Goal: Transaction & Acquisition: Book appointment/travel/reservation

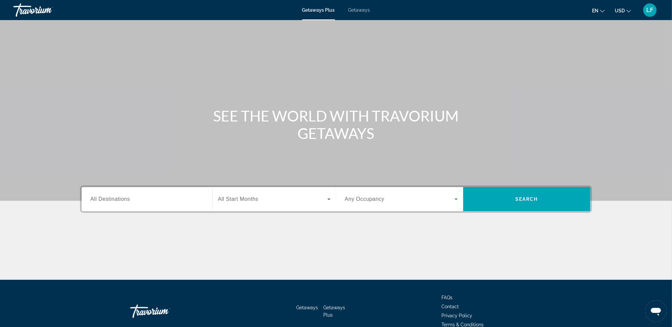
click at [122, 198] on span "All Destinations" at bounding box center [109, 199] width 39 height 6
click at [122, 198] on input "Destination All Destinations" at bounding box center [146, 199] width 113 height 8
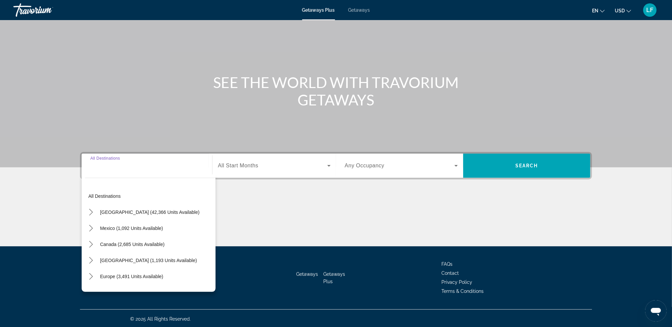
scroll to position [34, 0]
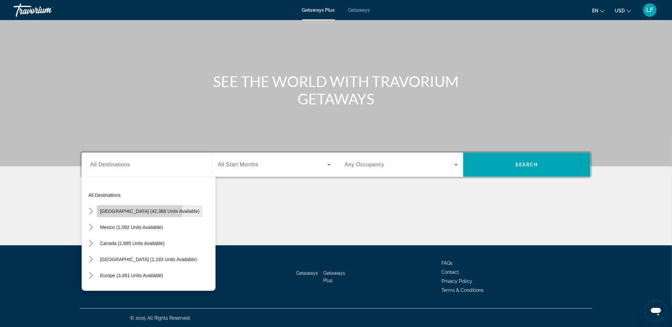
click at [117, 210] on span "[GEOGRAPHIC_DATA] (42,366 units available)" at bounding box center [149, 210] width 99 height 5
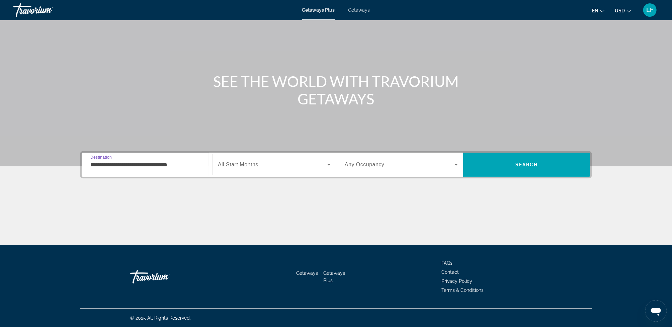
click at [151, 166] on input "**********" at bounding box center [146, 165] width 113 height 8
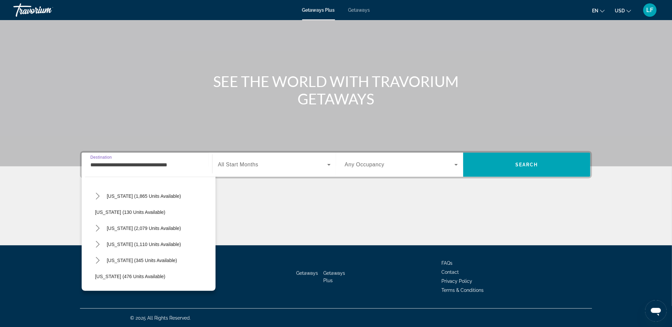
scroll to position [501, 0]
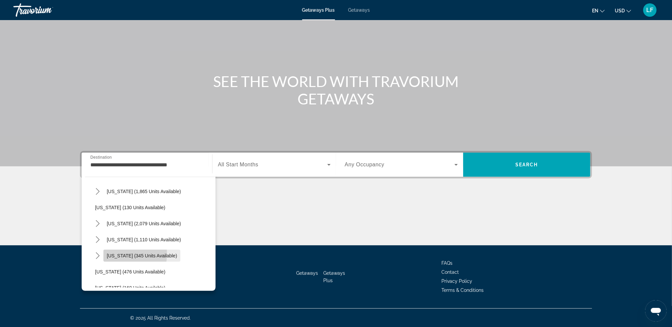
click at [115, 253] on span "[US_STATE] (345 units available)" at bounding box center [142, 255] width 70 height 5
type input "**********"
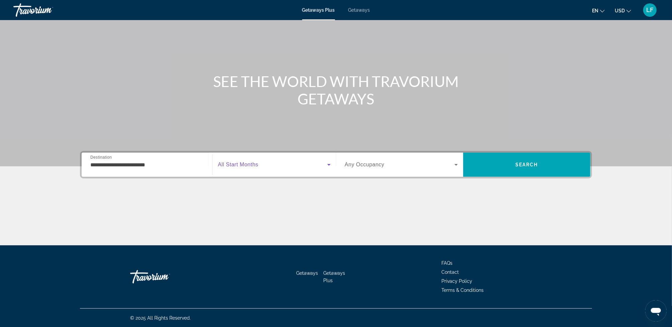
click at [327, 164] on icon "Search widget" at bounding box center [329, 165] width 8 height 8
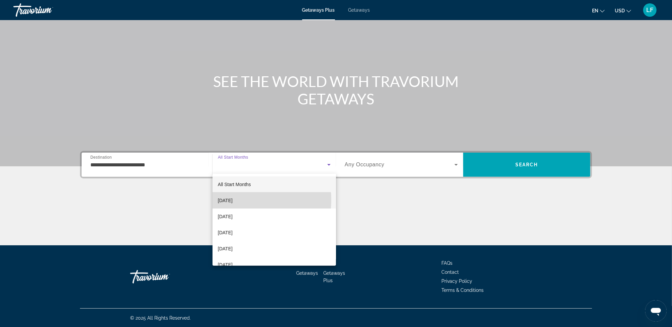
click at [232, 200] on span "[DATE]" at bounding box center [225, 200] width 15 height 8
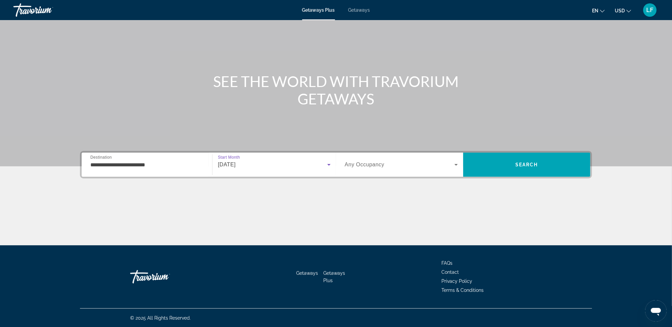
click at [457, 164] on icon "Search widget" at bounding box center [455, 165] width 3 height 2
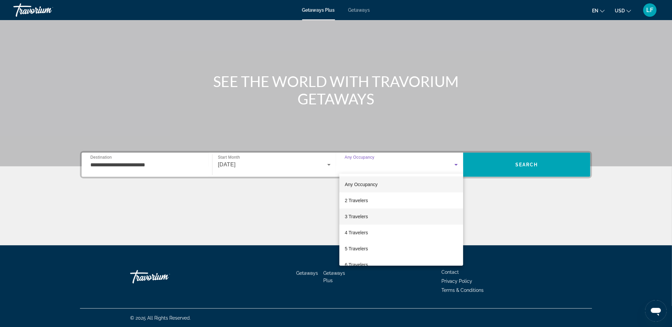
click at [378, 214] on mat-option "3 Travelers" at bounding box center [401, 216] width 124 height 16
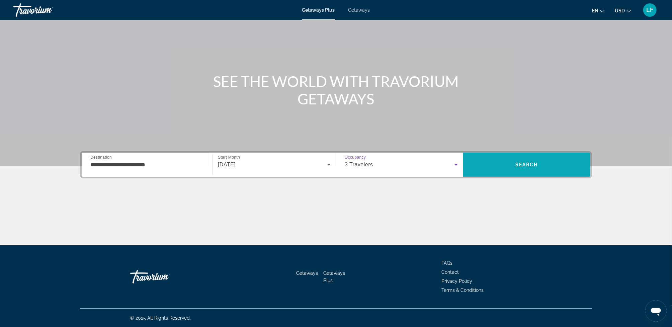
click at [509, 162] on span "Search" at bounding box center [526, 165] width 127 height 16
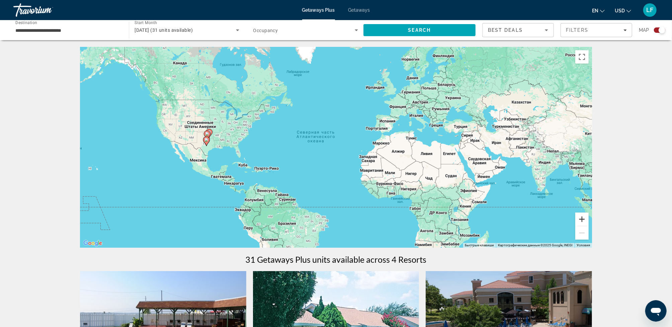
click at [583, 218] on button "Увеличить" at bounding box center [581, 218] width 13 height 13
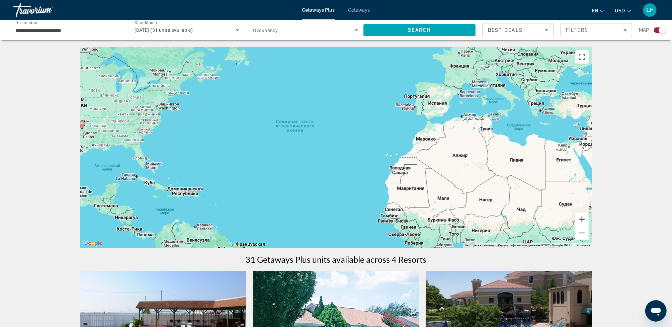
click at [583, 218] on button "Увеличить" at bounding box center [581, 218] width 13 height 13
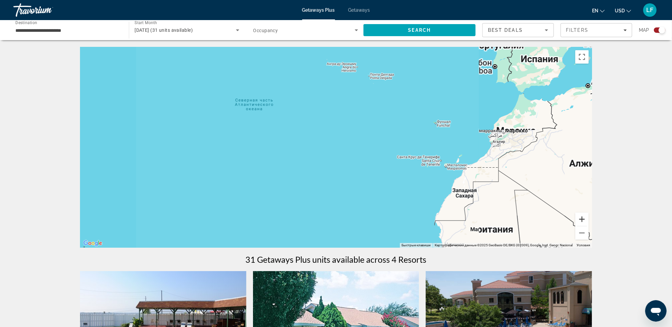
click at [583, 218] on button "Увеличить" at bounding box center [581, 218] width 13 height 13
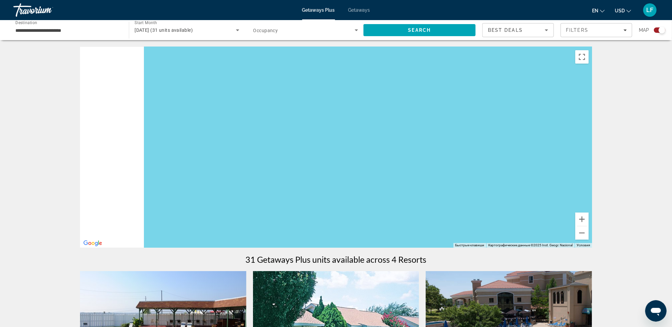
drag, startPoint x: 332, startPoint y: 196, endPoint x: 538, endPoint y: 196, distance: 205.7
click at [534, 197] on div "Main content" at bounding box center [336, 147] width 512 height 201
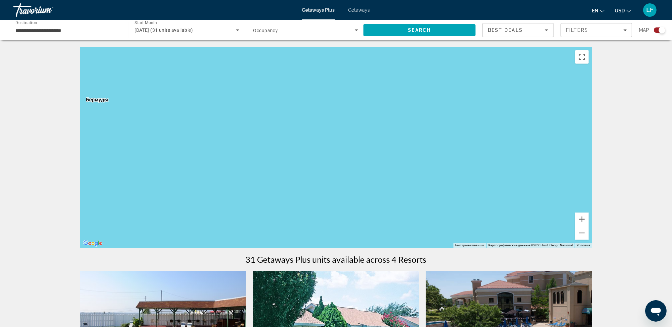
drag, startPoint x: 362, startPoint y: 190, endPoint x: 512, endPoint y: 193, distance: 150.2
click at [498, 193] on div "Main content" at bounding box center [336, 147] width 512 height 201
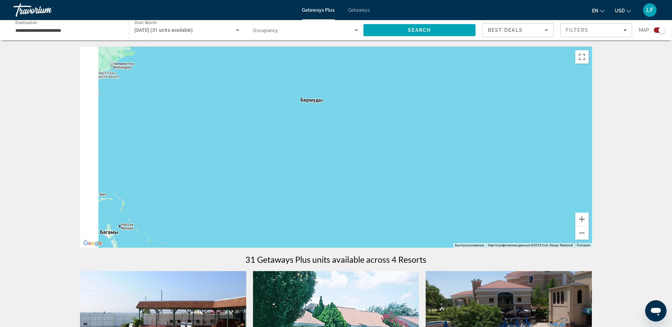
drag, startPoint x: 352, startPoint y: 188, endPoint x: 482, endPoint y: 185, distance: 129.5
click at [481, 185] on div "Main content" at bounding box center [336, 147] width 512 height 201
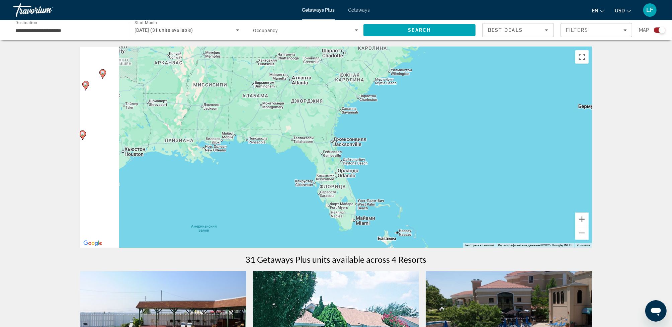
drag, startPoint x: 337, startPoint y: 183, endPoint x: 439, endPoint y: 194, distance: 102.3
click at [437, 194] on div "Чтобы активировать перетаскивание с помощью клавиатуры, нажмите Alt + Ввод. Пос…" at bounding box center [336, 147] width 512 height 201
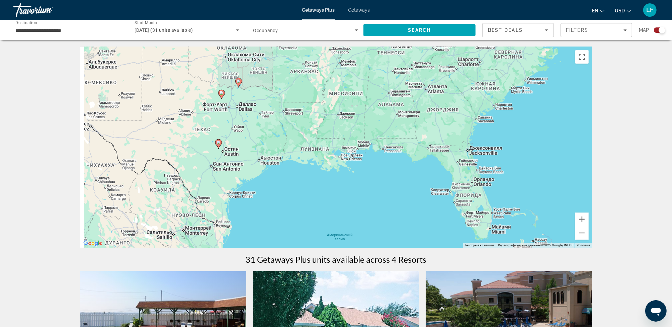
drag, startPoint x: 292, startPoint y: 177, endPoint x: 382, endPoint y: 181, distance: 90.4
click at [382, 182] on div "Чтобы активировать перетаскивание с помощью клавиатуры, нажмите Alt + Ввод. Пос…" at bounding box center [336, 147] width 512 height 201
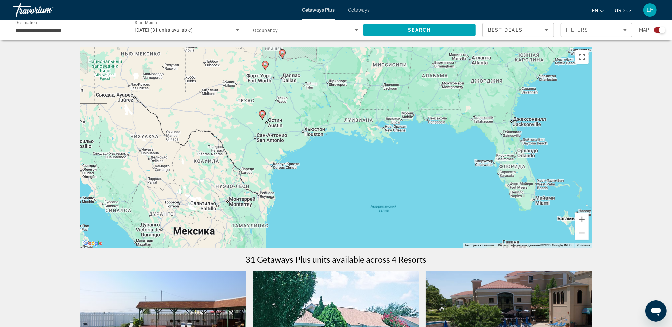
drag, startPoint x: 301, startPoint y: 181, endPoint x: 333, endPoint y: 153, distance: 43.1
click at [333, 153] on div "Чтобы активировать перетаскивание с помощью клавиатуры, нажмите Alt + Ввод. Пос…" at bounding box center [336, 147] width 512 height 201
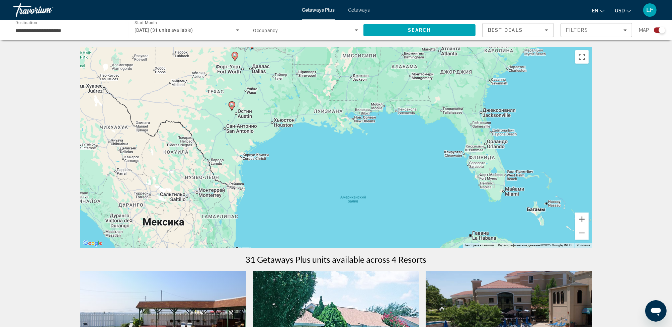
drag, startPoint x: 347, startPoint y: 177, endPoint x: 316, endPoint y: 169, distance: 32.0
click at [316, 169] on div "Чтобы активировать перетаскивание с помощью клавиатуры, нажмите Alt + Ввод. Пос…" at bounding box center [336, 147] width 512 height 201
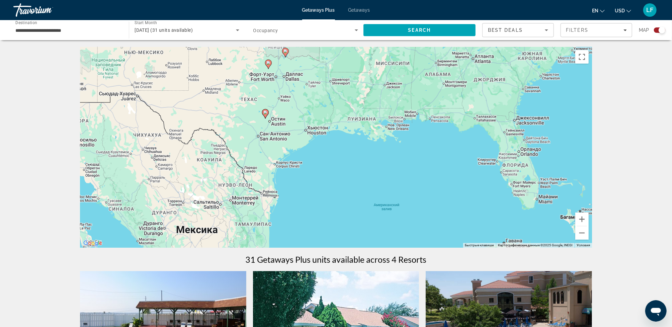
drag, startPoint x: 293, startPoint y: 178, endPoint x: 326, endPoint y: 192, distance: 36.3
click at [326, 192] on div "Чтобы активировать перетаскивание с помощью клавиатуры, нажмите Alt + Ввод. Пос…" at bounding box center [336, 147] width 512 height 201
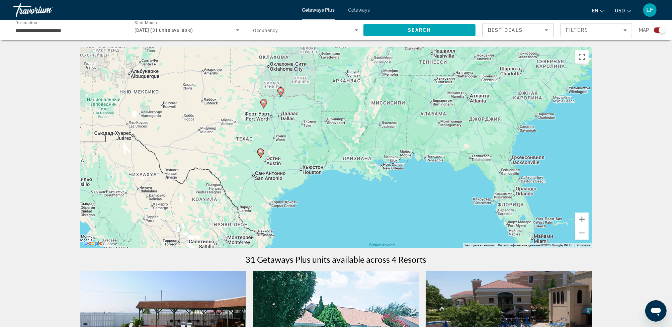
drag, startPoint x: 338, startPoint y: 161, endPoint x: 335, endPoint y: 194, distance: 33.0
click at [335, 194] on div "Чтобы активировать перетаскивание с помощью клавиатуры, нажмите Alt + Ввод. Пос…" at bounding box center [336, 147] width 512 height 201
click at [583, 219] on button "Увеличить" at bounding box center [581, 218] width 13 height 13
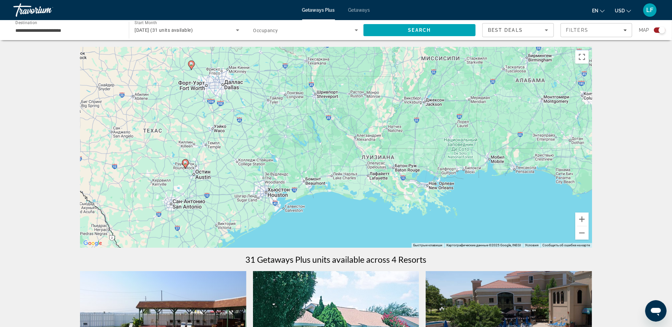
click at [284, 207] on div "Чтобы активировать перетаскивание с помощью клавиатуры, нажмите Alt + Ввод. Пос…" at bounding box center [336, 147] width 512 height 201
click at [581, 231] on button "Уменьшить" at bounding box center [581, 232] width 13 height 13
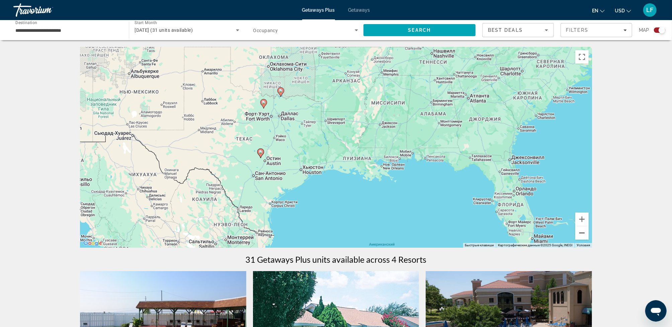
click at [581, 231] on button "Уменьшить" at bounding box center [581, 232] width 13 height 13
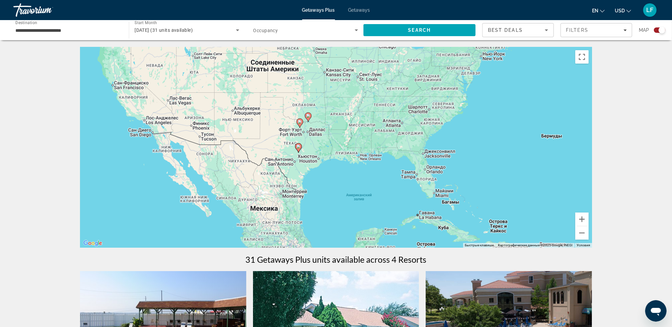
click at [299, 146] on image "Main content" at bounding box center [298, 146] width 4 height 4
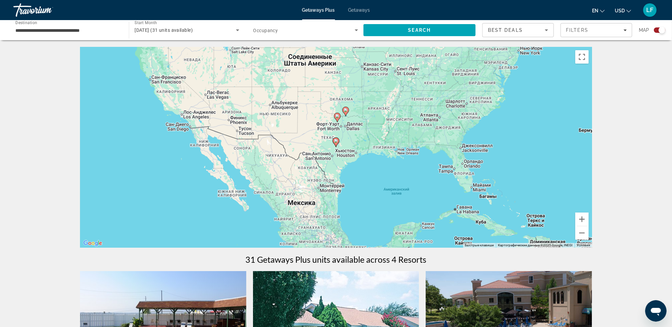
click at [336, 140] on image "Main content" at bounding box center [336, 141] width 4 height 4
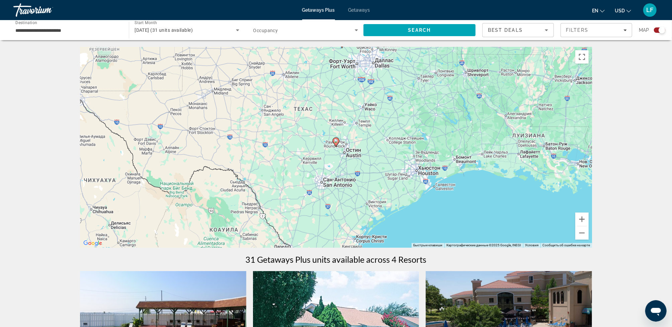
click at [336, 140] on image "Main content" at bounding box center [336, 141] width 4 height 4
type input "**********"
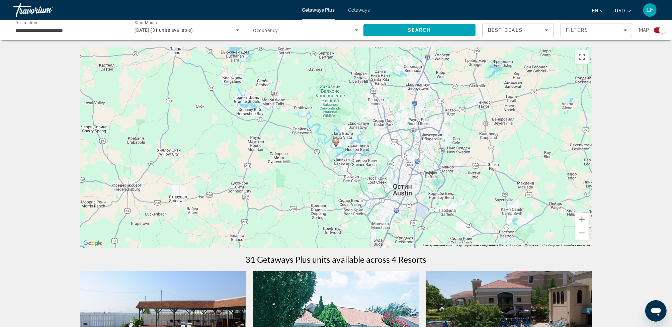
click at [336, 140] on image "Main content" at bounding box center [336, 141] width 4 height 4
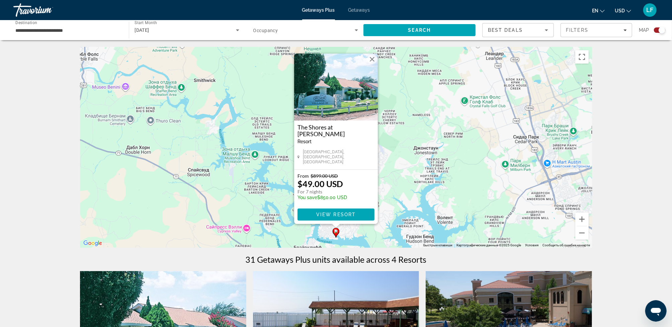
click at [662, 28] on div "Search widget" at bounding box center [661, 30] width 7 height 7
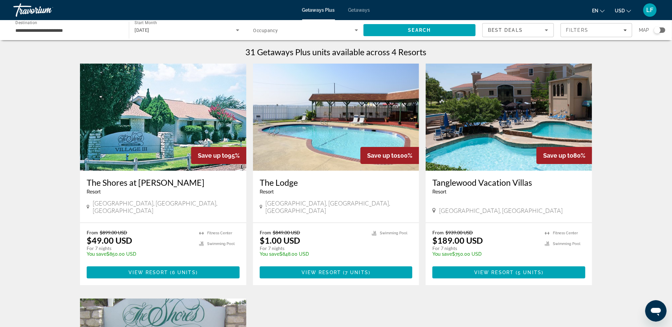
click at [659, 29] on div "Search widget" at bounding box center [656, 30] width 7 height 7
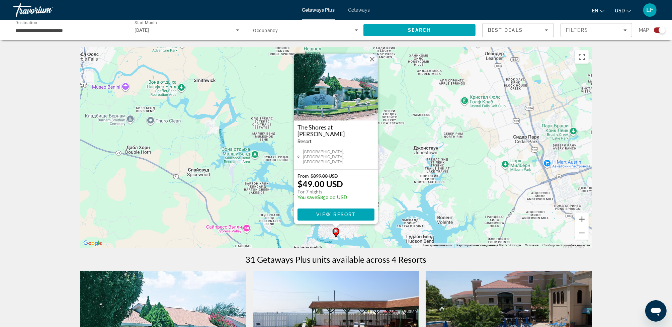
click at [372, 63] on button "Закрыть" at bounding box center [372, 59] width 10 height 10
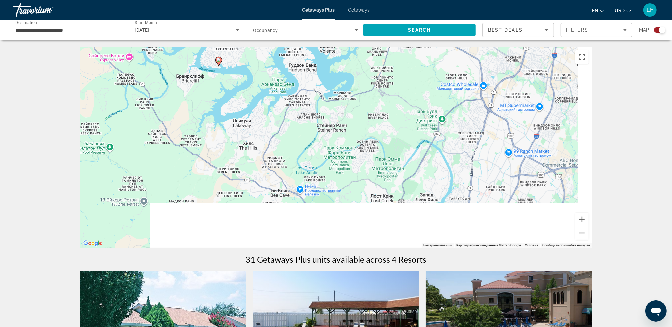
drag, startPoint x: 463, startPoint y: 198, endPoint x: 342, endPoint y: 17, distance: 217.5
click at [342, 17] on div "**********" at bounding box center [336, 163] width 672 height 327
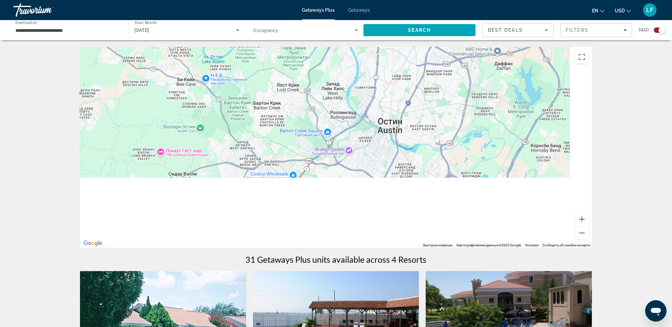
drag, startPoint x: 492, startPoint y: 200, endPoint x: 374, endPoint y: 63, distance: 181.9
click at [374, 63] on div "Чтобы активировать перетаскивание с помощью клавиатуры, нажмите Alt + Ввод. Пос…" at bounding box center [336, 147] width 512 height 201
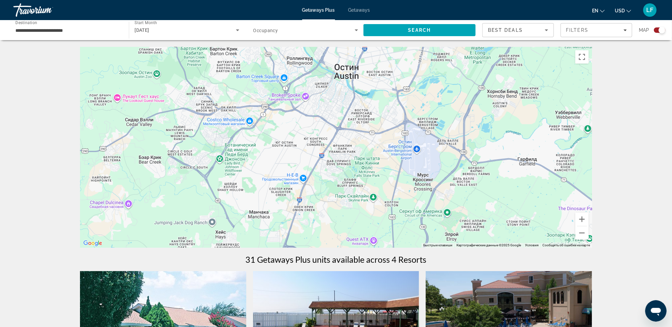
drag, startPoint x: 490, startPoint y: 162, endPoint x: 356, endPoint y: 73, distance: 160.6
click at [361, 77] on div "Main content" at bounding box center [336, 147] width 512 height 201
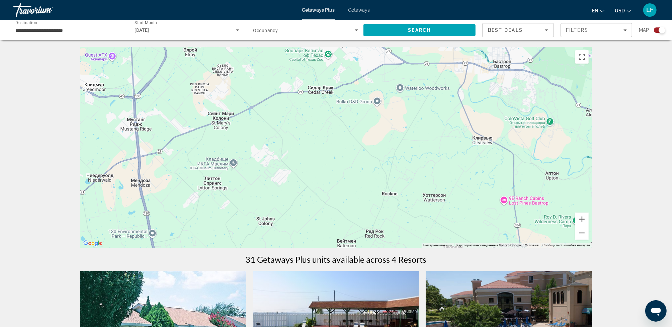
click at [584, 232] on button "Уменьшить" at bounding box center [581, 232] width 13 height 13
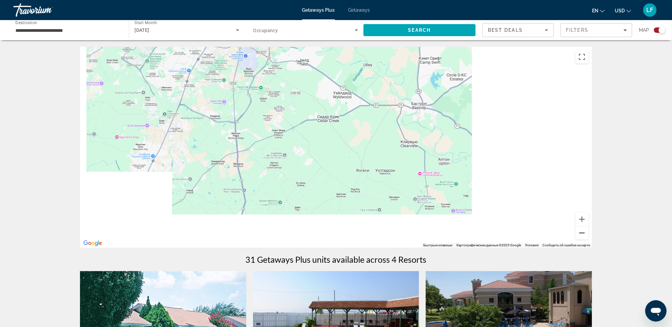
click at [584, 233] on button "Уменьшить" at bounding box center [581, 232] width 13 height 13
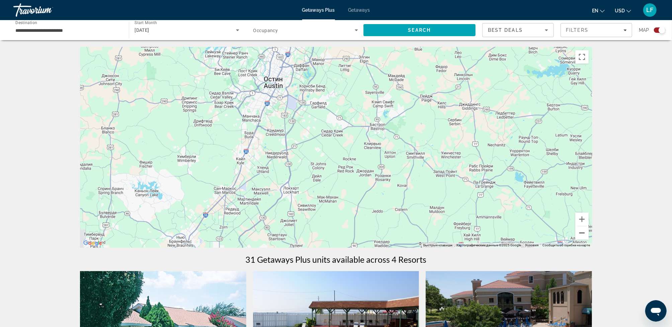
click at [584, 233] on button "Уменьшить" at bounding box center [581, 232] width 13 height 13
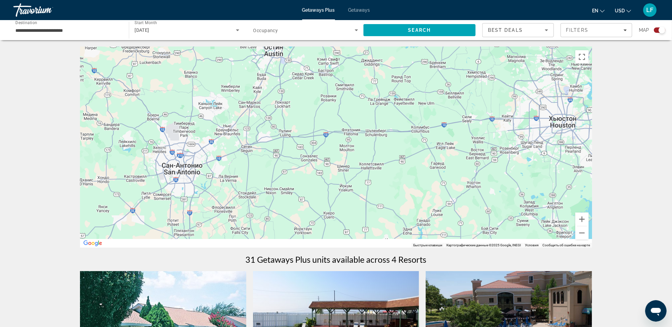
drag, startPoint x: 541, startPoint y: 222, endPoint x: 509, endPoint y: 102, distance: 123.8
click at [510, 120] on div "Чтобы активировать перетаскивание с помощью клавиатуры, нажмите Alt + Ввод. Пос…" at bounding box center [336, 147] width 512 height 201
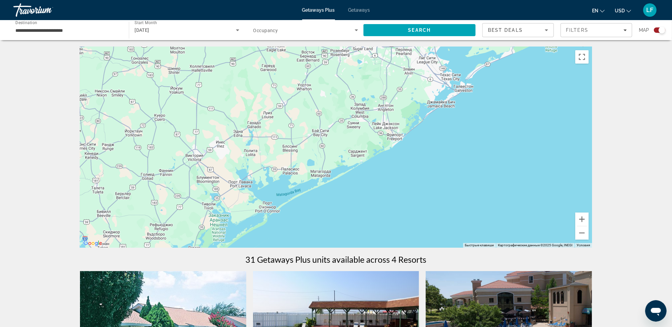
drag, startPoint x: 489, startPoint y: 187, endPoint x: 330, endPoint y: 222, distance: 162.9
click at [330, 222] on div "Main content" at bounding box center [336, 147] width 512 height 201
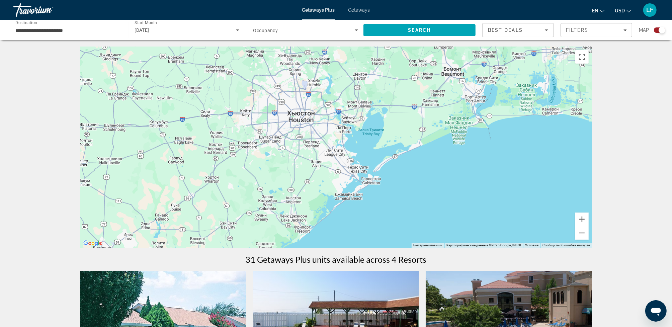
drag, startPoint x: 451, startPoint y: 112, endPoint x: 359, endPoint y: 205, distance: 130.8
click at [359, 205] on div "Main content" at bounding box center [336, 147] width 512 height 201
click at [583, 217] on button "Увеличить" at bounding box center [581, 218] width 13 height 13
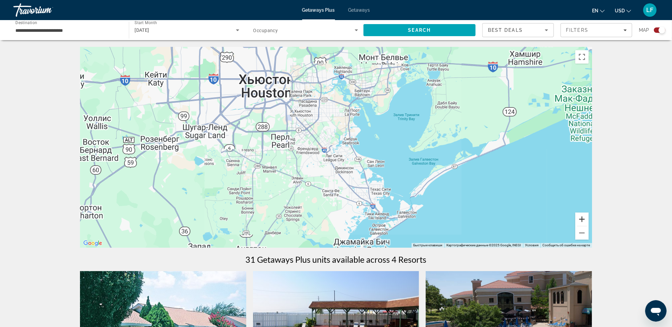
click at [584, 217] on button "Увеличить" at bounding box center [581, 218] width 13 height 13
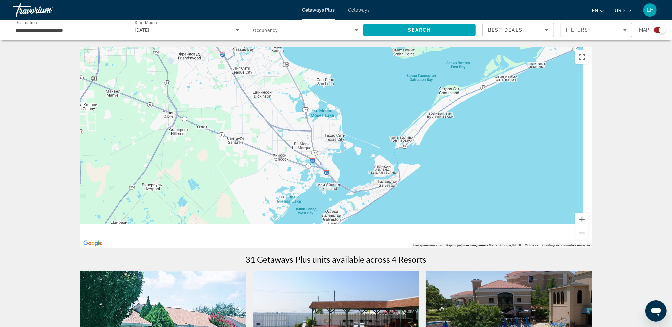
drag, startPoint x: 485, startPoint y: 210, endPoint x: 394, endPoint y: 104, distance: 139.4
click at [395, 107] on div "Main content" at bounding box center [336, 147] width 512 height 201
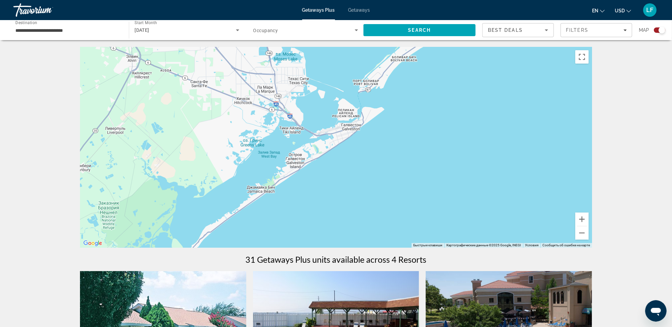
click at [349, 129] on div "Main content" at bounding box center [336, 147] width 512 height 201
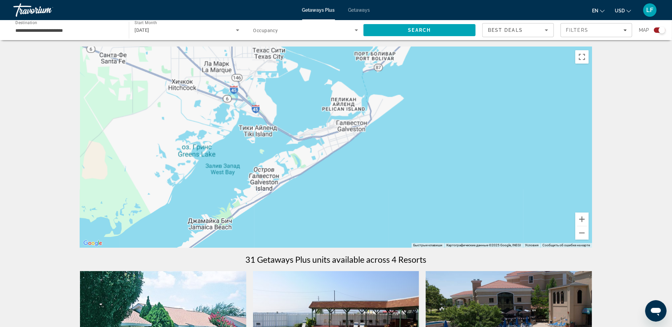
click at [349, 129] on div "Main content" at bounding box center [336, 147] width 512 height 201
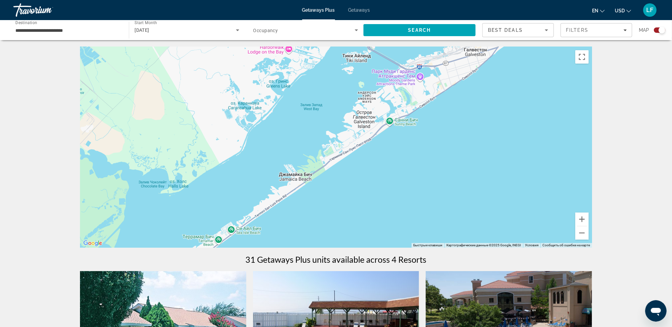
drag, startPoint x: 257, startPoint y: 218, endPoint x: 382, endPoint y: 145, distance: 144.4
click at [382, 145] on div "Main content" at bounding box center [336, 147] width 512 height 201
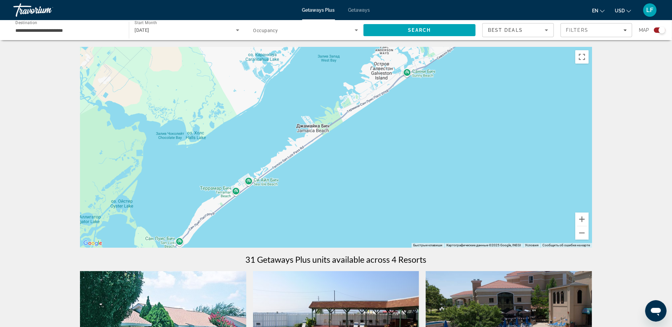
drag, startPoint x: 349, startPoint y: 184, endPoint x: 366, endPoint y: 134, distance: 52.8
click at [366, 134] on div "Main content" at bounding box center [336, 147] width 512 height 201
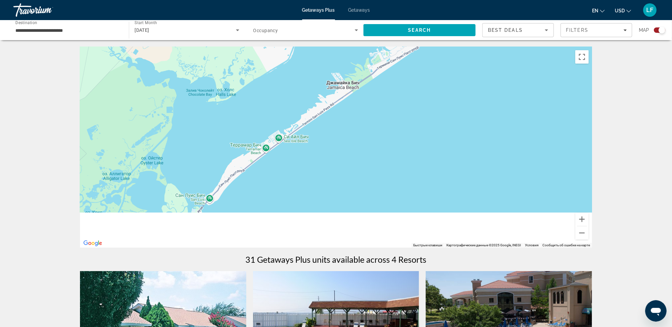
drag, startPoint x: 332, startPoint y: 162, endPoint x: 364, endPoint y: 125, distance: 49.0
click at [363, 127] on div "Main content" at bounding box center [336, 147] width 512 height 201
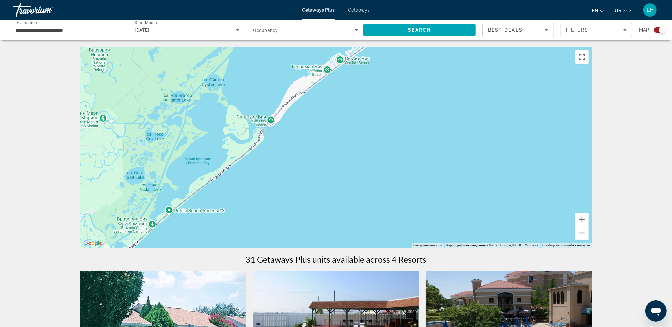
drag, startPoint x: 309, startPoint y: 161, endPoint x: 320, endPoint y: 139, distance: 24.2
click at [320, 140] on div "Main content" at bounding box center [336, 147] width 512 height 201
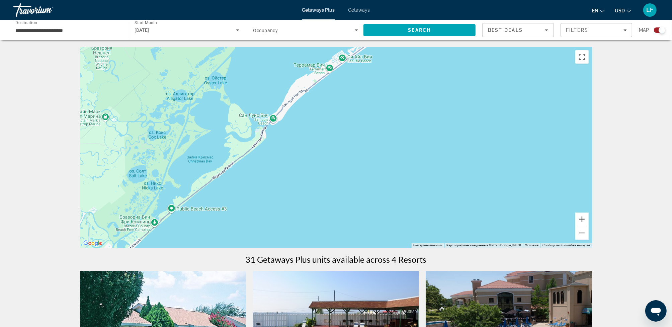
click at [343, 57] on div "Main content" at bounding box center [336, 147] width 512 height 201
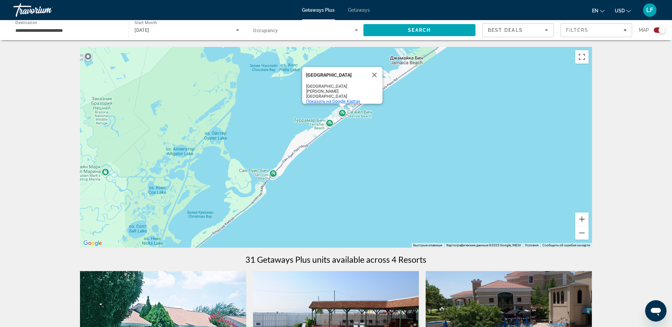
click at [333, 99] on span "Показать на Google Картах" at bounding box center [333, 101] width 54 height 5
click at [376, 75] on button "Закрыть" at bounding box center [374, 75] width 16 height 16
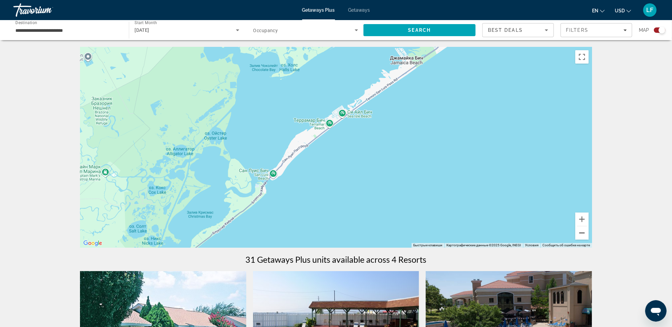
click at [584, 230] on button "Уменьшить" at bounding box center [581, 232] width 13 height 13
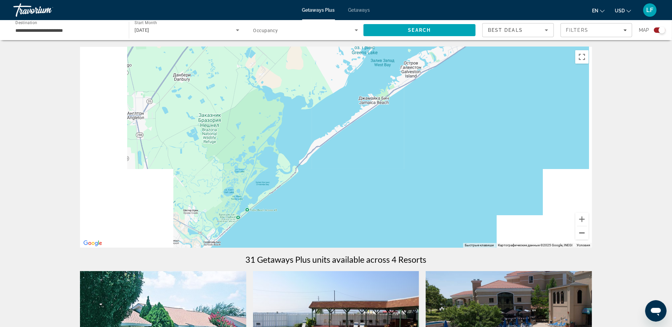
click at [584, 230] on button "Уменьшить" at bounding box center [581, 232] width 13 height 13
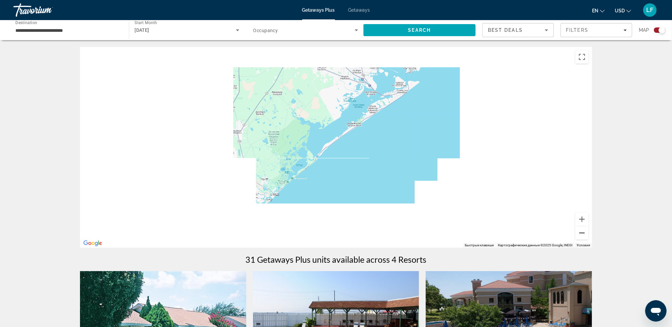
click at [584, 230] on button "Уменьшить" at bounding box center [581, 232] width 13 height 13
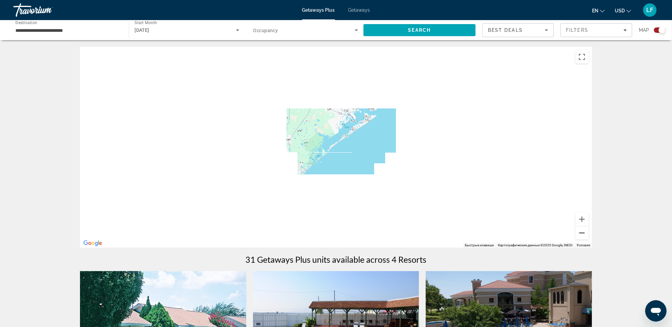
click at [584, 230] on button "Уменьшить" at bounding box center [581, 232] width 13 height 13
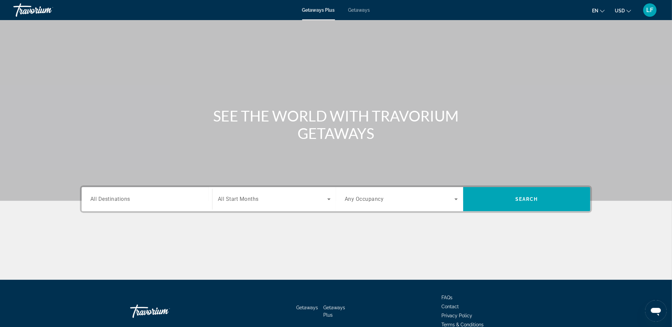
click at [112, 197] on span "All Destinations" at bounding box center [110, 199] width 40 height 6
click at [112, 197] on input "Destination All Destinations" at bounding box center [146, 199] width 113 height 8
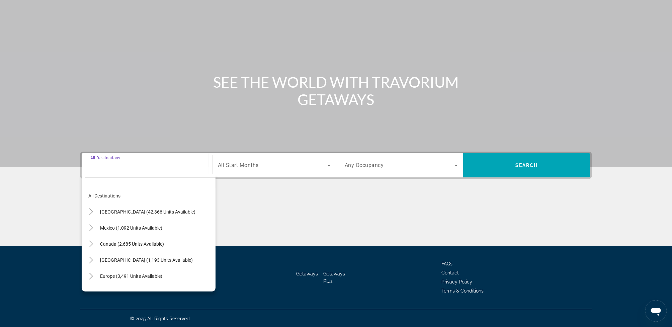
scroll to position [34, 0]
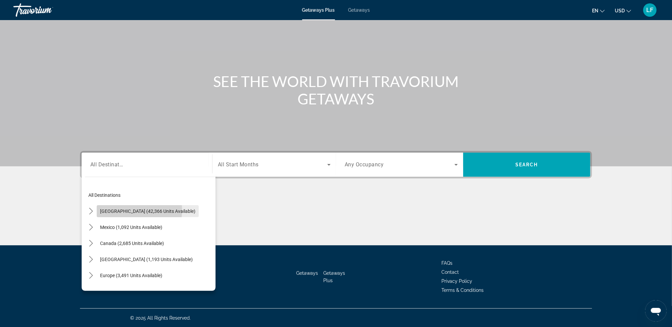
click at [116, 210] on span "[GEOGRAPHIC_DATA] (42,366 units available)" at bounding box center [147, 210] width 95 height 5
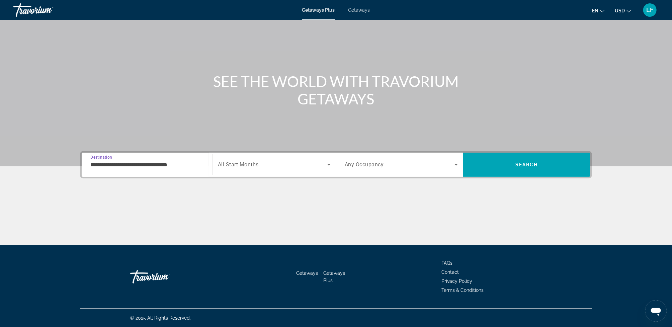
click at [115, 164] on input "**********" at bounding box center [146, 165] width 113 height 8
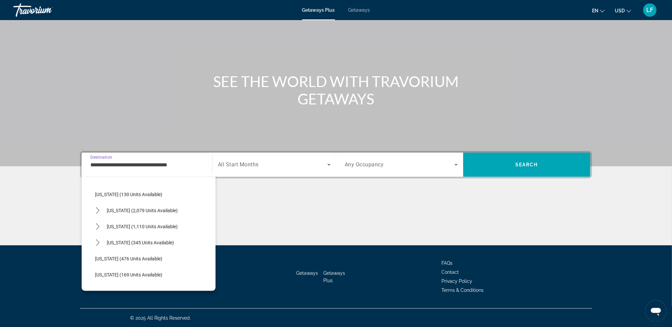
scroll to position [535, 0]
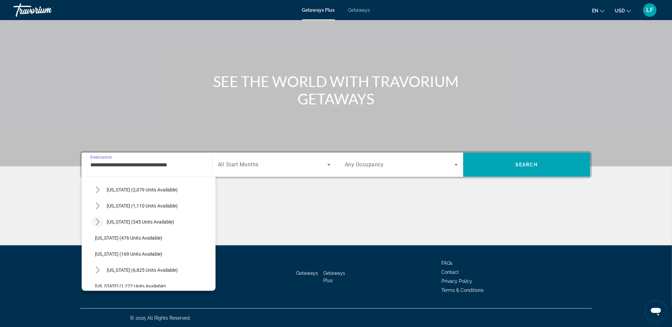
click at [97, 221] on icon "Toggle Texas (345 units available) submenu" at bounding box center [97, 221] width 7 height 7
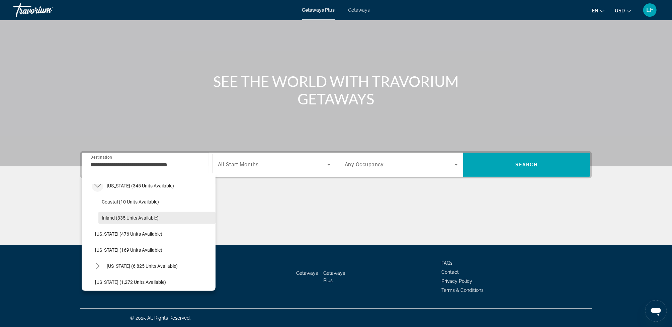
scroll to position [569, 0]
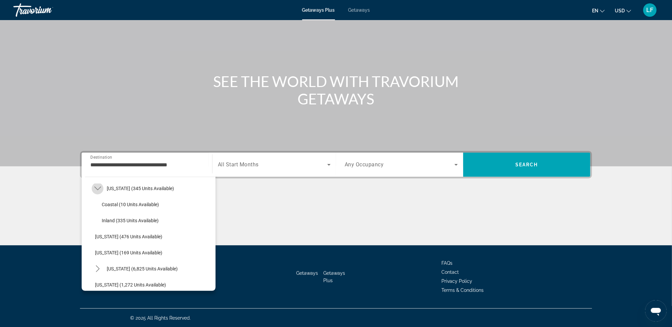
click at [97, 185] on icon "Toggle Texas (345 units available) submenu" at bounding box center [97, 188] width 7 height 7
click at [97, 187] on icon "Toggle Texas (345 units available) submenu" at bounding box center [97, 188] width 7 height 7
click at [122, 218] on span "Inland (335 units available)" at bounding box center [130, 220] width 57 height 5
type input "**********"
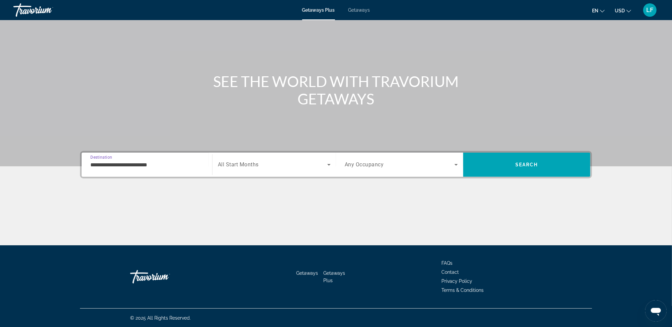
click at [330, 163] on icon "Search widget" at bounding box center [329, 165] width 8 height 8
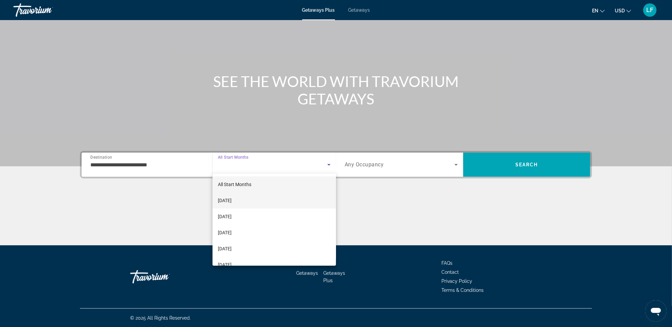
click at [231, 200] on span "[DATE]" at bounding box center [225, 200] width 14 height 8
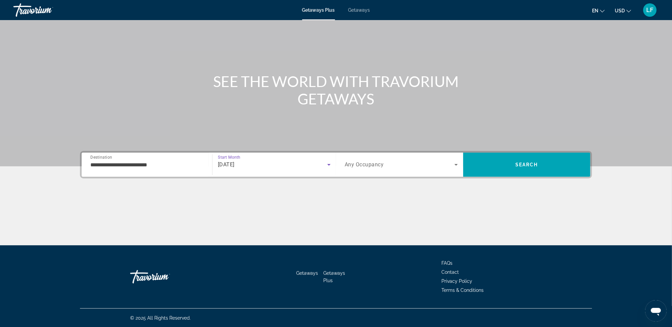
click at [456, 163] on icon "Search widget" at bounding box center [456, 165] width 8 height 8
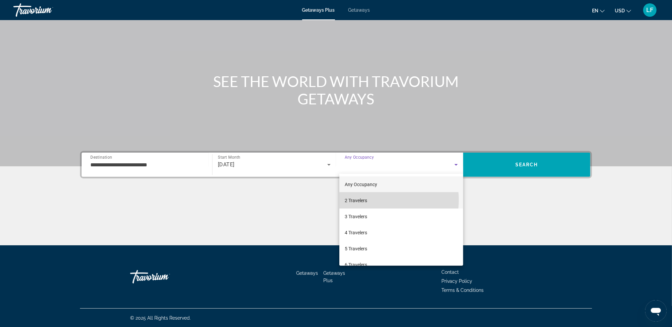
click at [379, 200] on mat-option "2 Travelers" at bounding box center [401, 200] width 124 height 16
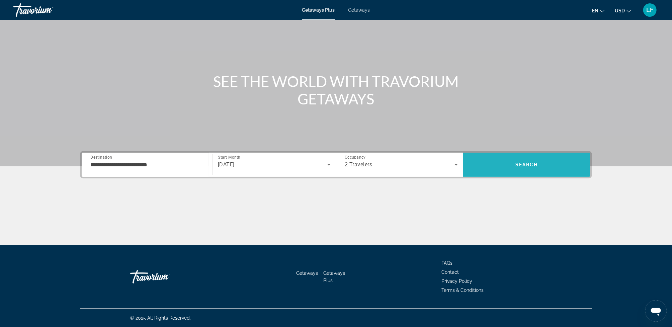
click at [521, 162] on span "Search" at bounding box center [526, 164] width 23 height 5
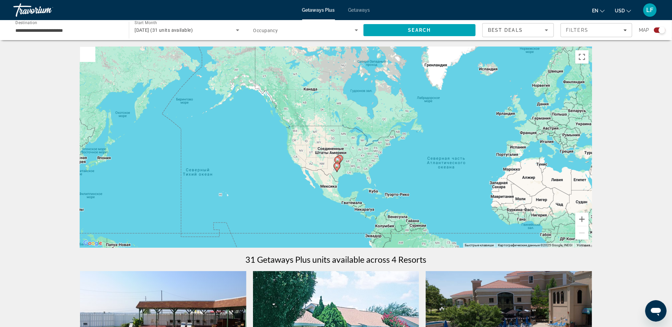
drag, startPoint x: 188, startPoint y: 156, endPoint x: 322, endPoint y: 182, distance: 136.5
click at [322, 182] on div "Чтобы активировать перетаскивание с помощью клавиатуры, нажмите Alt + Ввод. Пос…" at bounding box center [336, 147] width 512 height 201
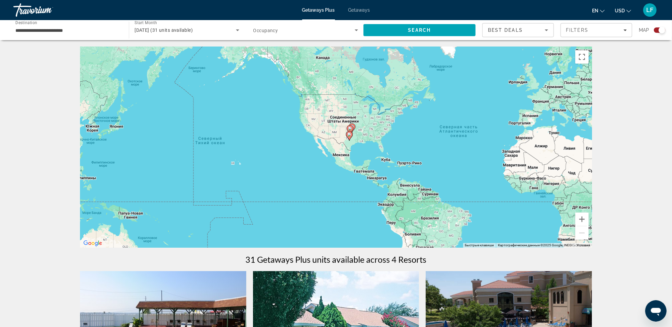
drag, startPoint x: 321, startPoint y: 180, endPoint x: 327, endPoint y: 149, distance: 31.3
click at [327, 149] on div "Чтобы активировать перетаскивание с помощью клавиатуры, нажмите Alt + Ввод. Пос…" at bounding box center [336, 147] width 512 height 201
click at [582, 217] on button "Увеличить" at bounding box center [581, 218] width 13 height 13
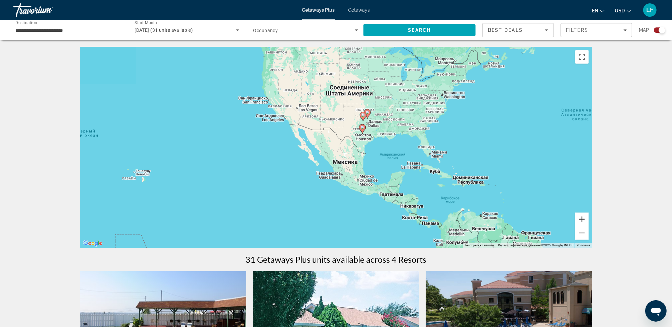
click at [582, 217] on button "Увеличить" at bounding box center [581, 218] width 13 height 13
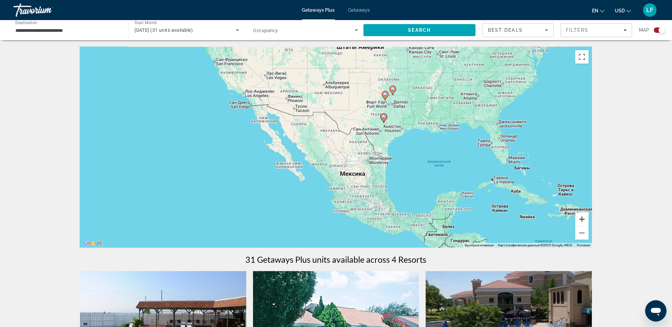
click at [582, 217] on button "Увеличить" at bounding box center [581, 218] width 13 height 13
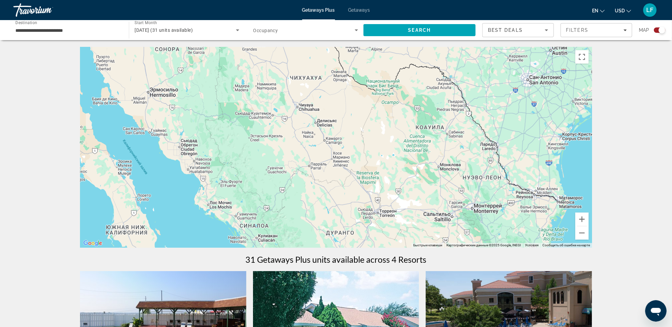
drag, startPoint x: 550, startPoint y: 209, endPoint x: 460, endPoint y: 253, distance: 99.5
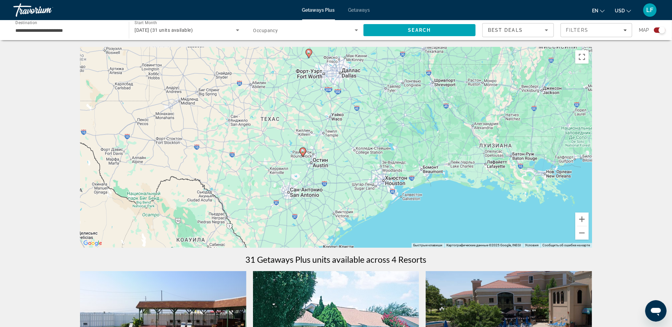
drag, startPoint x: 437, startPoint y: 181, endPoint x: 403, endPoint y: 199, distance: 38.1
click at [403, 199] on div "Чтобы активировать перетаскивание с помощью клавиатуры, нажмите Alt + Ввод. Пос…" at bounding box center [336, 147] width 512 height 201
click at [581, 217] on button "Увеличить" at bounding box center [581, 218] width 13 height 13
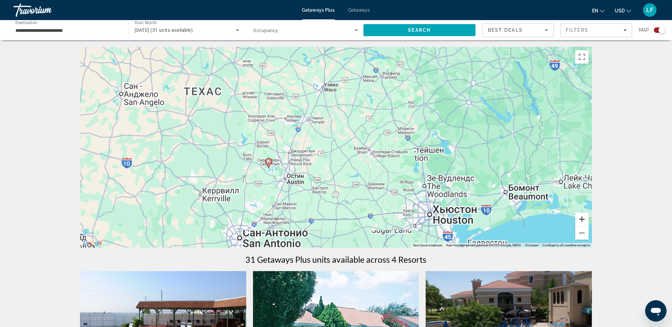
click at [581, 217] on button "Увеличить" at bounding box center [581, 218] width 13 height 13
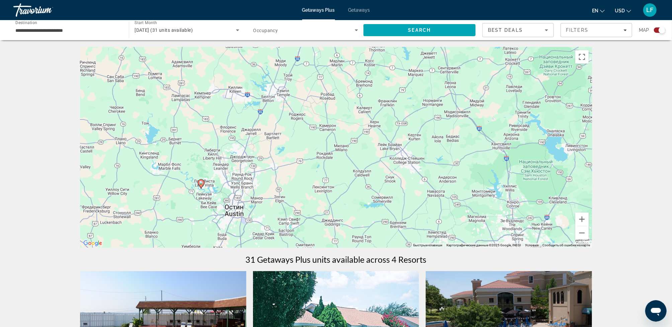
drag, startPoint x: 480, startPoint y: 215, endPoint x: 470, endPoint y: 190, distance: 27.3
click at [470, 192] on div "Чтобы активировать перетаскивание с помощью клавиатуры, нажмите Alt + Ввод. Пос…" at bounding box center [336, 147] width 512 height 201
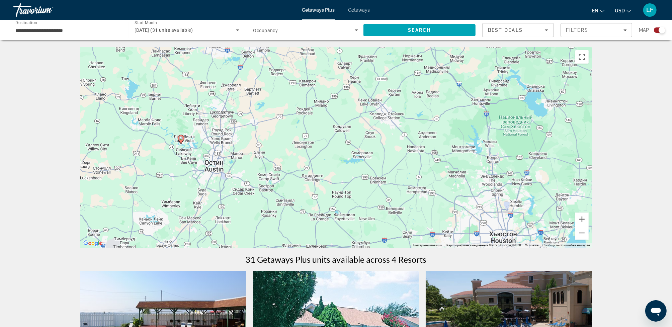
drag, startPoint x: 462, startPoint y: 203, endPoint x: 465, endPoint y: 180, distance: 23.0
click at [464, 186] on div "Чтобы активировать перетаскивание с помощью клавиатуры, нажмите Alt + Ввод. Пос…" at bounding box center [336, 147] width 512 height 201
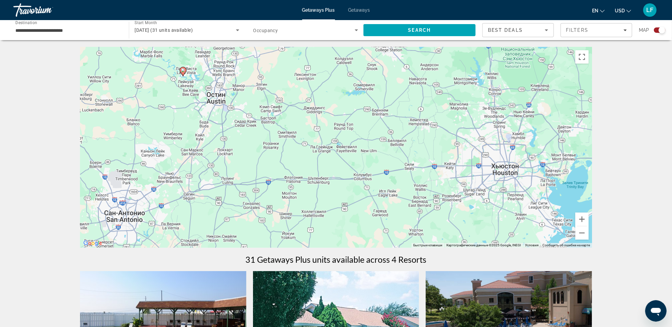
drag, startPoint x: 452, startPoint y: 205, endPoint x: 464, endPoint y: 173, distance: 34.3
click at [459, 181] on div "Чтобы активировать перетаскивание с помощью клавиатуры, нажмите Alt + Ввод. Пос…" at bounding box center [336, 147] width 512 height 201
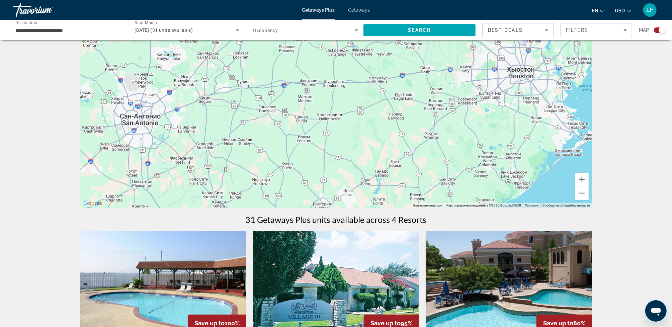
scroll to position [67, 0]
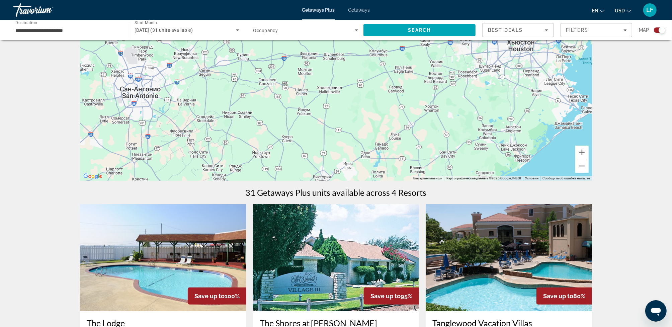
click at [582, 164] on button "Уменьшить" at bounding box center [581, 165] width 13 height 13
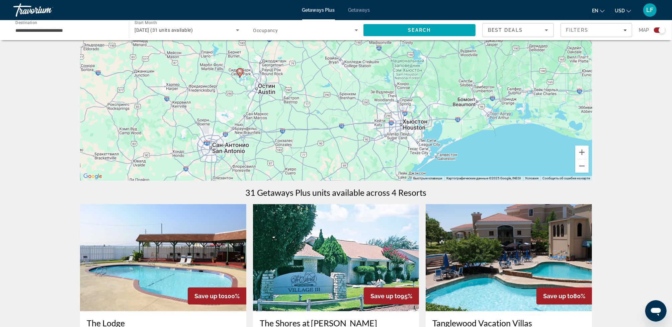
drag, startPoint x: 474, startPoint y: 152, endPoint x: 447, endPoint y: 210, distance: 64.5
click at [446, 213] on div "← Переместить влево → Переместить вправо ↑ Переместить вверх ↓ Переместить вниз…" at bounding box center [336, 330] width 538 height 700
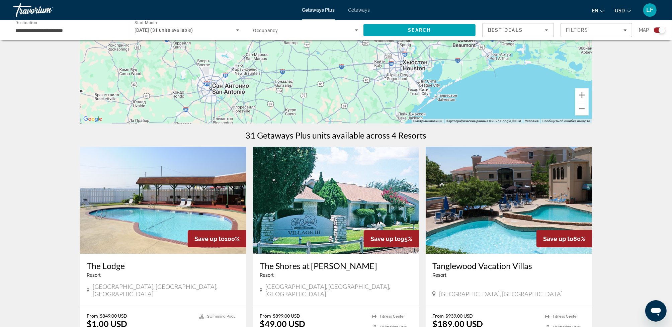
scroll to position [0, 0]
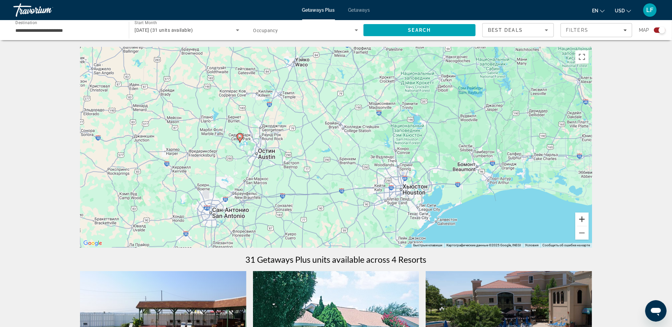
click at [583, 217] on button "Увеличить" at bounding box center [581, 218] width 13 height 13
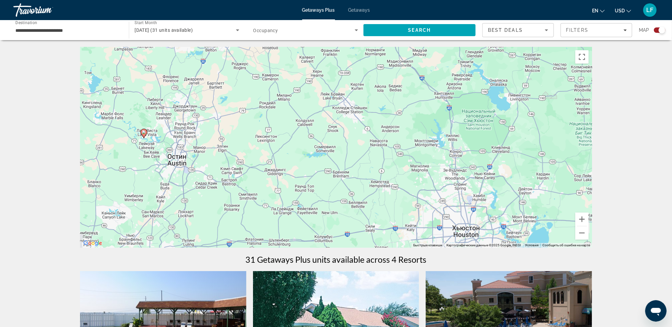
drag, startPoint x: 336, startPoint y: 149, endPoint x: 338, endPoint y: 187, distance: 37.9
click at [338, 187] on div "Чтобы активировать перетаскивание с помощью клавиатуры, нажмите Alt + Ввод. Пос…" at bounding box center [336, 147] width 512 height 201
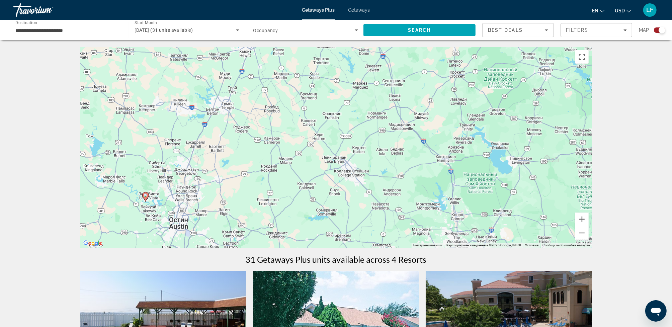
drag, startPoint x: 339, startPoint y: 155, endPoint x: 340, endPoint y: 199, distance: 44.2
click at [340, 199] on div "Чтобы активировать перетаскивание с помощью клавиатуры, нажмите Alt + Ввод. Пос…" at bounding box center [336, 147] width 512 height 201
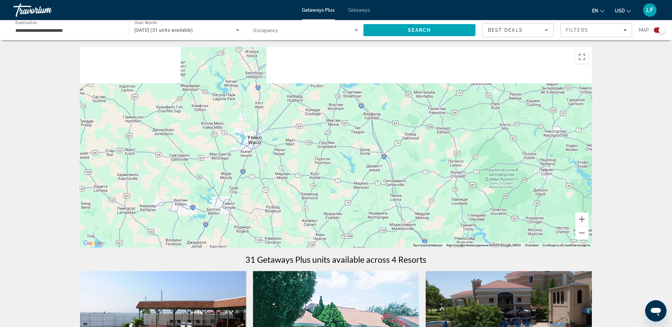
click at [341, 200] on div "Чтобы активировать перетаскивание с помощью клавиатуры, нажмите Alt + Ввод. Пос…" at bounding box center [336, 147] width 512 height 201
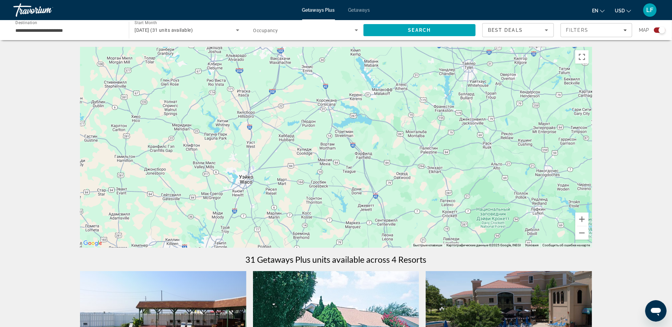
drag, startPoint x: 346, startPoint y: 187, endPoint x: 347, endPoint y: 208, distance: 21.1
click at [346, 210] on div "Main content" at bounding box center [336, 147] width 512 height 201
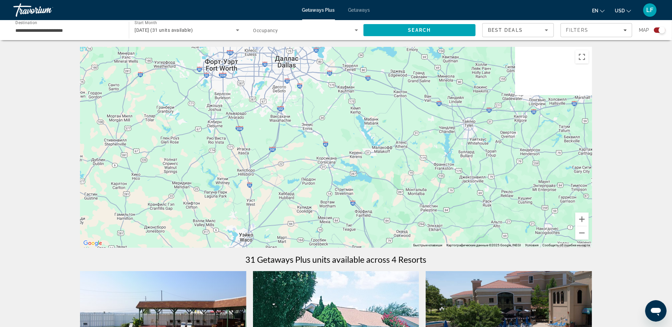
drag, startPoint x: 351, startPoint y: 175, endPoint x: 353, endPoint y: 207, distance: 31.8
click at [353, 204] on div "Main content" at bounding box center [336, 147] width 512 height 201
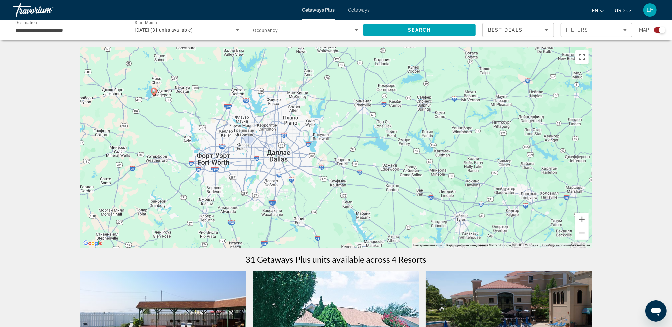
drag, startPoint x: 357, startPoint y: 184, endPoint x: 346, endPoint y: 210, distance: 27.9
click at [348, 217] on div "Чтобы активировать перетаскивание с помощью клавиатуры, нажмите Alt + Ввод. Пос…" at bounding box center [336, 147] width 512 height 201
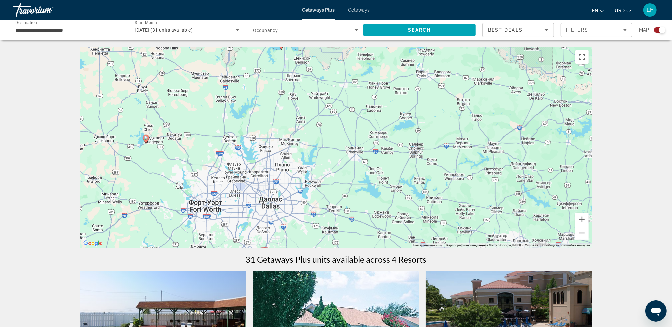
drag, startPoint x: 343, startPoint y: 194, endPoint x: 350, endPoint y: 209, distance: 16.3
click at [348, 208] on div "Чтобы активировать перетаскивание с помощью клавиатуры, нажмите Alt + Ввод. Пос…" at bounding box center [336, 147] width 512 height 201
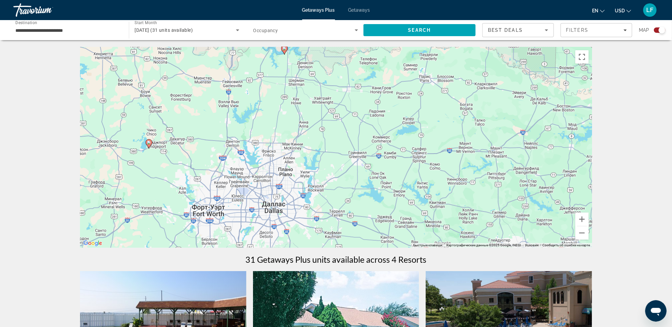
click at [148, 141] on image "Main content" at bounding box center [149, 142] width 4 height 4
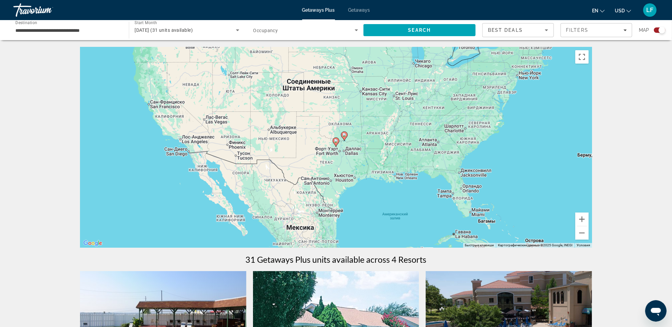
click at [335, 139] on image "Main content" at bounding box center [336, 141] width 4 height 4
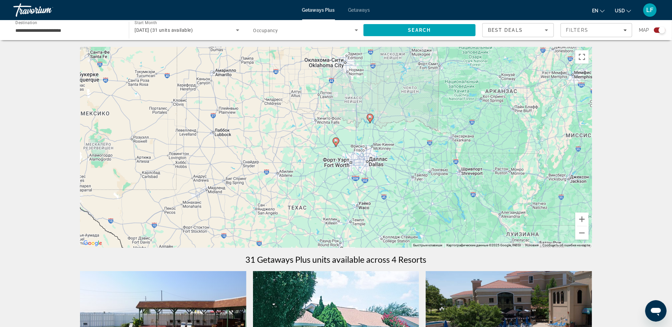
click at [335, 140] on image "Main content" at bounding box center [336, 141] width 4 height 4
type input "**********"
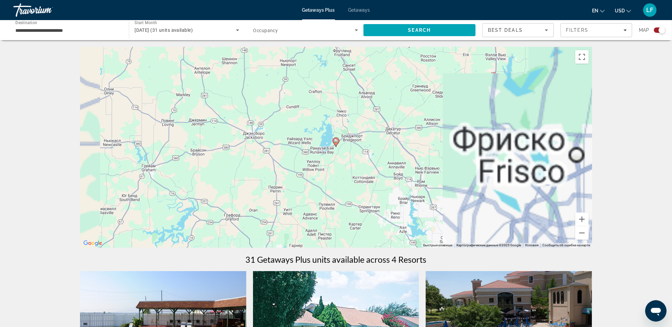
click at [335, 140] on image "Main content" at bounding box center [336, 141] width 4 height 4
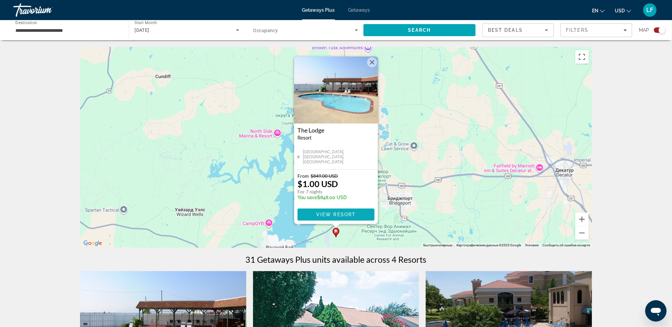
click at [336, 212] on span "View Resort" at bounding box center [335, 214] width 39 height 5
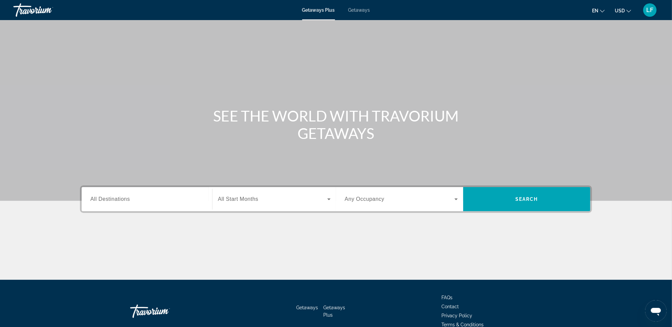
click at [109, 200] on span "All Destinations" at bounding box center [109, 199] width 39 height 6
click at [109, 200] on input "Destination All Destinations" at bounding box center [146, 199] width 113 height 8
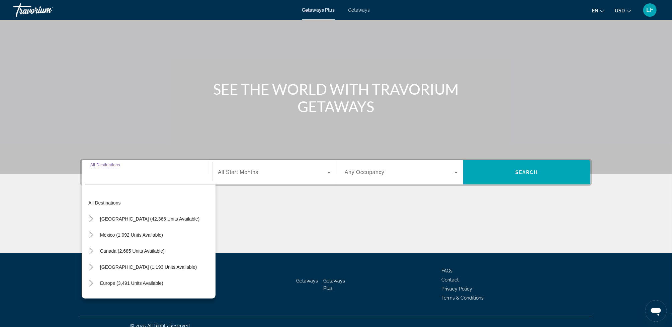
scroll to position [34, 0]
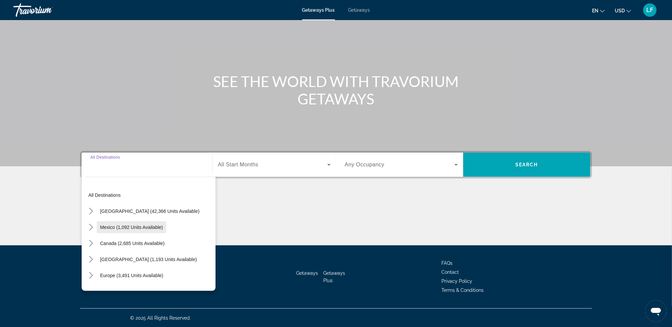
click at [117, 226] on span "Mexico (1,092 units available)" at bounding box center [131, 226] width 63 height 5
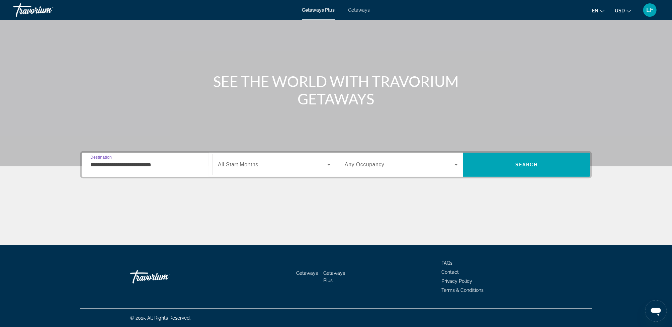
click at [104, 167] on input "**********" at bounding box center [146, 165] width 113 height 8
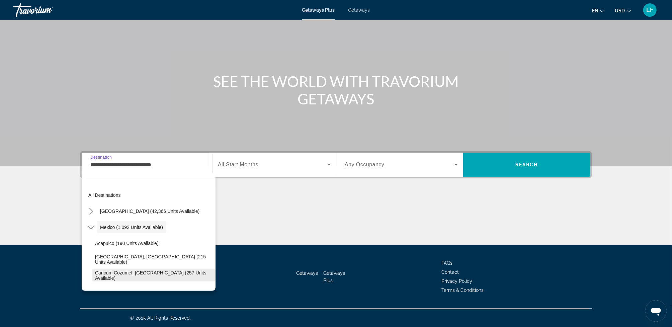
click at [108, 276] on span "Cancun, Cozumel, Riviera Maya (257 units available)" at bounding box center [153, 275] width 117 height 11
type input "**********"
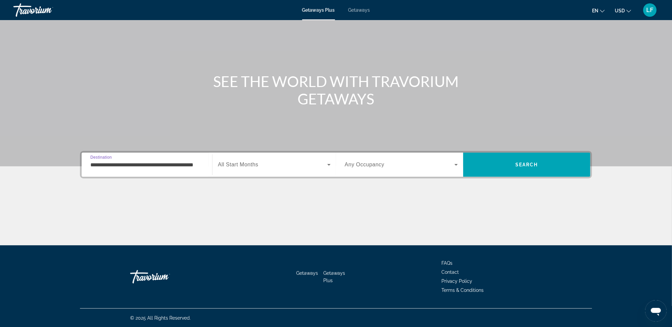
click at [328, 162] on icon "Search widget" at bounding box center [329, 165] width 8 height 8
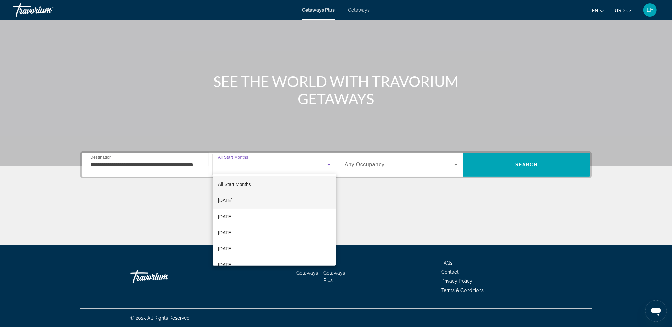
click at [229, 199] on span "[DATE]" at bounding box center [225, 200] width 15 height 8
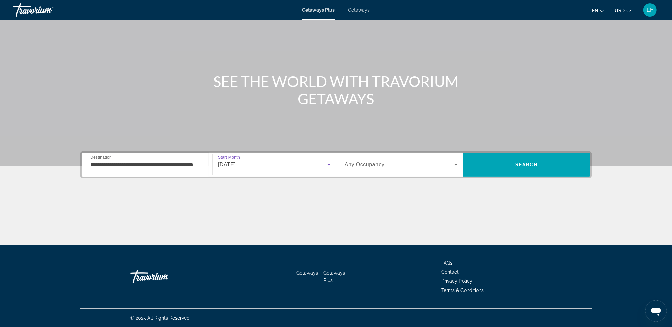
click at [457, 163] on icon "Search widget" at bounding box center [456, 165] width 8 height 8
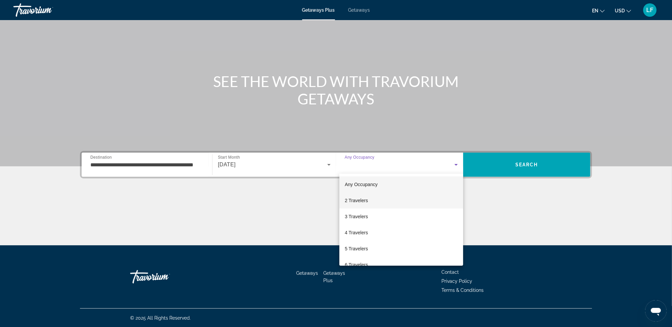
click at [356, 201] on span "2 Travelers" at bounding box center [355, 200] width 23 height 8
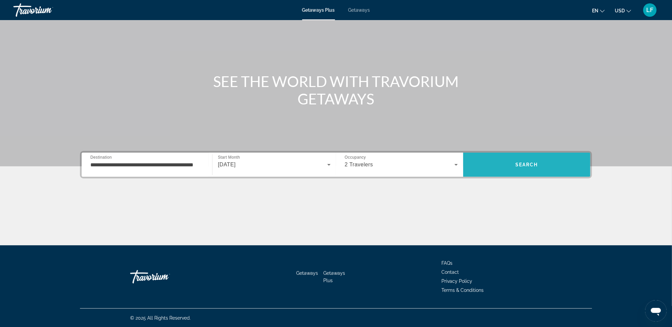
click at [522, 165] on span "Search" at bounding box center [526, 164] width 23 height 5
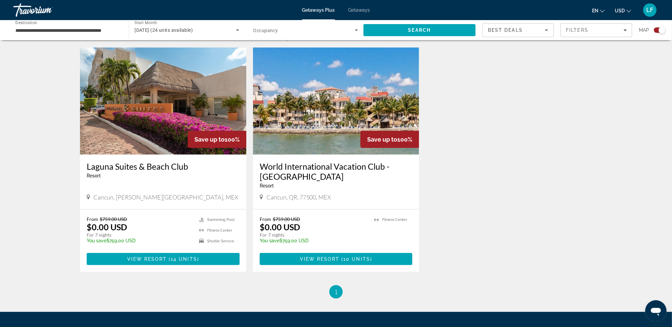
scroll to position [223, 0]
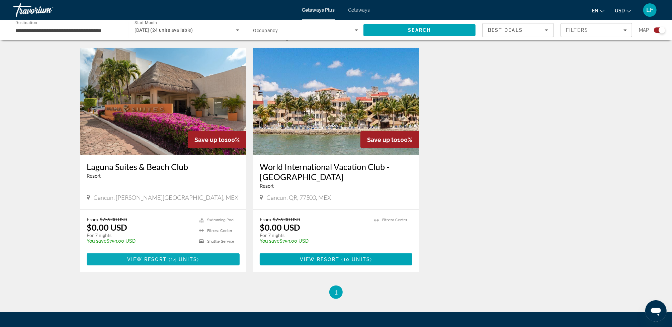
click at [169, 259] on span "( 14 units )" at bounding box center [183, 259] width 32 height 5
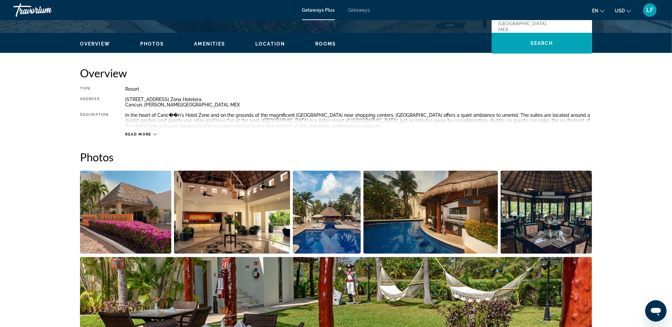
scroll to position [201, 0]
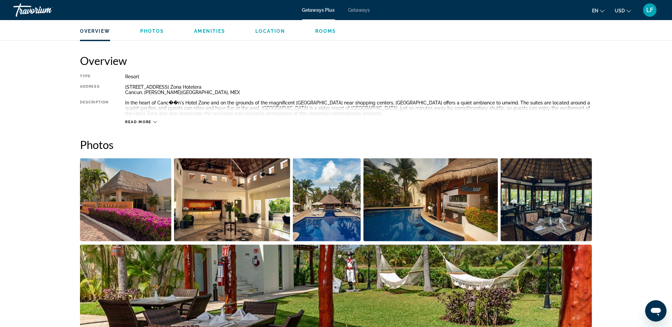
click at [143, 216] on img "Open full-screen image slider" at bounding box center [125, 199] width 91 height 83
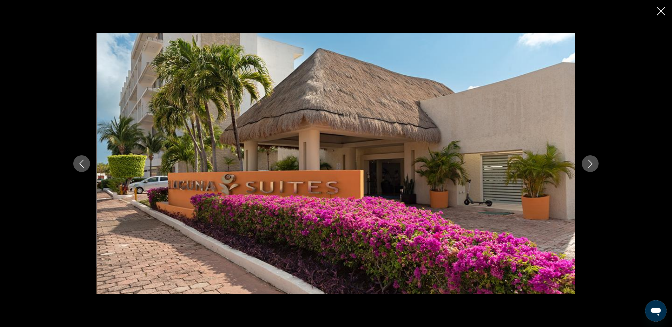
scroll to position [234, 0]
click at [590, 162] on icon "Next image" at bounding box center [590, 164] width 8 height 8
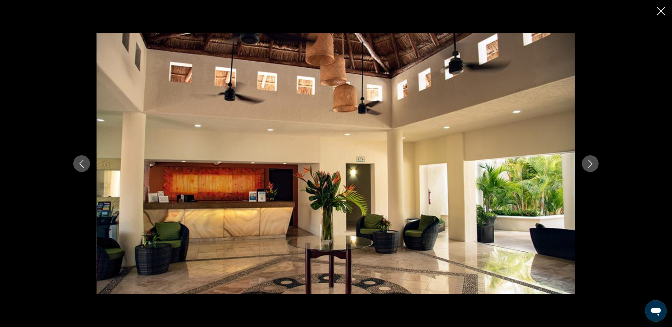
click at [592, 163] on icon "Next image" at bounding box center [590, 164] width 8 height 8
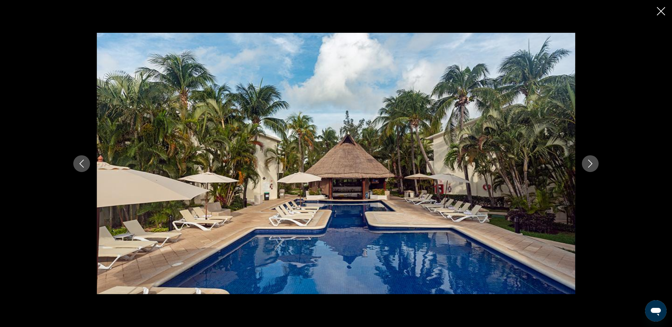
click at [592, 164] on icon "Next image" at bounding box center [590, 164] width 8 height 8
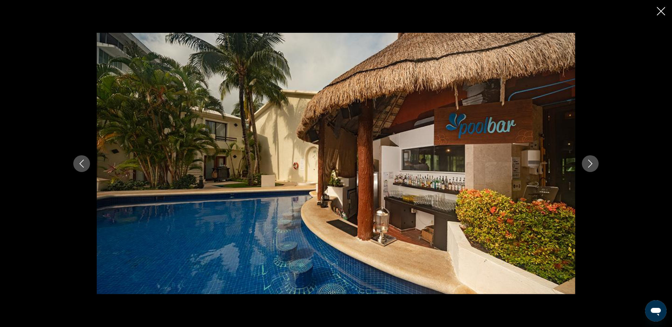
click at [589, 162] on icon "Next image" at bounding box center [590, 164] width 8 height 8
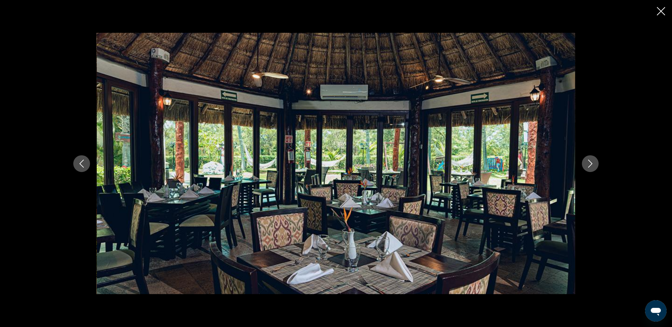
click at [591, 164] on icon "Next image" at bounding box center [590, 164] width 4 height 8
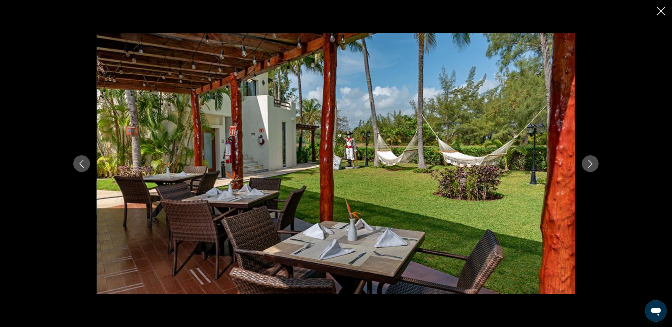
click at [591, 163] on icon "Next image" at bounding box center [590, 164] width 8 height 8
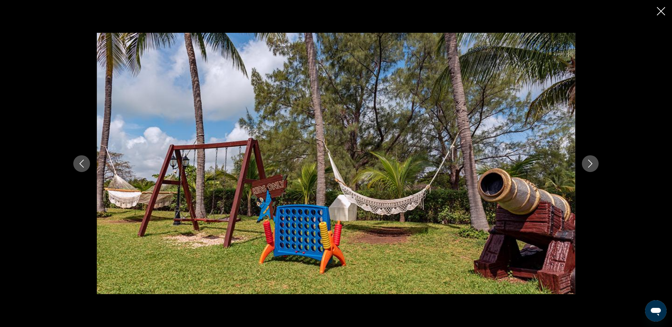
click at [591, 163] on icon "Next image" at bounding box center [590, 164] width 4 height 8
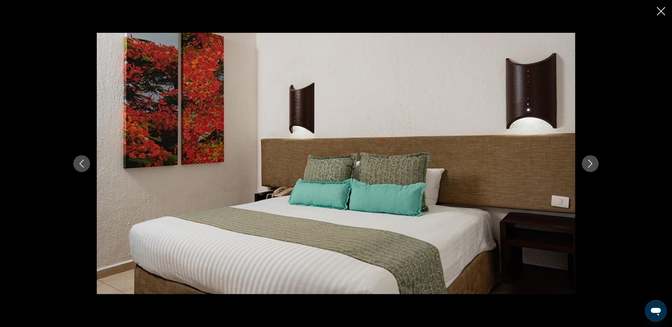
click at [591, 163] on icon "Next image" at bounding box center [590, 164] width 4 height 8
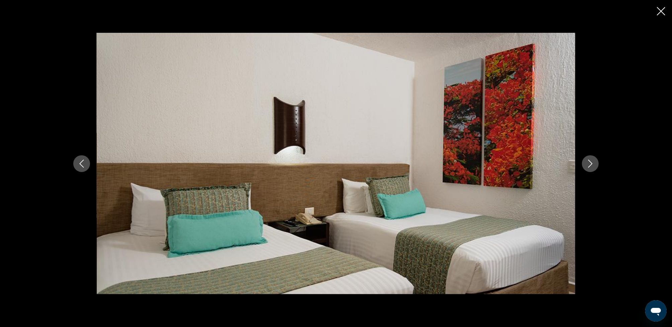
click at [592, 163] on icon "Next image" at bounding box center [590, 164] width 4 height 8
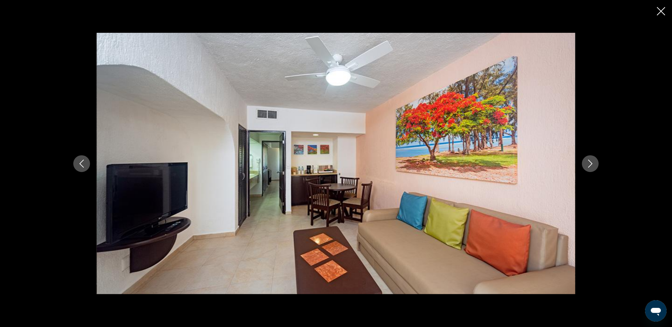
click at [592, 163] on icon "Next image" at bounding box center [590, 164] width 8 height 8
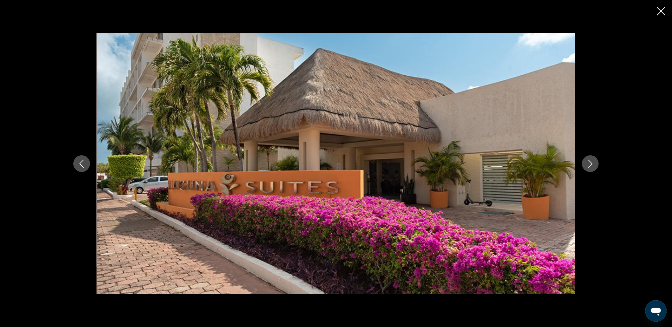
click at [592, 163] on icon "Next image" at bounding box center [590, 164] width 8 height 8
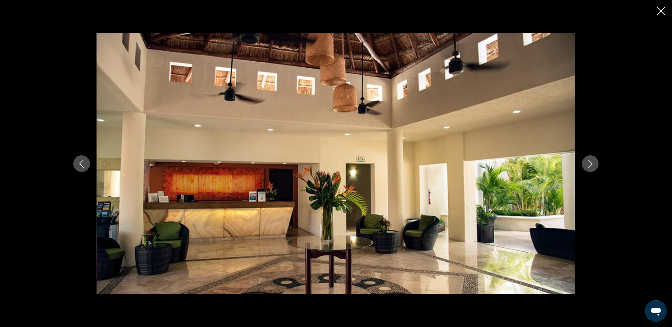
click at [592, 163] on icon "Next image" at bounding box center [590, 164] width 8 height 8
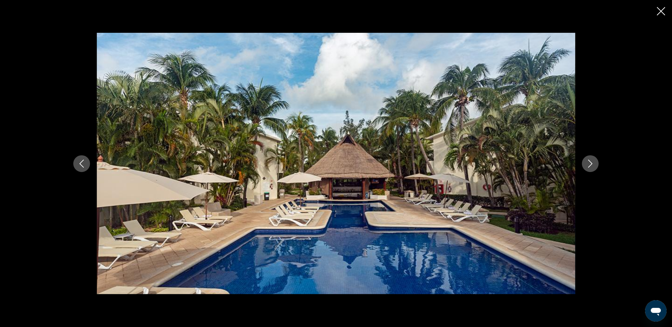
click at [592, 163] on icon "Next image" at bounding box center [590, 164] width 8 height 8
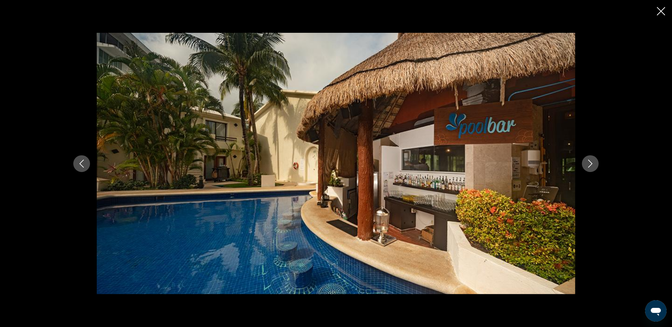
click at [659, 11] on icon "Close slideshow" at bounding box center [661, 11] width 8 height 8
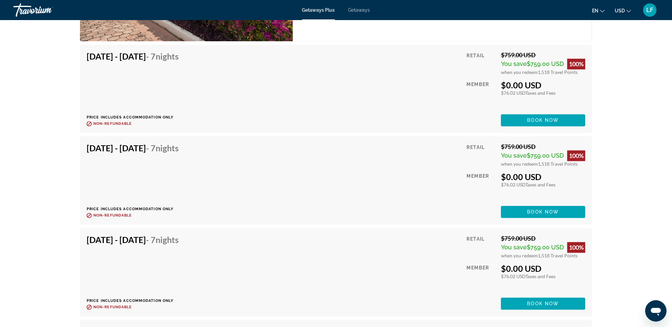
scroll to position [1114, 0]
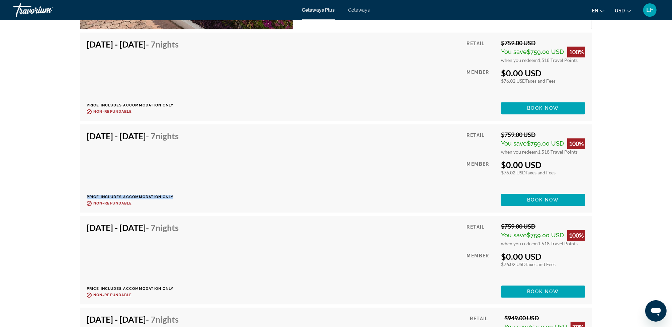
drag, startPoint x: 87, startPoint y: 195, endPoint x: 188, endPoint y: 188, distance: 100.9
click at [184, 188] on div "Oct 24, 2025 - Oct 31, 2025 - 7 Nights Price includes accommodation only Refund…" at bounding box center [135, 168] width 97 height 75
click at [332, 175] on div "Oct 24, 2025 - Oct 31, 2025 - 7 Nights Price includes accommodation only Refund…" at bounding box center [336, 168] width 498 height 75
drag, startPoint x: 124, startPoint y: 195, endPoint x: 159, endPoint y: 195, distance: 35.5
click at [159, 195] on p "Price includes accommodation only" at bounding box center [135, 197] width 97 height 4
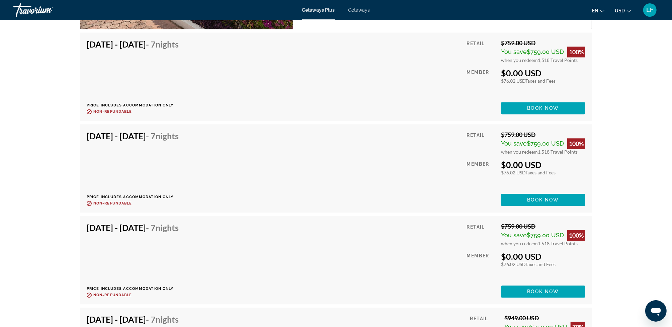
click at [336, 143] on div "Oct 24, 2025 - Oct 31, 2025 - 7 Nights Price includes accommodation only Refund…" at bounding box center [336, 168] width 498 height 75
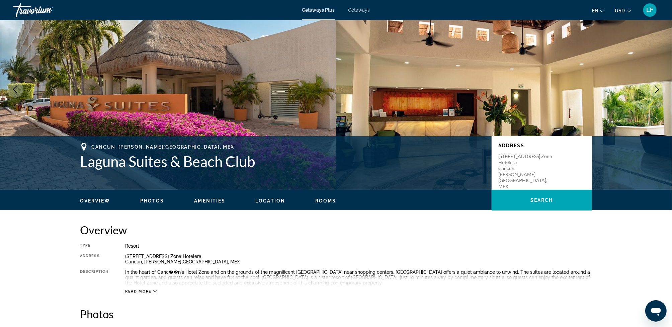
scroll to position [0, 0]
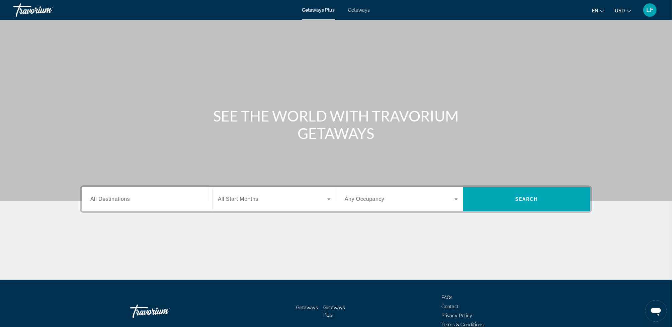
click at [115, 200] on span "All Destinations" at bounding box center [109, 199] width 39 height 6
click at [115, 200] on input "Destination All Destinations" at bounding box center [146, 199] width 113 height 8
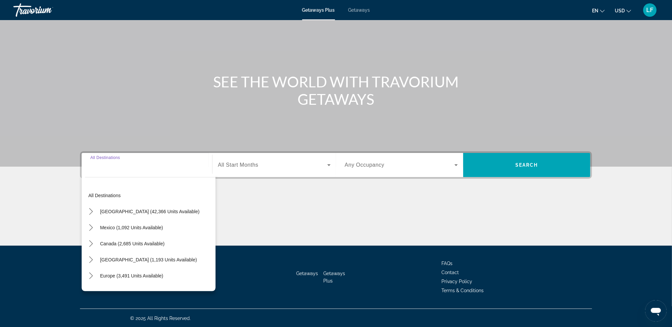
scroll to position [34, 0]
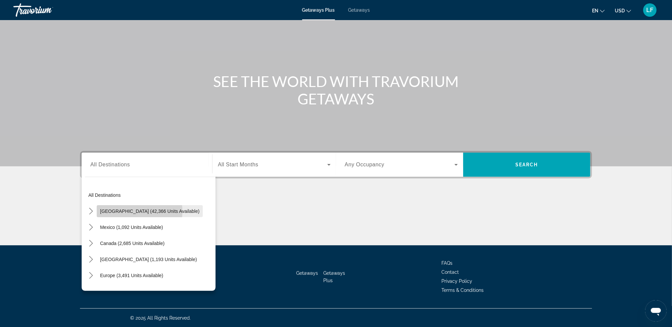
click at [115, 211] on span "[GEOGRAPHIC_DATA] (42,366 units available)" at bounding box center [149, 210] width 99 height 5
type input "**********"
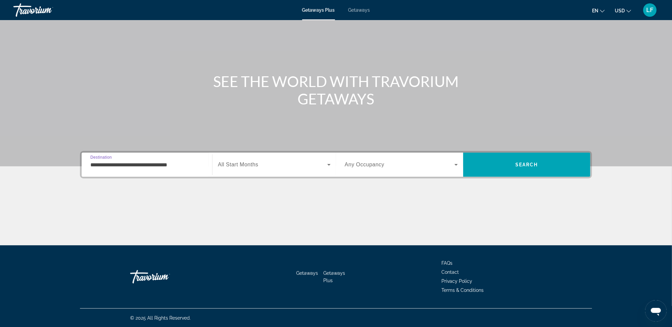
click at [120, 165] on input "**********" at bounding box center [146, 165] width 113 height 8
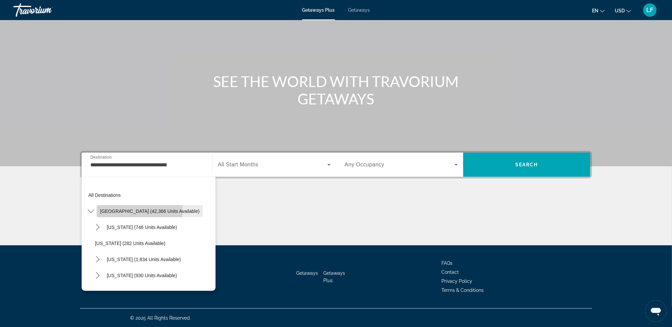
click at [122, 209] on span "[GEOGRAPHIC_DATA] (42,366 units available)" at bounding box center [149, 210] width 99 height 5
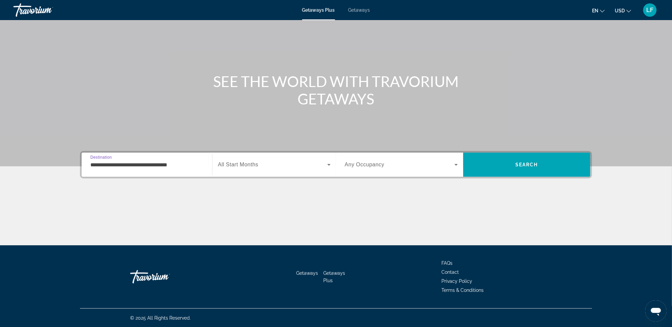
click at [114, 165] on input "**********" at bounding box center [146, 165] width 113 height 8
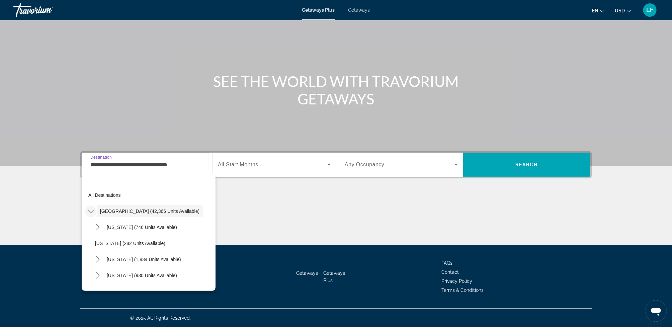
click at [91, 209] on icon "Toggle United States (42,366 units available) submenu" at bounding box center [91, 211] width 7 height 7
click at [91, 209] on icon "Toggle United States (42,366 units available) submenu" at bounding box center [91, 211] width 4 height 7
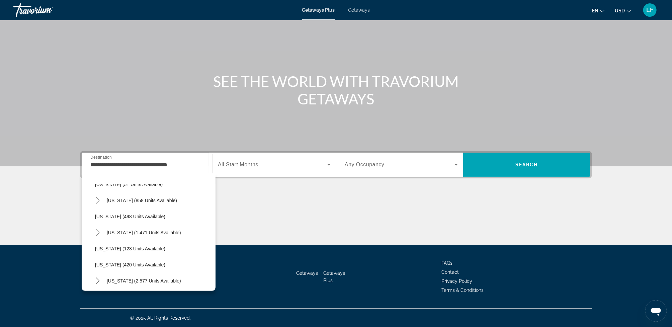
scroll to position [0, 0]
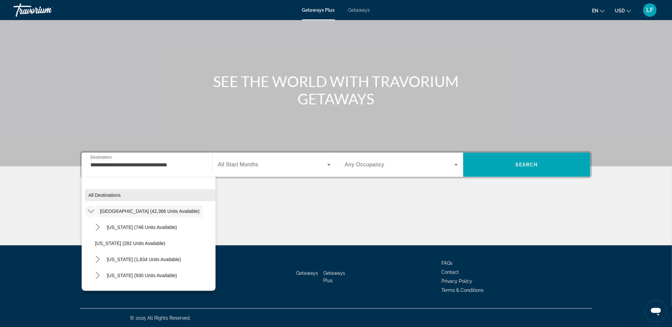
click at [95, 194] on span "All destinations" at bounding box center [104, 194] width 32 height 5
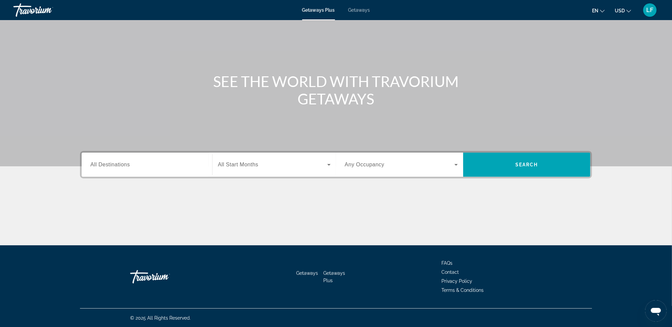
click at [107, 166] on span "All Destinations" at bounding box center [109, 165] width 39 height 6
click at [107, 166] on input "Destination All Destinations" at bounding box center [146, 165] width 113 height 8
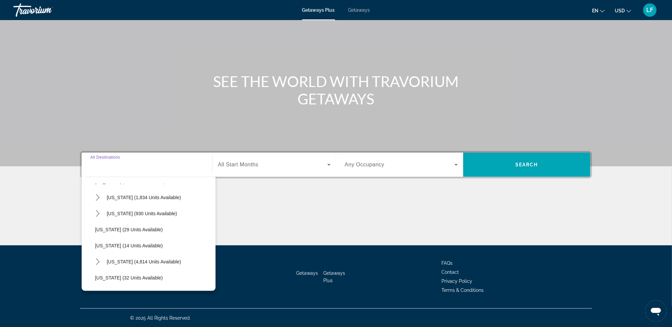
scroll to position [67, 0]
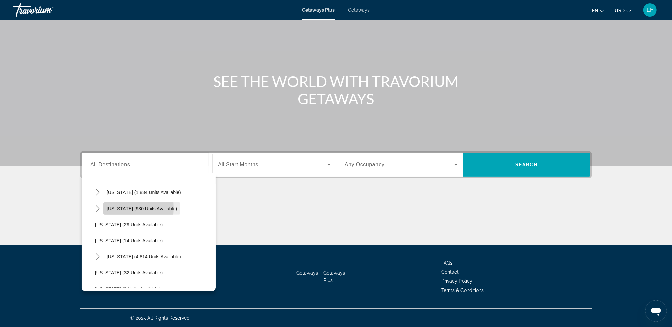
click at [117, 207] on span "[US_STATE] (930 units available)" at bounding box center [142, 208] width 70 height 5
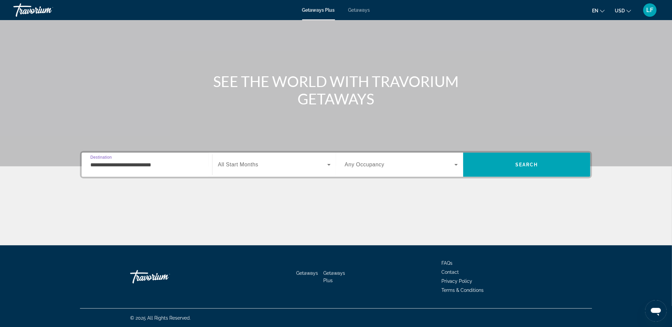
click at [124, 166] on input "**********" at bounding box center [146, 165] width 113 height 8
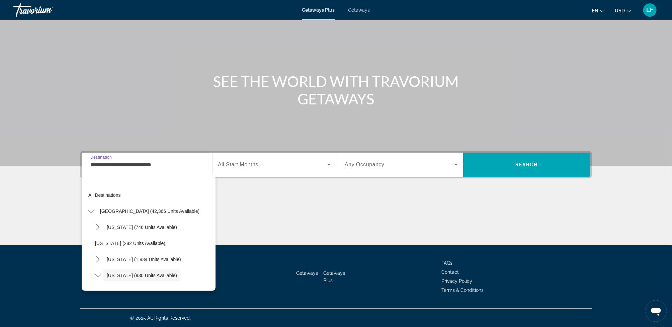
scroll to position [40, 0]
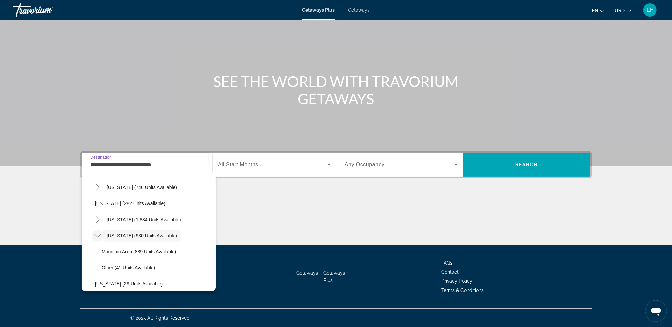
click at [97, 235] on icon "Toggle Colorado (930 units available) submenu" at bounding box center [97, 235] width 7 height 7
click at [98, 234] on icon "Toggle Colorado (930 units available) submenu" at bounding box center [97, 235] width 7 height 7
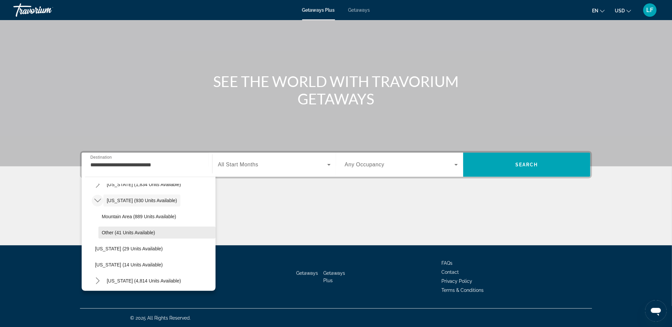
scroll to position [73, 0]
click at [120, 217] on span "Mountain Area (889 units available)" at bounding box center [139, 217] width 74 height 5
type input "**********"
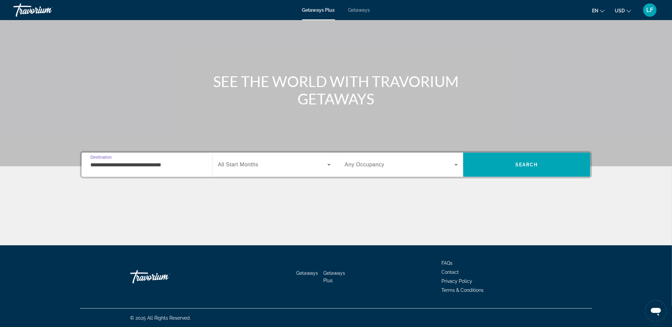
click at [326, 164] on icon "Search widget" at bounding box center [329, 165] width 8 height 8
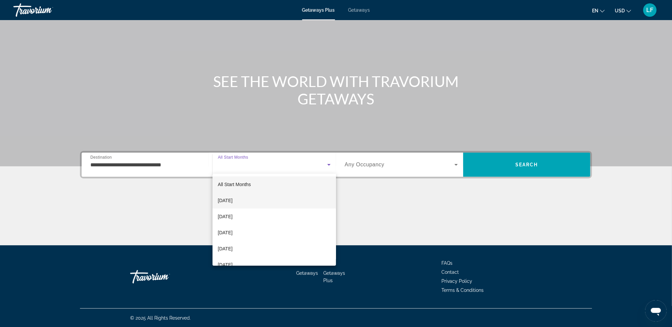
click at [232, 199] on span "[DATE]" at bounding box center [225, 200] width 15 height 8
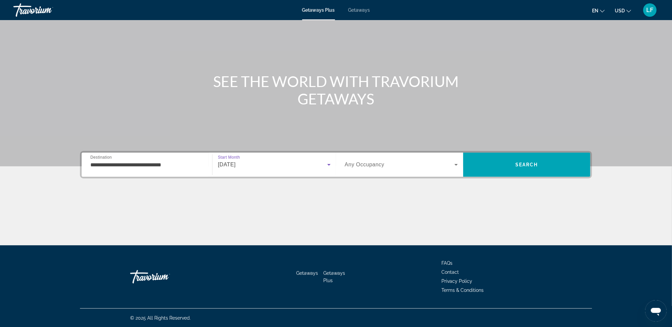
click at [456, 164] on icon "Search widget" at bounding box center [455, 165] width 3 height 2
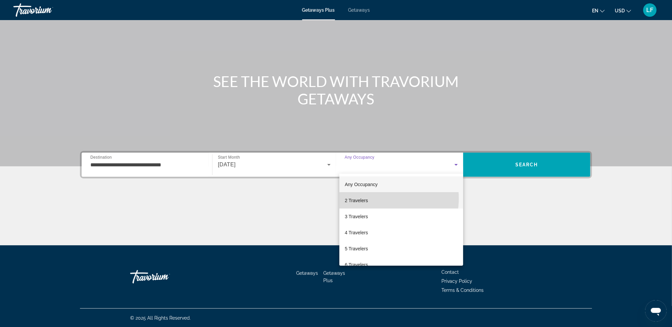
click at [374, 198] on mat-option "2 Travelers" at bounding box center [401, 200] width 124 height 16
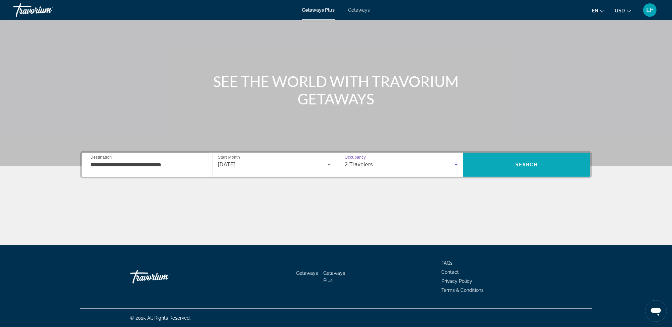
click at [522, 165] on span "Search" at bounding box center [526, 164] width 23 height 5
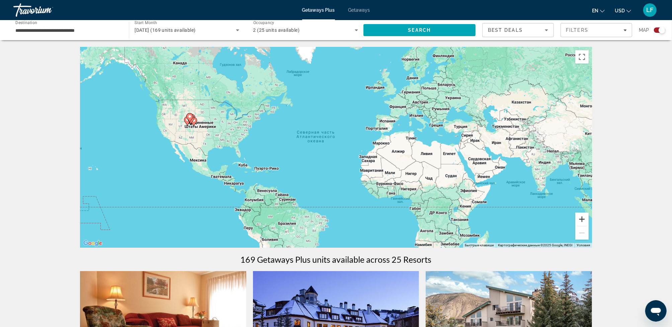
click at [583, 217] on button "Увеличить" at bounding box center [581, 218] width 13 height 13
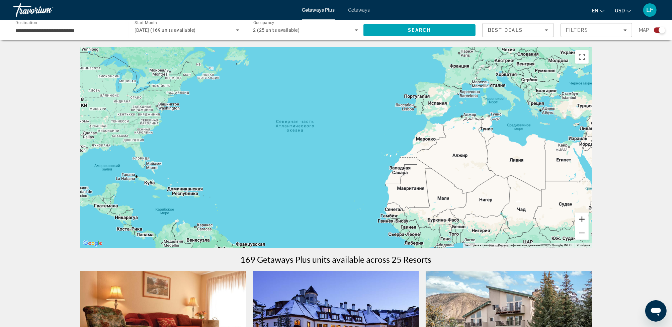
click at [583, 217] on button "Увеличить" at bounding box center [581, 218] width 13 height 13
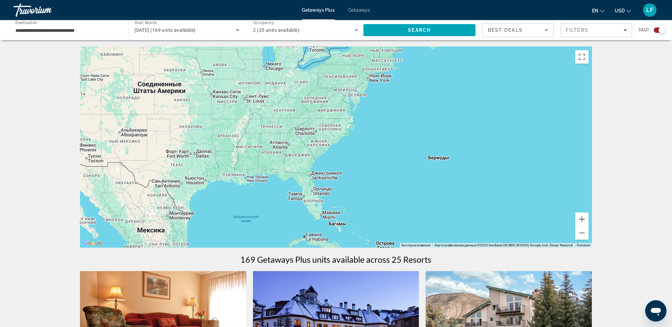
drag, startPoint x: 213, startPoint y: 147, endPoint x: 600, endPoint y: 178, distance: 387.5
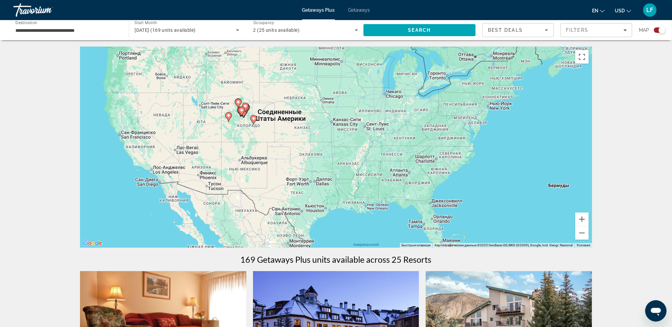
drag, startPoint x: 362, startPoint y: 164, endPoint x: 490, endPoint y: 205, distance: 134.0
click at [487, 205] on div "Чтобы активировать перетаскивание с помощью клавиатуры, нажмите Alt + Ввод. Пос…" at bounding box center [336, 147] width 512 height 201
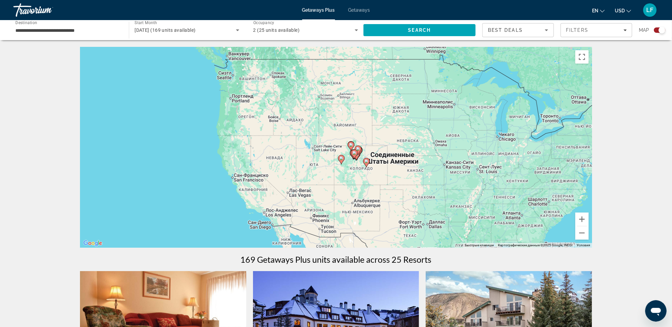
drag, startPoint x: 399, startPoint y: 176, endPoint x: 452, endPoint y: 189, distance: 54.6
click at [452, 189] on div "Чтобы активировать перетаскивание с помощью клавиатуры, нажмите Alt + Ввод. Пос…" at bounding box center [336, 147] width 512 height 201
click at [583, 219] on button "Увеличить" at bounding box center [581, 218] width 13 height 13
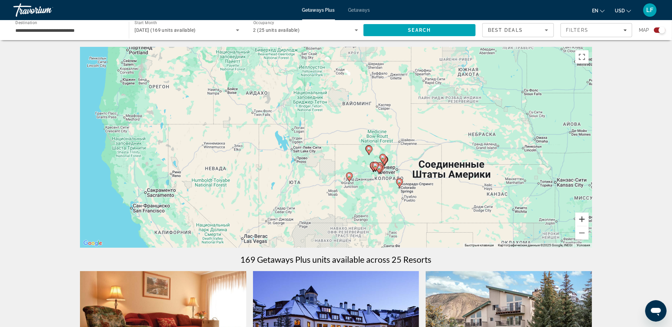
click at [583, 219] on button "Увеличить" at bounding box center [581, 218] width 13 height 13
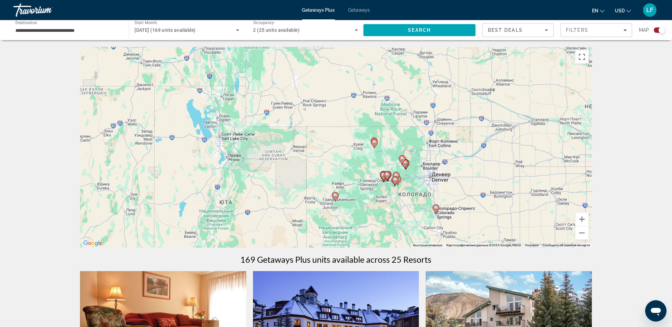
drag, startPoint x: 545, startPoint y: 215, endPoint x: 483, endPoint y: 182, distance: 70.6
click at [491, 186] on div "Чтобы активировать перетаскивание с помощью клавиатуры, нажмите Alt + Ввод. Пос…" at bounding box center [336, 147] width 512 height 201
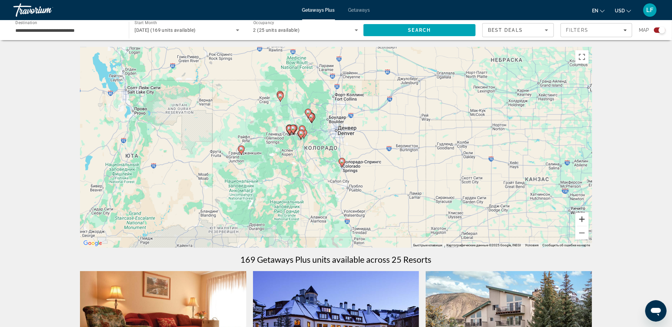
click at [582, 217] on button "Увеличить" at bounding box center [581, 218] width 13 height 13
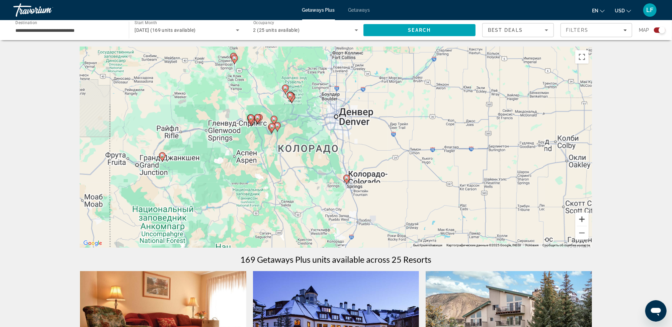
click at [582, 217] on button "Увеличить" at bounding box center [581, 218] width 13 height 13
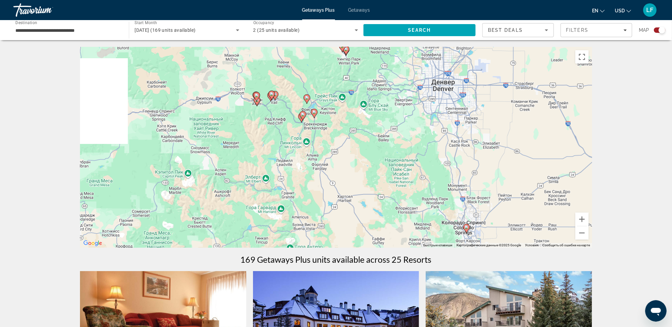
drag, startPoint x: 359, startPoint y: 180, endPoint x: 466, endPoint y: 186, distance: 107.2
click at [466, 186] on div "Чтобы активировать перетаскивание с помощью клавиатуры, нажмите Alt + Ввод. Пос…" at bounding box center [336, 147] width 512 height 201
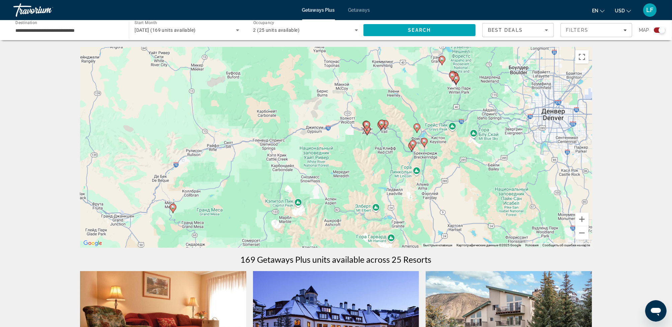
drag, startPoint x: 234, startPoint y: 134, endPoint x: 344, endPoint y: 163, distance: 113.7
click at [344, 163] on div "Чтобы активировать перетаскивание с помощью клавиатуры, нажмите Alt + Ввод. Пос…" at bounding box center [336, 147] width 512 height 201
click at [583, 219] on button "Увеличить" at bounding box center [581, 218] width 13 height 13
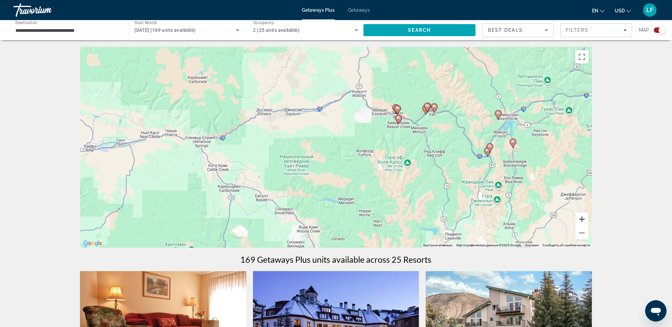
click at [583, 219] on button "Увеличить" at bounding box center [581, 218] width 13 height 13
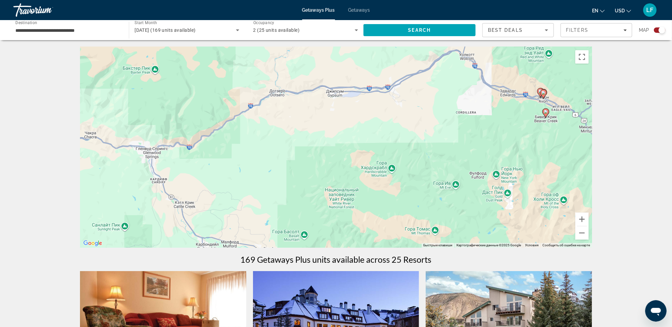
drag, startPoint x: 355, startPoint y: 189, endPoint x: 439, endPoint y: 195, distance: 85.1
click at [439, 198] on div "Чтобы активировать перетаскивание с помощью клавиатуры, нажмите Alt + Ввод. Пос…" at bounding box center [336, 147] width 512 height 201
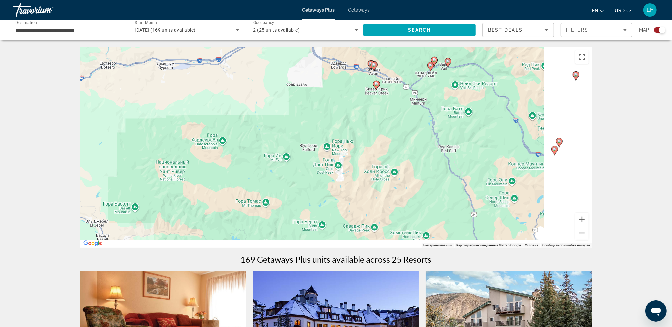
drag, startPoint x: 458, startPoint y: 171, endPoint x: 237, endPoint y: 150, distance: 221.0
click at [272, 156] on div "Чтобы активировать перетаскивание с помощью клавиатуры, нажмите Alt + Ввод. Пос…" at bounding box center [336, 147] width 512 height 201
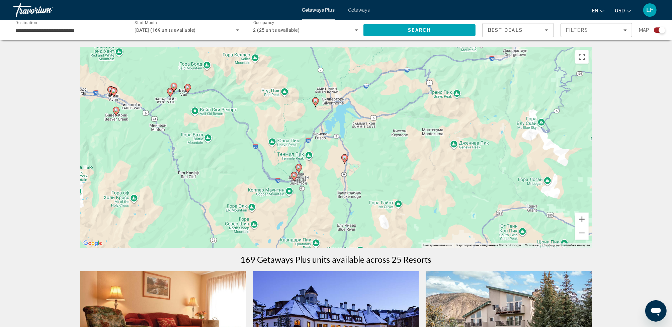
drag, startPoint x: 296, startPoint y: 122, endPoint x: 301, endPoint y: 169, distance: 47.5
click at [301, 169] on gmp-advanced-marker "Main content" at bounding box center [298, 169] width 7 height 10
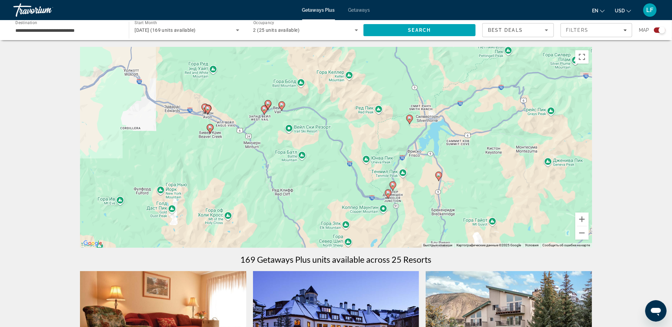
drag, startPoint x: 186, startPoint y: 169, endPoint x: 281, endPoint y: 186, distance: 96.6
click at [281, 186] on div "Чтобы активировать перетаскивание с помощью клавиатуры, нажмите Alt + Ввод. Пос…" at bounding box center [336, 147] width 512 height 201
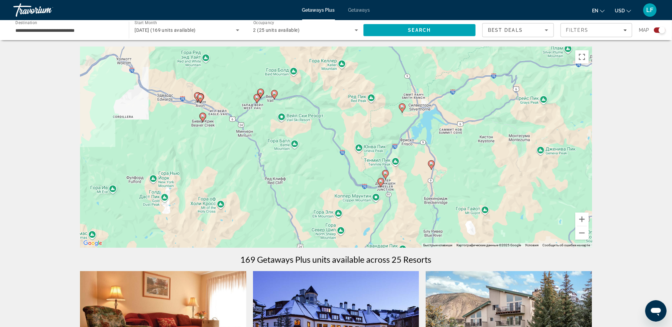
drag, startPoint x: 351, startPoint y: 201, endPoint x: 338, endPoint y: 180, distance: 24.7
click at [339, 182] on div "Чтобы активировать перетаскивание с помощью клавиатуры, нажмите Alt + Ввод. Пос…" at bounding box center [336, 147] width 512 height 201
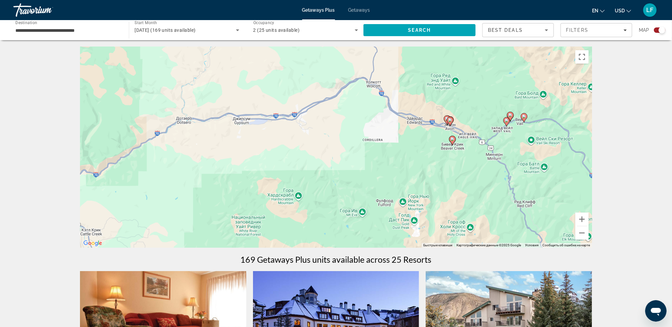
drag, startPoint x: 217, startPoint y: 169, endPoint x: 472, endPoint y: 204, distance: 257.3
click at [477, 206] on div "Чтобы активировать перетаскивание с помощью клавиатуры, нажмите Alt + Ввод. Пос…" at bounding box center [336, 147] width 512 height 201
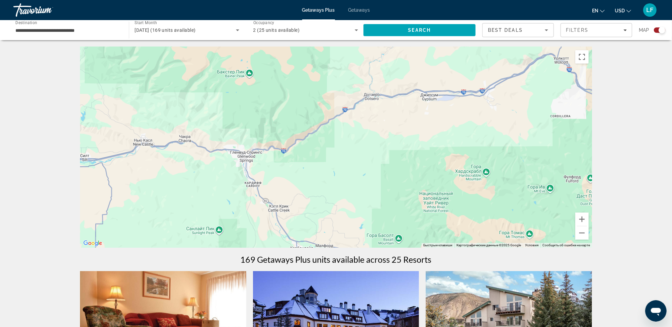
drag, startPoint x: 257, startPoint y: 201, endPoint x: 445, endPoint y: 176, distance: 189.9
click at [445, 176] on div "Чтобы активировать перетаскивание с помощью клавиатуры, нажмите Alt + Ввод. Пос…" at bounding box center [336, 147] width 512 height 201
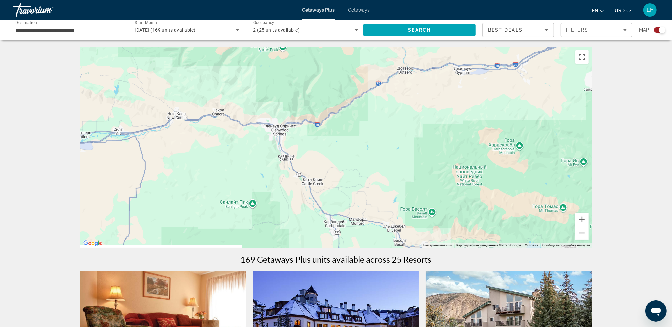
drag, startPoint x: 233, startPoint y: 169, endPoint x: 267, endPoint y: 142, distance: 43.4
click at [267, 142] on div "Чтобы активировать перетаскивание с помощью клавиатуры, нажмите Alt + Ввод. Пос…" at bounding box center [336, 147] width 512 height 201
click at [582, 217] on button "Увеличить" at bounding box center [581, 218] width 13 height 13
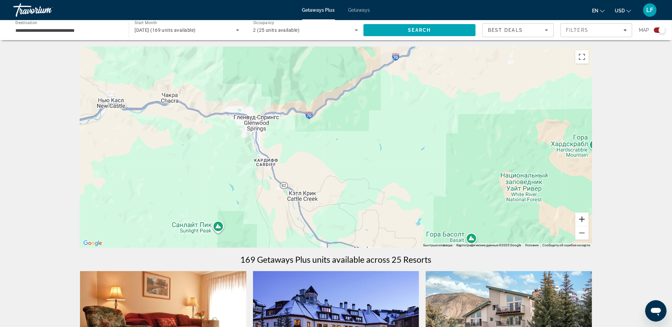
click at [582, 217] on button "Увеличить" at bounding box center [581, 218] width 13 height 13
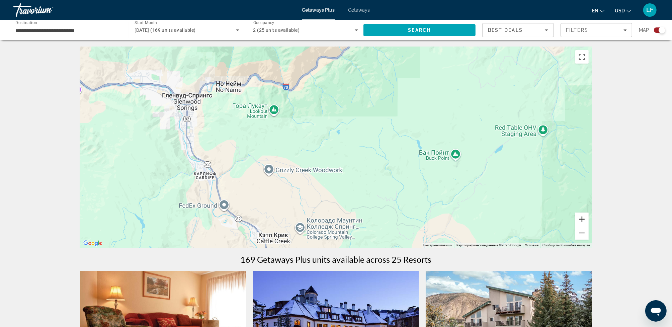
click at [582, 217] on button "Увеличить" at bounding box center [581, 218] width 13 height 13
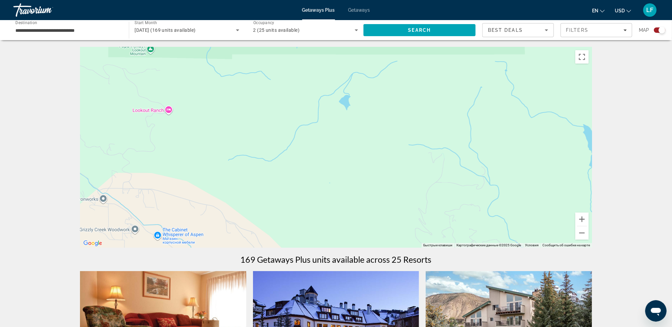
drag, startPoint x: 419, startPoint y: 207, endPoint x: 493, endPoint y: 230, distance: 78.0
click at [483, 227] on div "Main content" at bounding box center [336, 147] width 512 height 201
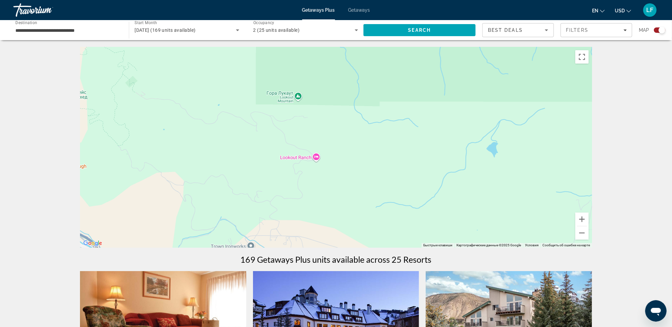
drag, startPoint x: 448, startPoint y: 206, endPoint x: 520, endPoint y: 234, distance: 77.2
click at [517, 232] on div "Main content" at bounding box center [336, 147] width 512 height 201
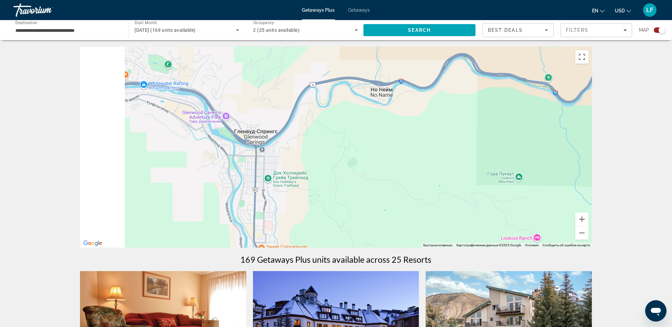
drag, startPoint x: 475, startPoint y: 198, endPoint x: 527, endPoint y: 210, distance: 53.8
click at [527, 210] on div "Main content" at bounding box center [336, 147] width 512 height 201
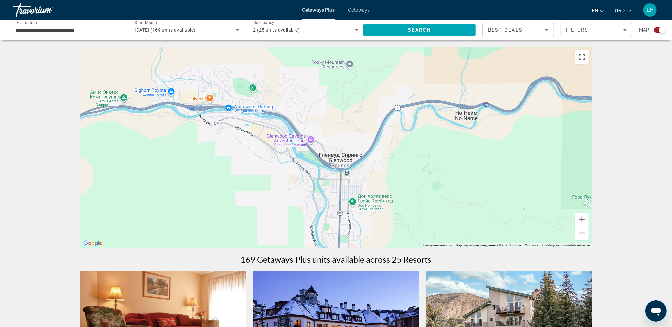
drag, startPoint x: 441, startPoint y: 191, endPoint x: 494, endPoint y: 209, distance: 55.5
click at [492, 209] on div "Main content" at bounding box center [336, 147] width 512 height 201
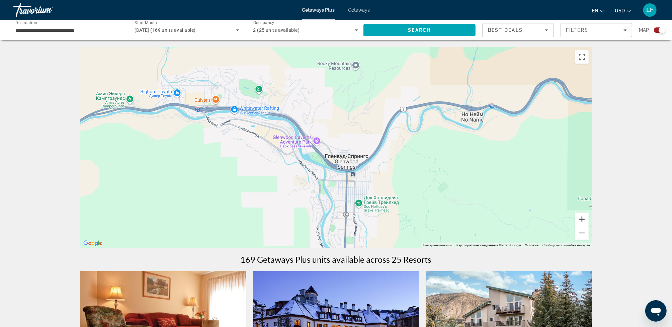
click at [582, 218] on button "Увеличить" at bounding box center [581, 218] width 13 height 13
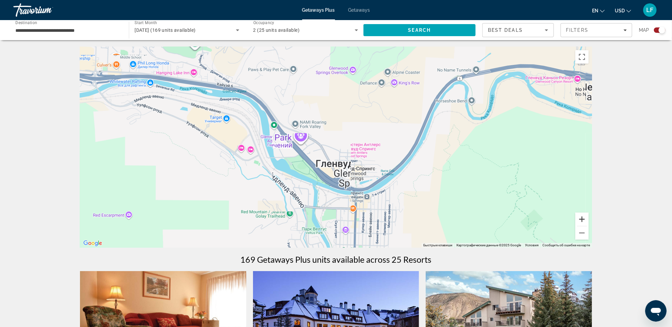
click at [582, 218] on button "Увеличить" at bounding box center [581, 218] width 13 height 13
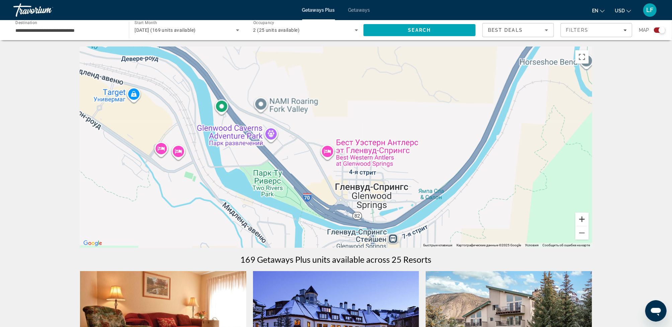
click at [582, 218] on button "Увеличить" at bounding box center [581, 218] width 13 height 13
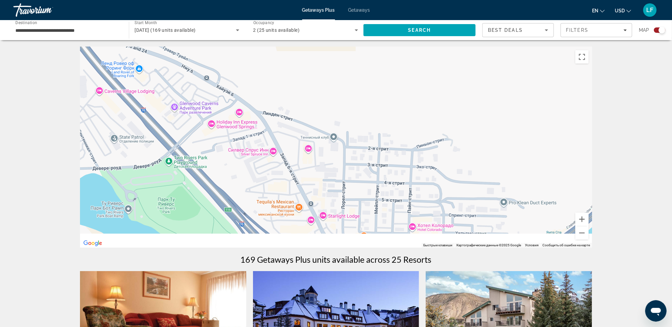
drag, startPoint x: 516, startPoint y: 216, endPoint x: 476, endPoint y: 136, distance: 90.0
click at [488, 156] on div "Main content" at bounding box center [336, 147] width 512 height 201
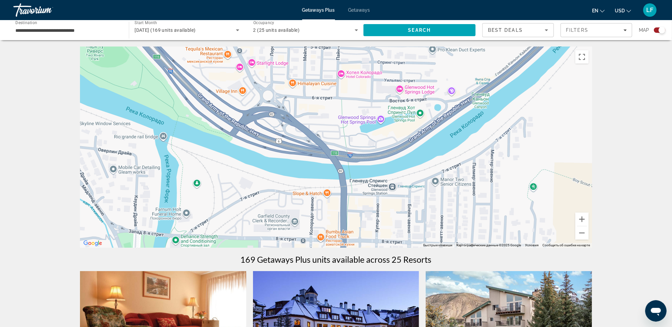
drag, startPoint x: 463, startPoint y: 184, endPoint x: 457, endPoint y: 163, distance: 22.2
click at [457, 163] on div "Main content" at bounding box center [336, 147] width 512 height 201
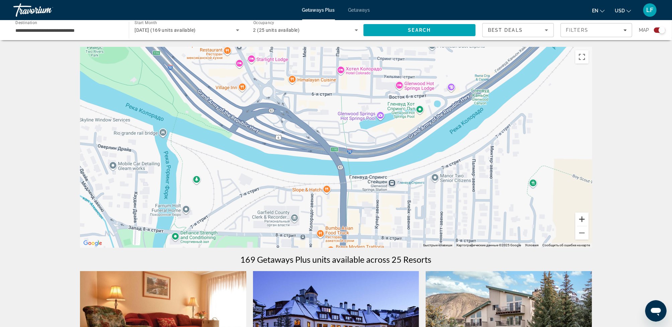
click at [583, 218] on button "Увеличить" at bounding box center [581, 218] width 13 height 13
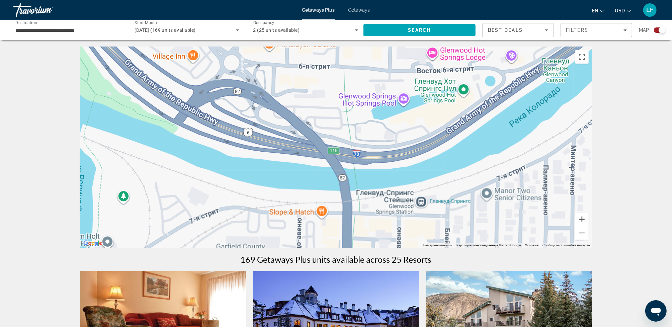
click at [583, 218] on button "Увеличить" at bounding box center [581, 218] width 13 height 13
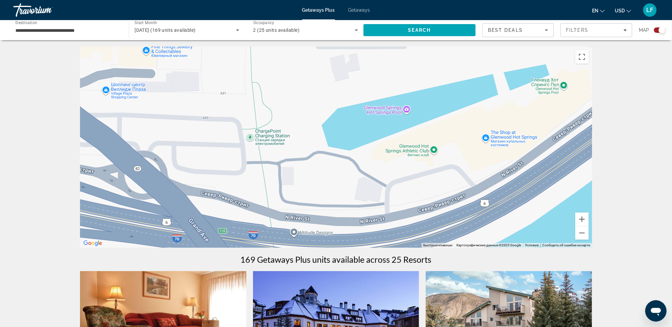
drag, startPoint x: 494, startPoint y: 87, endPoint x: 376, endPoint y: 167, distance: 142.8
click at [377, 167] on div "Main content" at bounding box center [336, 147] width 512 height 201
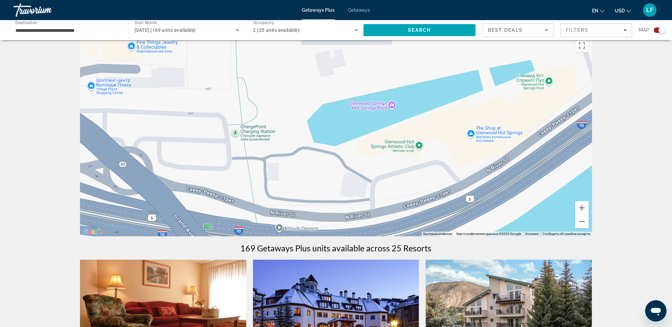
scroll to position [33, 0]
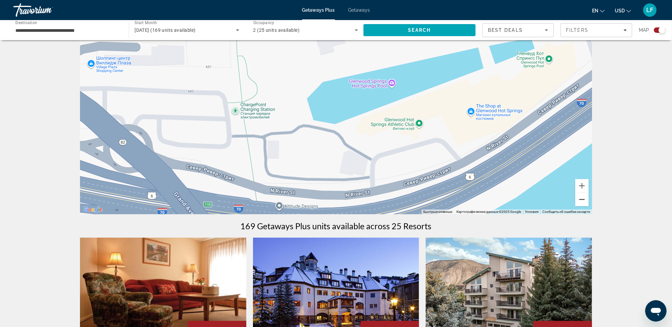
click at [582, 200] on button "Уменьшить" at bounding box center [581, 199] width 13 height 13
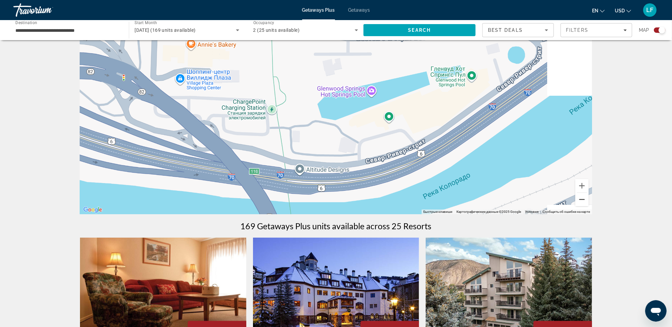
click at [582, 200] on button "Уменьшить" at bounding box center [581, 199] width 13 height 13
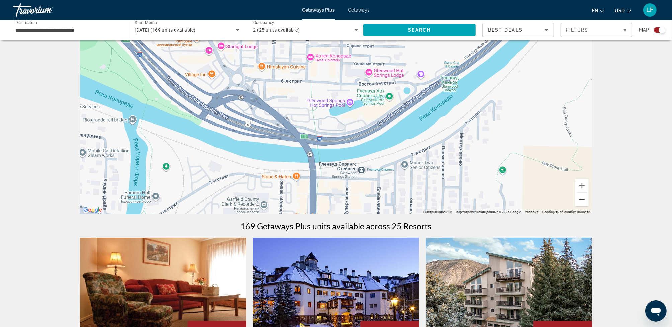
click at [583, 199] on button "Уменьшить" at bounding box center [581, 199] width 13 height 13
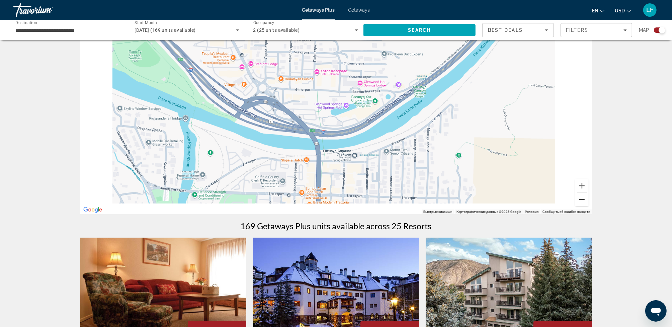
click at [583, 199] on button "Уменьшить" at bounding box center [581, 199] width 13 height 13
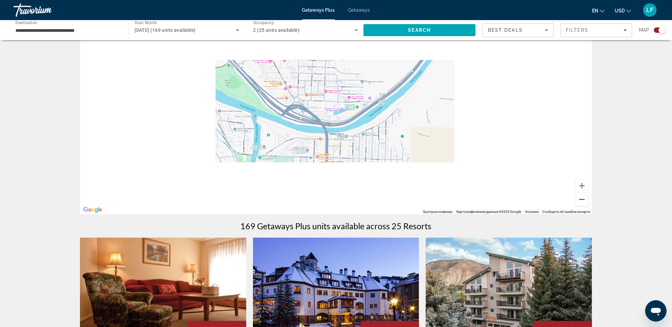
click at [583, 199] on button "Уменьшить" at bounding box center [581, 199] width 13 height 13
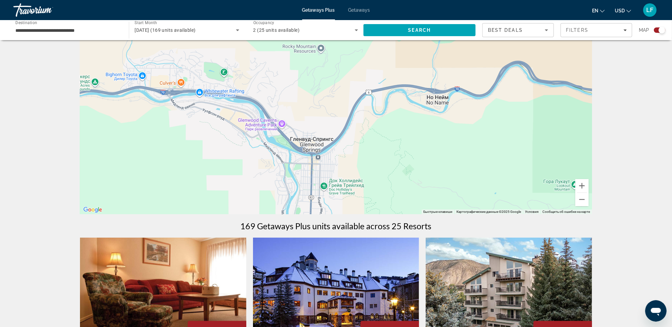
drag, startPoint x: 477, startPoint y: 138, endPoint x: 455, endPoint y: 174, distance: 42.4
click at [455, 175] on div "Main content" at bounding box center [336, 113] width 512 height 201
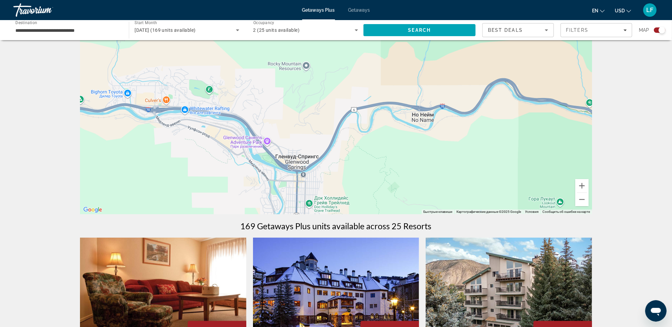
drag, startPoint x: 474, startPoint y: 159, endPoint x: 465, endPoint y: 170, distance: 13.7
click at [465, 170] on div "Main content" at bounding box center [336, 113] width 512 height 201
click at [582, 195] on button "Уменьшить" at bounding box center [581, 199] width 13 height 13
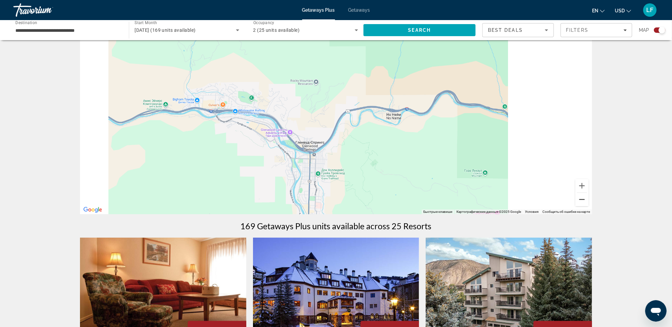
click at [582, 195] on button "Уменьшить" at bounding box center [581, 199] width 13 height 13
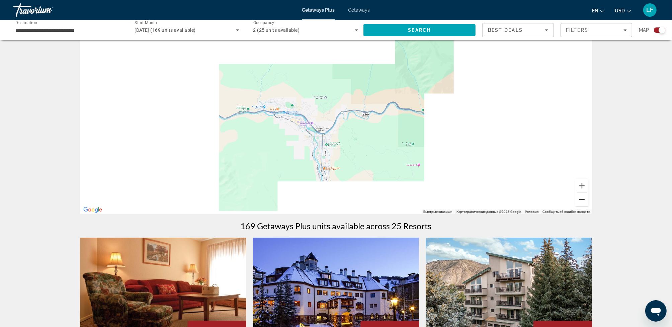
click at [582, 196] on button "Уменьшить" at bounding box center [581, 199] width 13 height 13
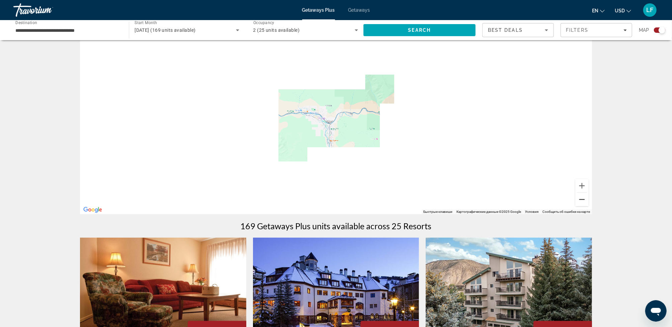
click at [582, 196] on button "Уменьшить" at bounding box center [581, 199] width 13 height 13
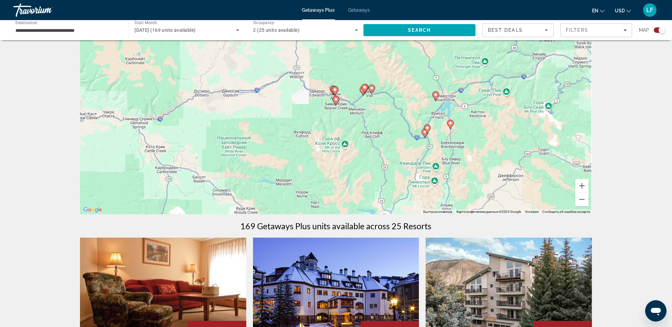
drag, startPoint x: 524, startPoint y: 122, endPoint x: 328, endPoint y: 128, distance: 195.7
click at [328, 128] on div "Чтобы активировать перетаскивание с помощью клавиатуры, нажмите Alt + Ввод. Пос…" at bounding box center [336, 113] width 512 height 201
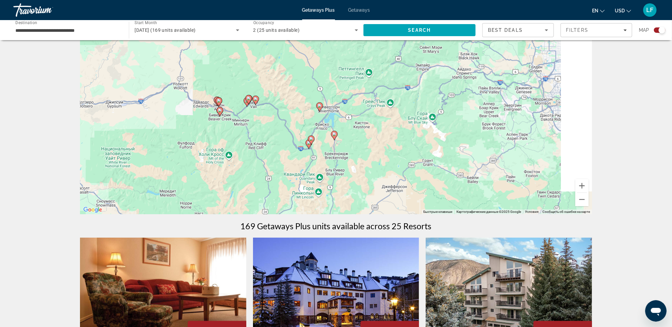
drag, startPoint x: 467, startPoint y: 149, endPoint x: 349, endPoint y: 160, distance: 118.2
click at [349, 160] on div "Чтобы активировать перетаскивание с помощью клавиатуры, нажмите Alt + Ввод. Пос…" at bounding box center [336, 113] width 512 height 201
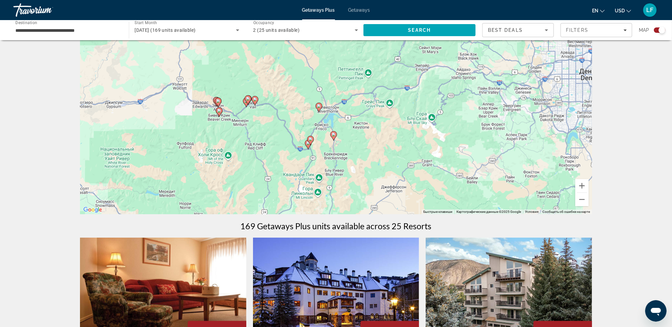
click at [45, 31] on input "**********" at bounding box center [67, 30] width 105 height 8
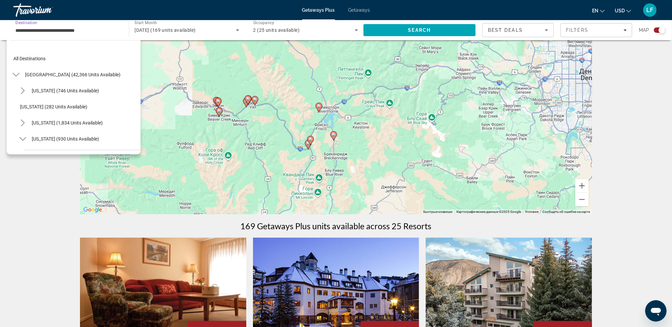
scroll to position [56, 0]
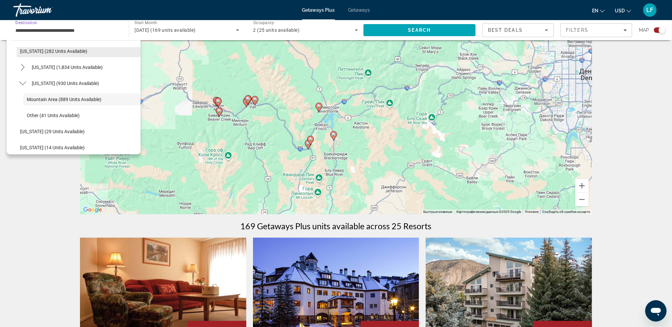
click at [35, 50] on span "[US_STATE] (282 units available)" at bounding box center [53, 50] width 67 height 5
type input "**********"
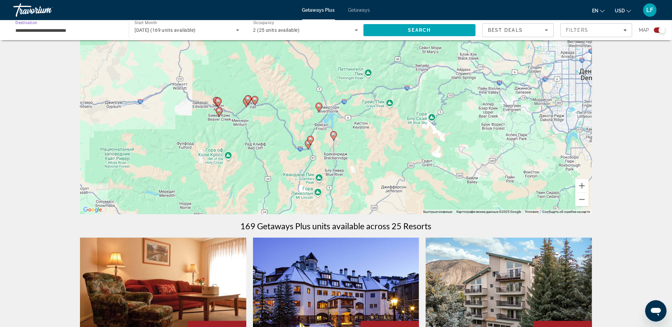
click at [45, 30] on input "**********" at bounding box center [67, 30] width 105 height 8
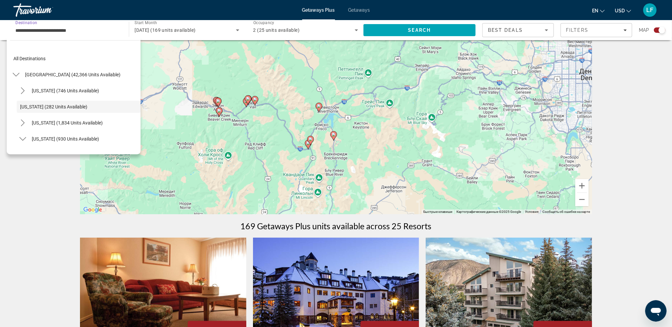
scroll to position [8, 0]
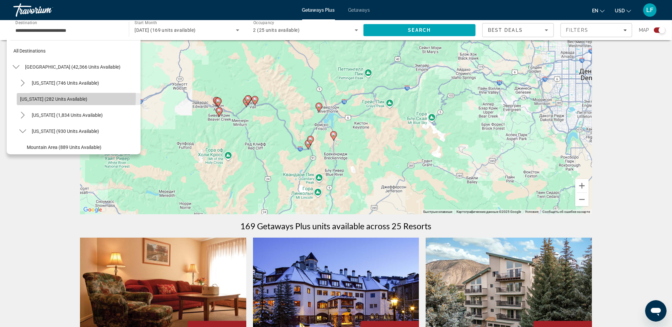
click at [40, 97] on span "[US_STATE] (282 units available)" at bounding box center [53, 98] width 67 height 5
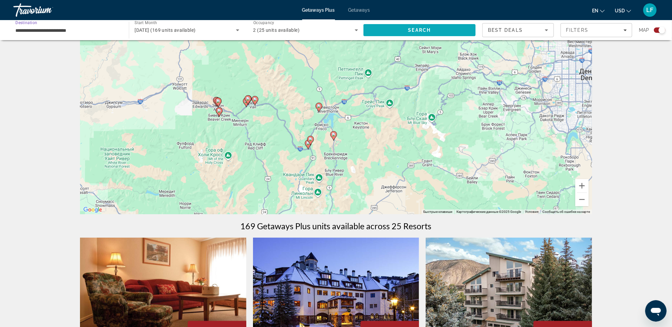
click at [433, 30] on span "Search" at bounding box center [419, 30] width 112 height 16
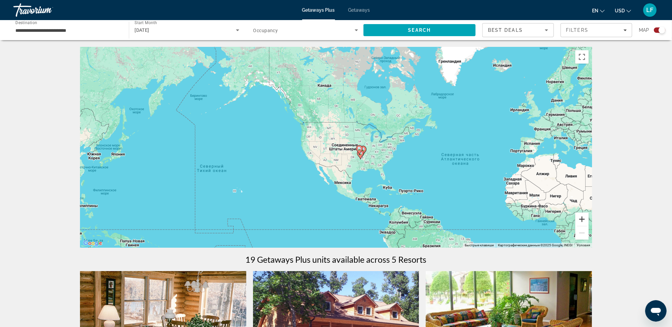
click at [583, 219] on button "Увеличить" at bounding box center [581, 218] width 13 height 13
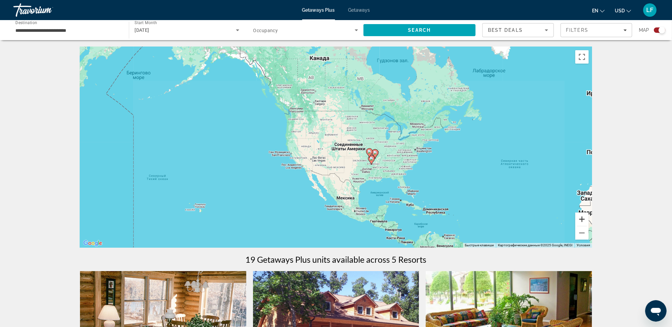
click at [583, 219] on button "Увеличить" at bounding box center [581, 218] width 13 height 13
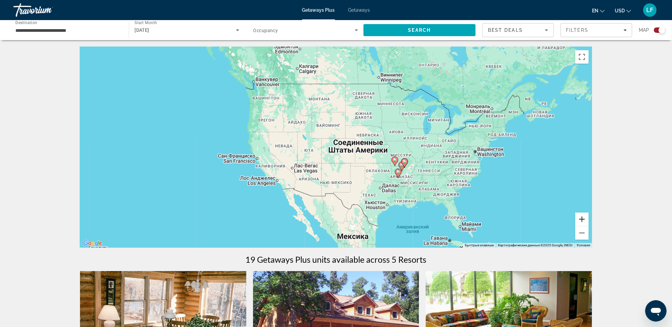
click at [583, 219] on button "Увеличить" at bounding box center [581, 218] width 13 height 13
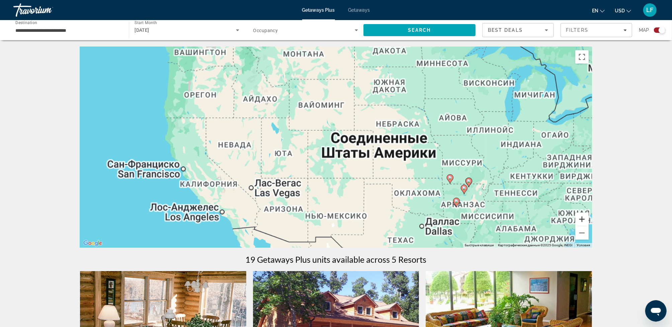
click at [583, 219] on button "Увеличить" at bounding box center [581, 218] width 13 height 13
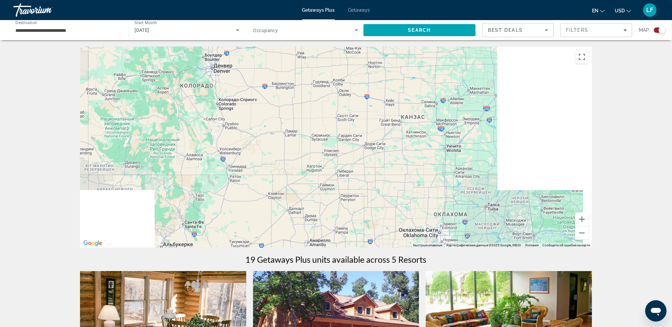
drag, startPoint x: 480, startPoint y: 219, endPoint x: 232, endPoint y: 98, distance: 276.6
click at [273, 118] on div "Main content" at bounding box center [336, 147] width 512 height 201
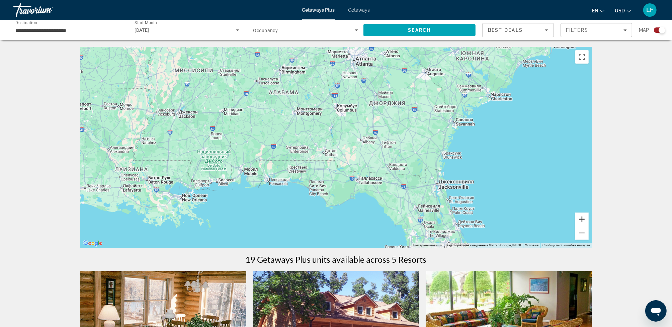
click at [580, 218] on button "Увеличить" at bounding box center [581, 218] width 13 height 13
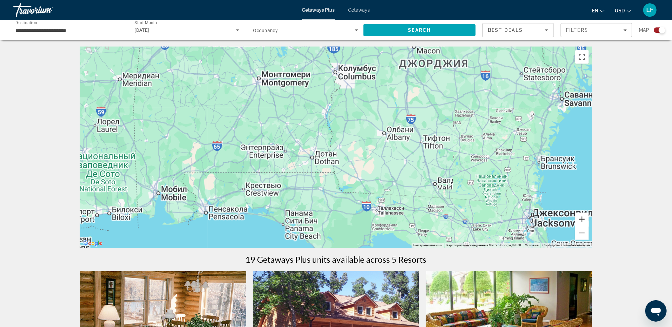
click at [580, 218] on button "Увеличить" at bounding box center [581, 218] width 13 height 13
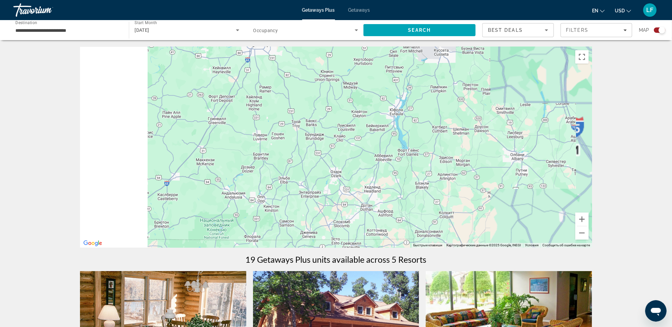
drag, startPoint x: 324, startPoint y: 135, endPoint x: 508, endPoint y: 220, distance: 202.8
click at [481, 207] on div "Main content" at bounding box center [336, 147] width 512 height 201
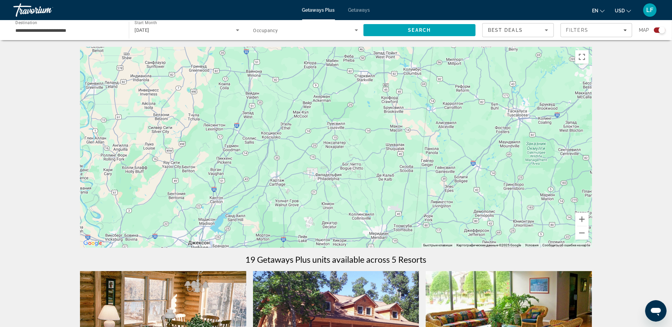
drag, startPoint x: 410, startPoint y: 169, endPoint x: 496, endPoint y: 253, distance: 119.9
click at [477, 236] on div "Main content" at bounding box center [336, 147] width 512 height 201
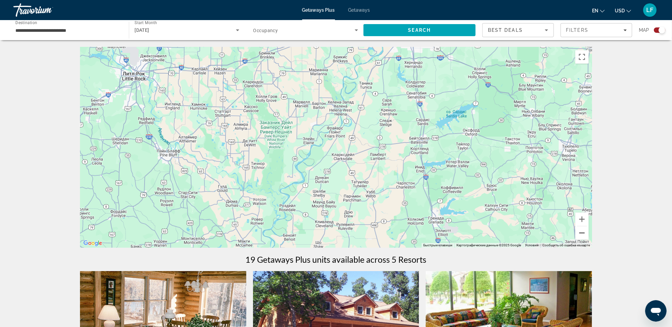
click at [583, 231] on button "Уменьшить" at bounding box center [581, 232] width 13 height 13
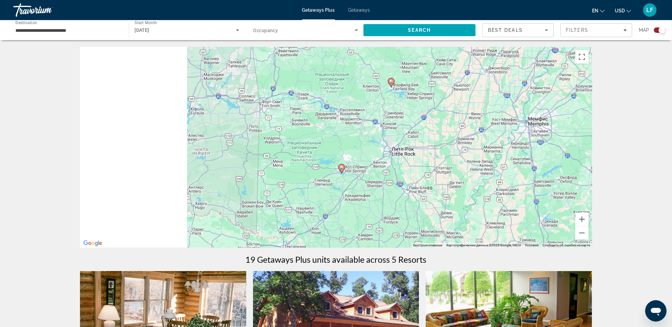
drag, startPoint x: 268, startPoint y: 169, endPoint x: 432, endPoint y: 210, distance: 170.0
click at [432, 210] on div "Чтобы активировать перетаскивание с помощью клавиатуры, нажмите Alt + Ввод. Пос…" at bounding box center [336, 147] width 512 height 201
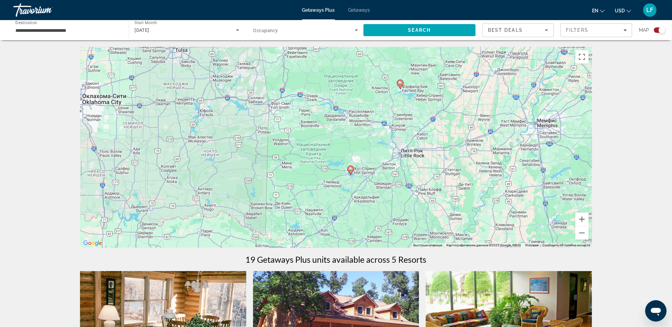
click at [351, 168] on image "Main content" at bounding box center [350, 169] width 4 height 4
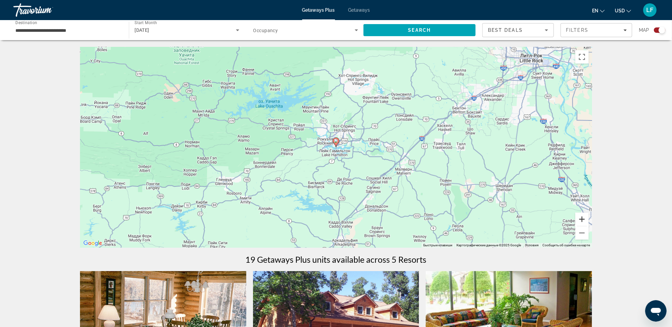
click at [583, 218] on button "Увеличить" at bounding box center [581, 218] width 13 height 13
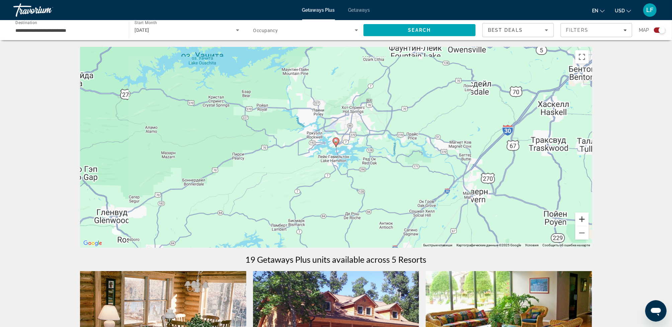
click at [583, 218] on button "Увеличить" at bounding box center [581, 218] width 13 height 13
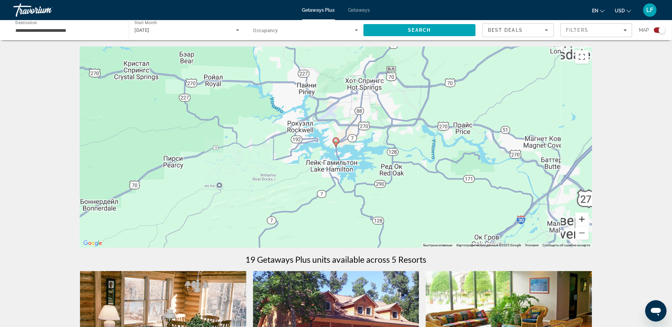
click at [583, 218] on button "Увеличить" at bounding box center [581, 218] width 13 height 13
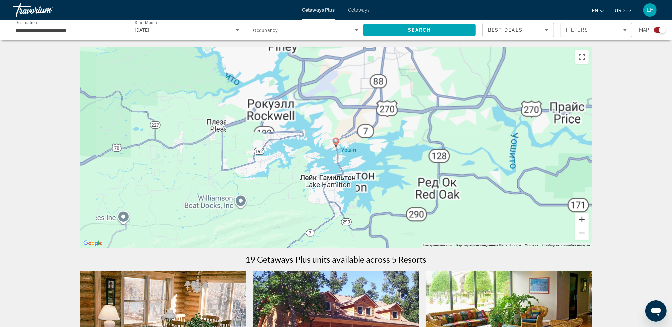
click at [583, 218] on button "Увеличить" at bounding box center [581, 218] width 13 height 13
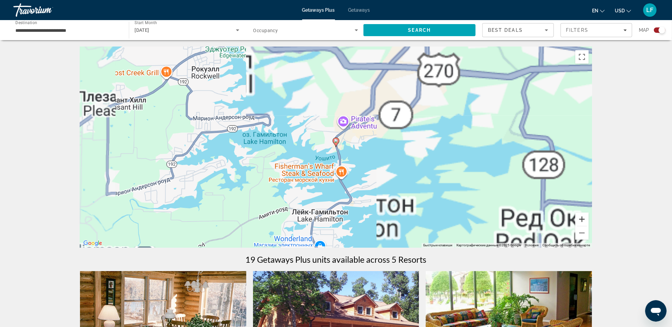
click at [583, 218] on button "Увеличить" at bounding box center [581, 218] width 13 height 13
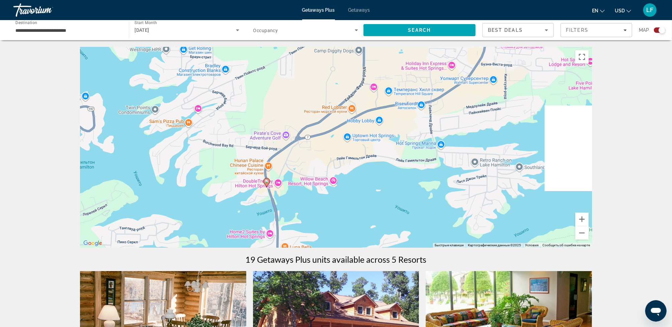
drag, startPoint x: 479, startPoint y: 158, endPoint x: 419, endPoint y: 193, distance: 69.4
click at [419, 193] on div "Чтобы активировать перетаскивание с помощью клавиатуры, нажмите Alt + Ввод. Пос…" at bounding box center [336, 147] width 512 height 201
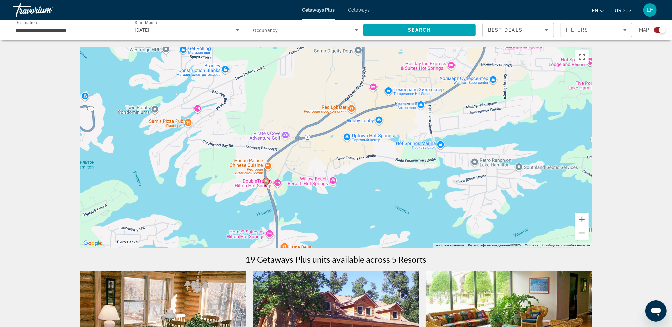
click at [583, 232] on button "Уменьшить" at bounding box center [581, 232] width 13 height 13
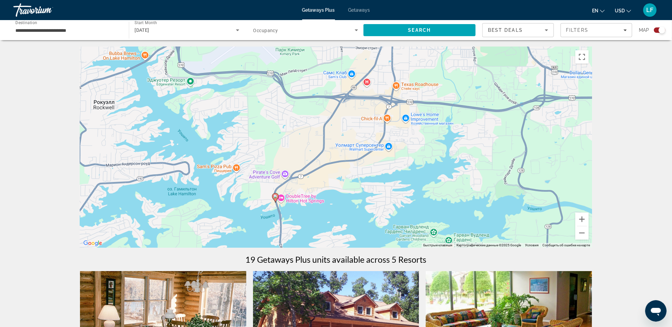
drag, startPoint x: 465, startPoint y: 182, endPoint x: 444, endPoint y: 210, distance: 35.4
click at [444, 210] on div "Чтобы активировать перетаскивание с помощью клавиатуры, нажмите Alt + Ввод. Пос…" at bounding box center [336, 147] width 512 height 201
click at [275, 196] on image "Main content" at bounding box center [275, 197] width 4 height 4
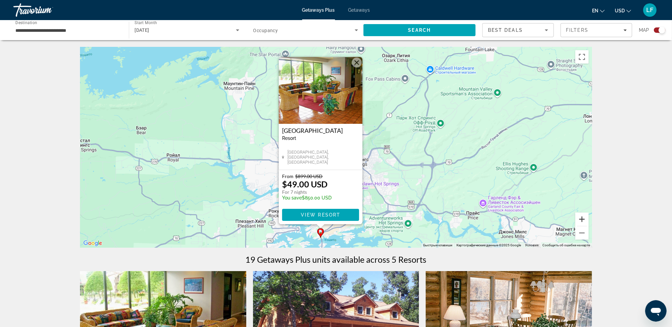
click at [582, 219] on button "Увеличить" at bounding box center [581, 218] width 13 height 13
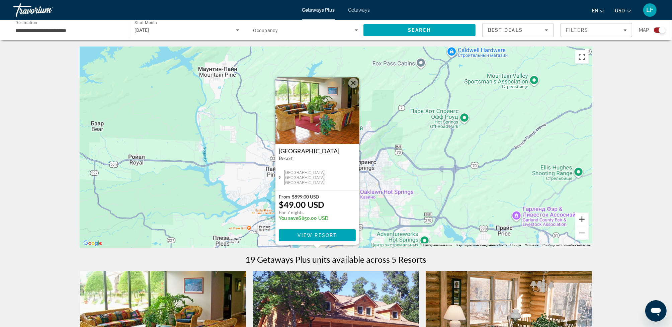
click at [582, 219] on button "Увеличить" at bounding box center [581, 218] width 13 height 13
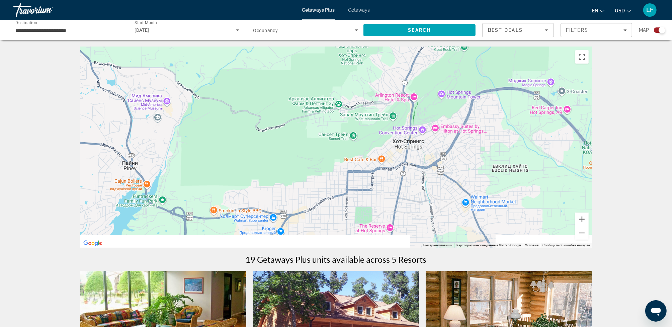
drag, startPoint x: 473, startPoint y: 223, endPoint x: 454, endPoint y: 123, distance: 101.5
click at [458, 129] on div "Чтобы активировать перетаскивание с помощью клавиатуры, нажмите Alt + Ввод. Пос…" at bounding box center [336, 147] width 512 height 201
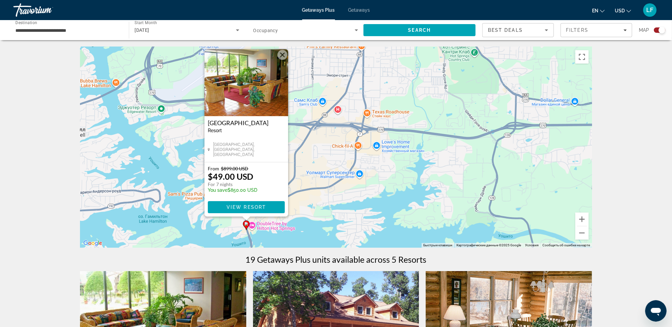
drag, startPoint x: 420, startPoint y: 165, endPoint x: 454, endPoint y: 139, distance: 42.0
click at [454, 140] on div "Чтобы активировать перетаскивание с помощью клавиатуры, нажмите Alt + Ввод. Пос…" at bounding box center [336, 147] width 512 height 201
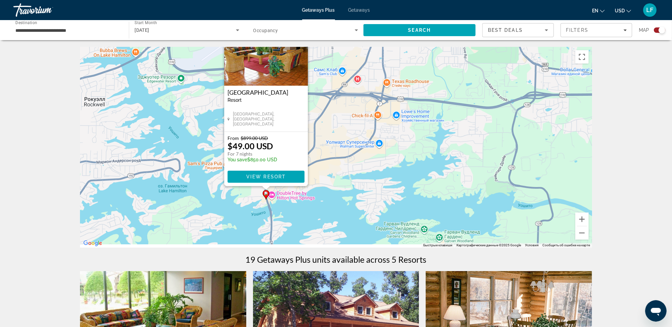
drag, startPoint x: 447, startPoint y: 179, endPoint x: 442, endPoint y: 147, distance: 32.8
click at [443, 152] on div "Чтобы активировать перетаскивание с помощью клавиатуры, нажмите Alt + Ввод. Пос…" at bounding box center [336, 147] width 512 height 201
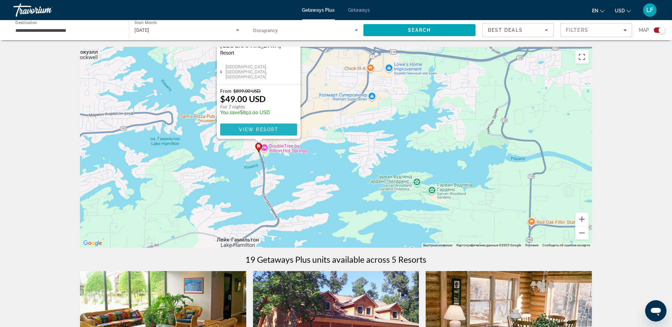
click at [259, 128] on span "View Resort" at bounding box center [258, 129] width 39 height 5
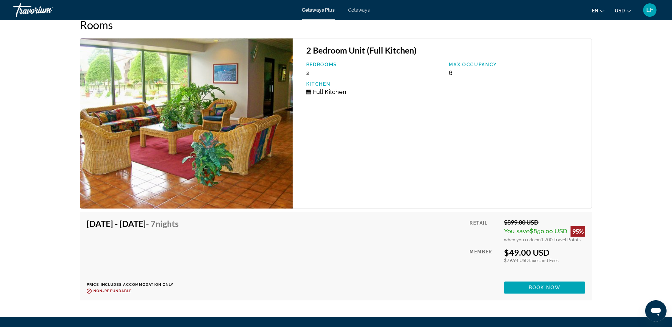
scroll to position [1141, 0]
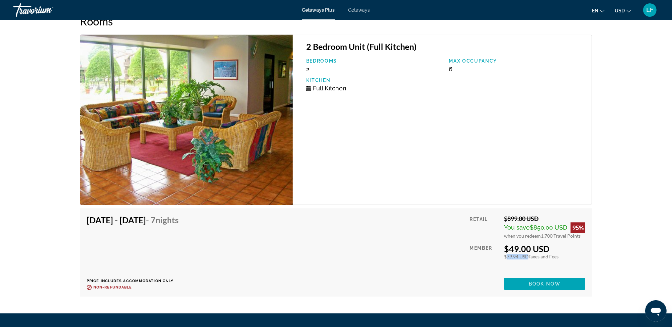
drag, startPoint x: 503, startPoint y: 258, endPoint x: 525, endPoint y: 257, distance: 22.1
click at [525, 257] on div "Retail $899.00 USD You save $850.00 USD 95% when you redeem 1,700 Travel Points…" at bounding box center [527, 252] width 115 height 75
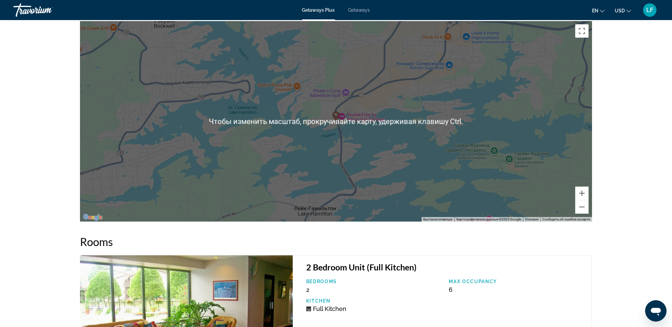
scroll to position [941, 0]
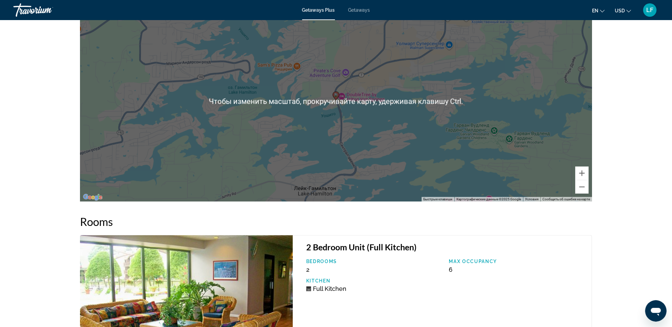
click at [418, 275] on div "Bedrooms 2 Max Occupancy 6 Kitchen Full Kitchen" at bounding box center [445, 278] width 285 height 38
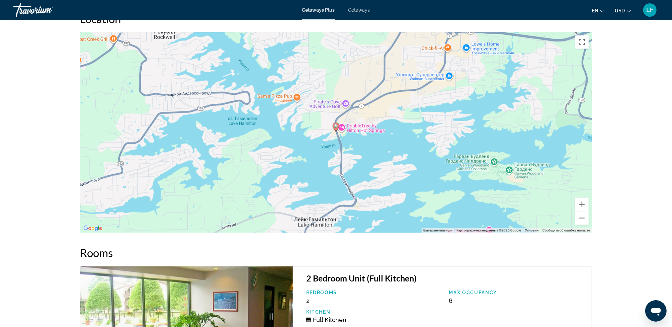
scroll to position [907, 0]
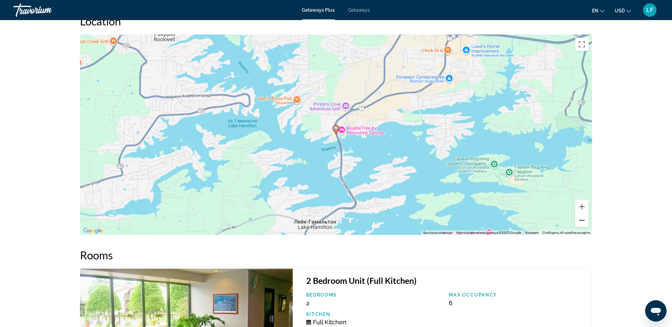
click at [582, 218] on button "Уменьшить" at bounding box center [581, 220] width 13 height 13
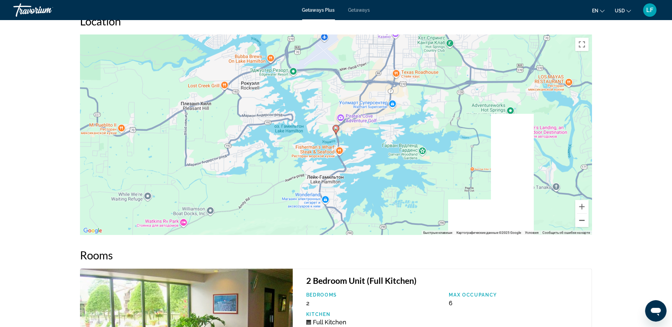
click at [582, 218] on button "Уменьшить" at bounding box center [581, 220] width 13 height 13
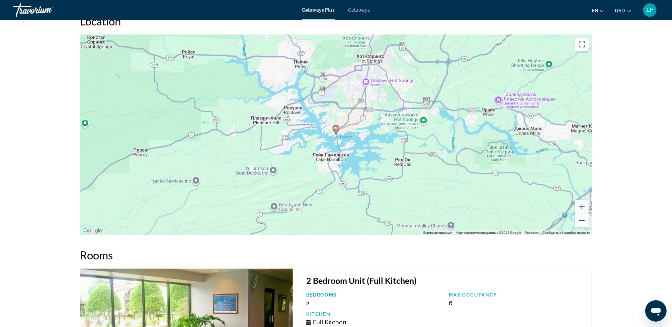
click at [582, 218] on button "Уменьшить" at bounding box center [581, 220] width 13 height 13
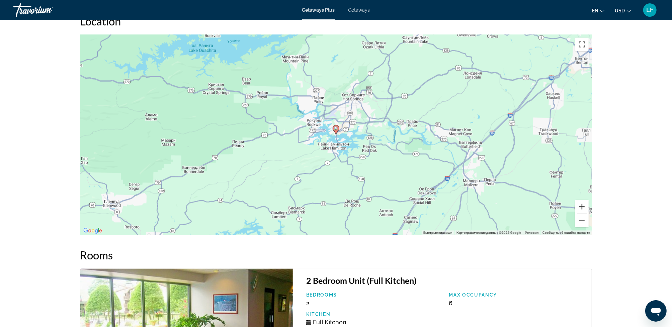
click at [582, 205] on button "Увеличить" at bounding box center [581, 206] width 13 height 13
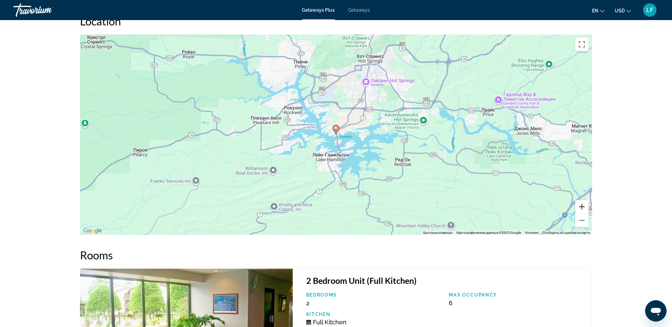
click at [582, 205] on button "Увеличить" at bounding box center [581, 206] width 13 height 13
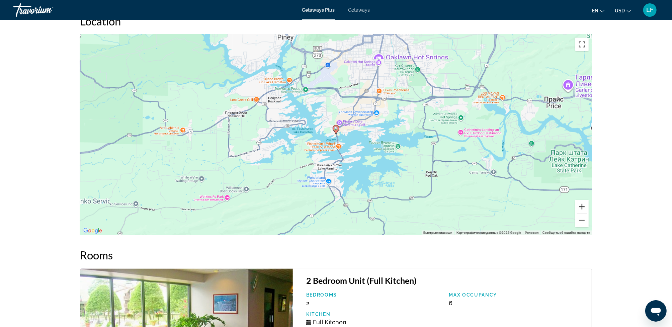
click at [582, 205] on button "Увеличить" at bounding box center [581, 206] width 13 height 13
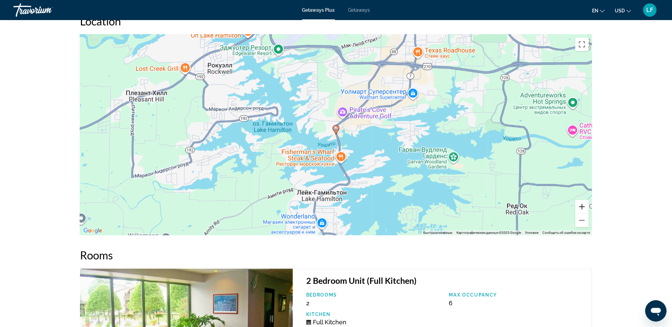
click at [582, 205] on button "Увеличить" at bounding box center [581, 206] width 13 height 13
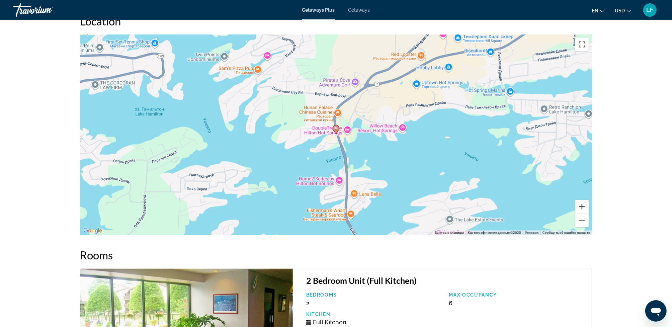
click at [582, 205] on button "Увеличить" at bounding box center [581, 206] width 13 height 13
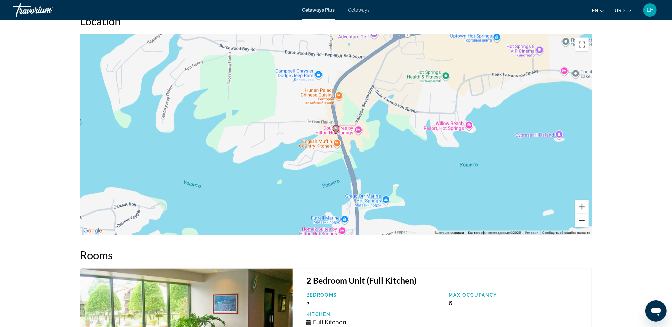
click at [583, 218] on button "Уменьшить" at bounding box center [581, 220] width 13 height 13
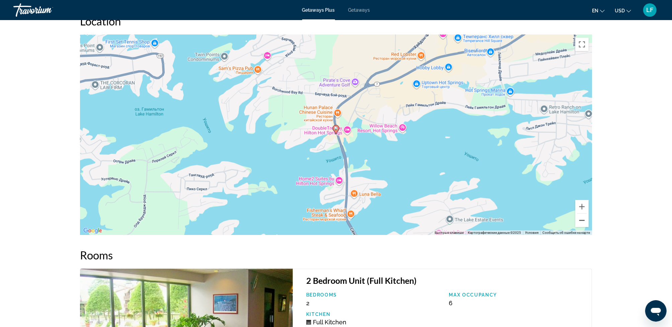
click at [583, 218] on button "Уменьшить" at bounding box center [581, 220] width 13 height 13
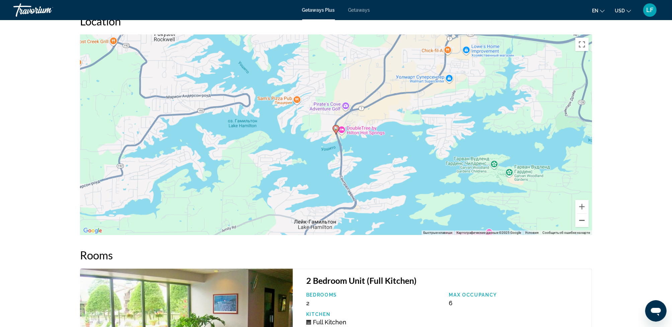
click at [583, 218] on button "Уменьшить" at bounding box center [581, 220] width 13 height 13
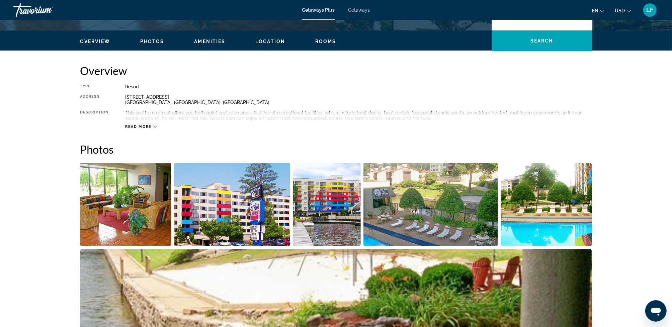
scroll to position [200, 0]
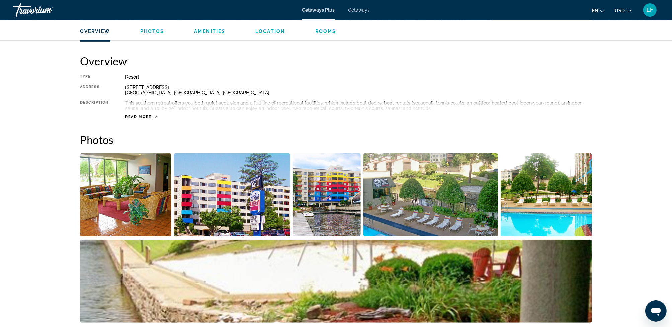
click at [155, 115] on icon "Main content" at bounding box center [155, 117] width 4 height 4
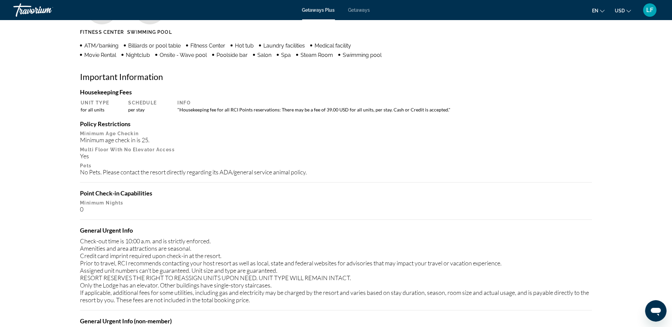
scroll to position [569, 0]
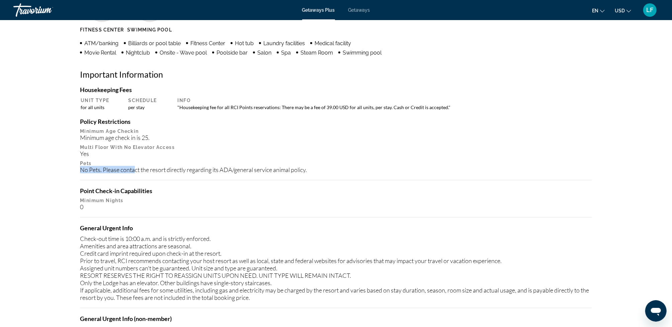
drag, startPoint x: 77, startPoint y: 170, endPoint x: 135, endPoint y: 170, distance: 58.2
click at [135, 170] on div "Overview Type Resort All-Inclusive No All-Inclusive Address 4810 Central Avenue…" at bounding box center [336, 286] width 518 height 1200
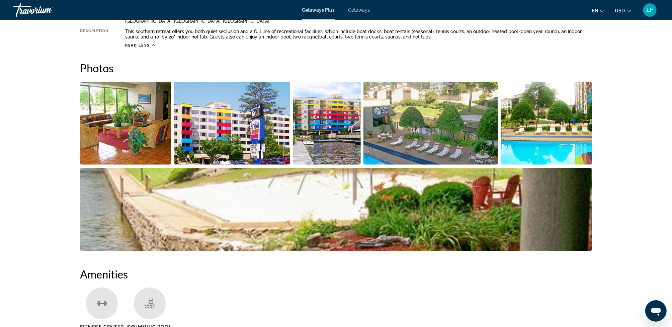
scroll to position [272, 0]
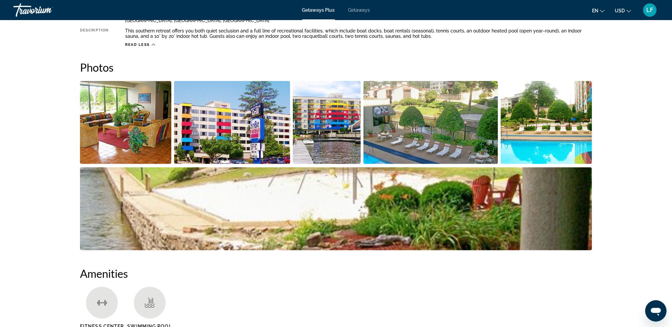
click at [143, 134] on img "Open full-screen image slider" at bounding box center [125, 122] width 91 height 83
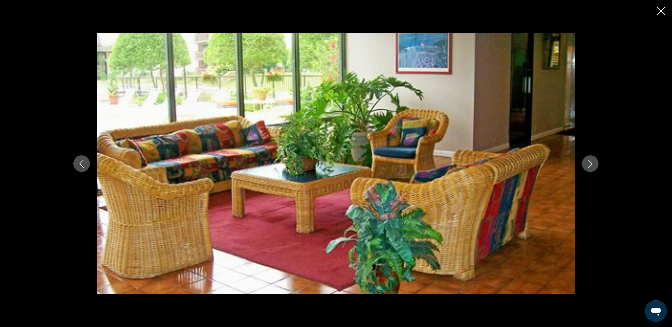
click at [591, 162] on icon "Next image" at bounding box center [590, 164] width 4 height 8
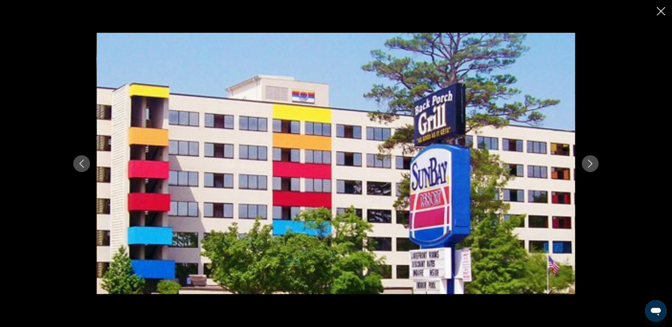
click at [591, 163] on icon "Next image" at bounding box center [590, 164] width 4 height 8
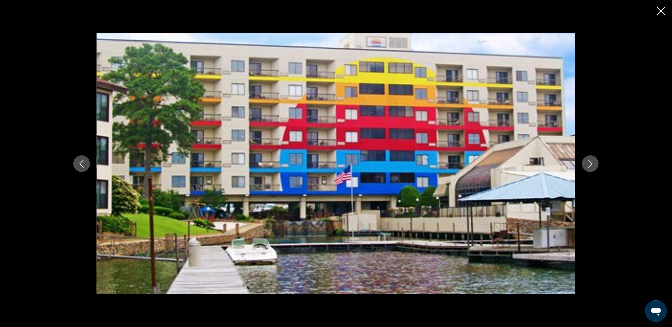
click at [591, 163] on icon "Next image" at bounding box center [590, 164] width 4 height 8
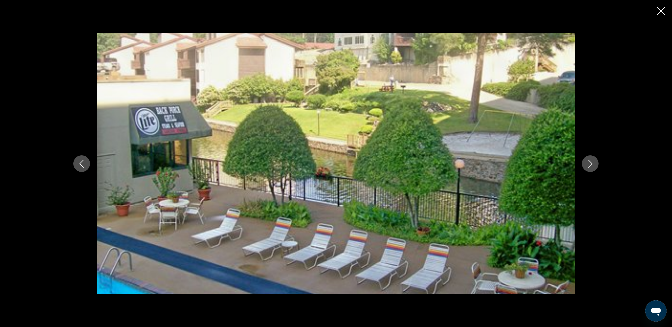
click at [591, 163] on icon "Next image" at bounding box center [590, 164] width 4 height 8
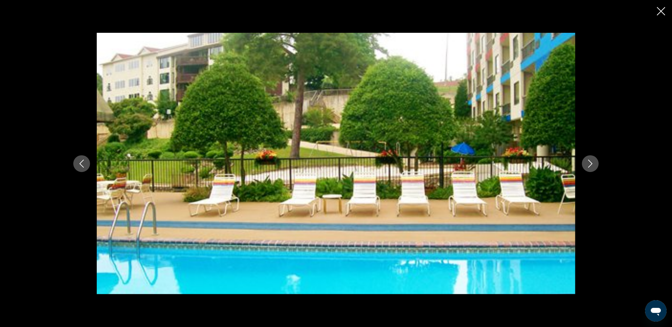
click at [591, 162] on icon "Next image" at bounding box center [590, 164] width 8 height 8
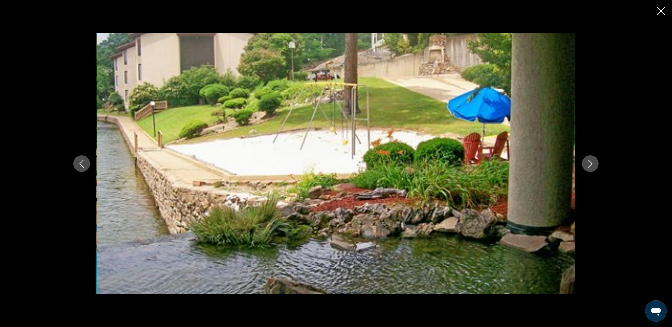
click at [591, 162] on icon "Next image" at bounding box center [590, 164] width 8 height 8
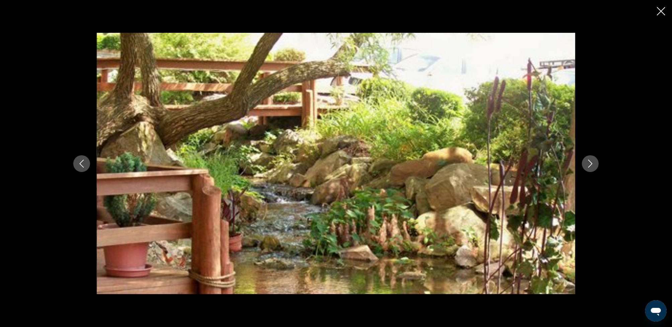
click at [591, 162] on icon "Next image" at bounding box center [590, 164] width 8 height 8
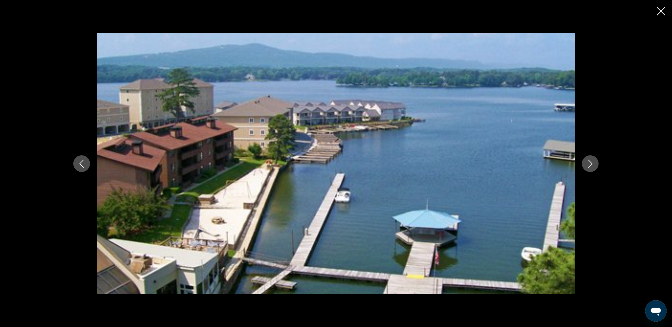
click at [591, 162] on icon "Next image" at bounding box center [590, 164] width 8 height 8
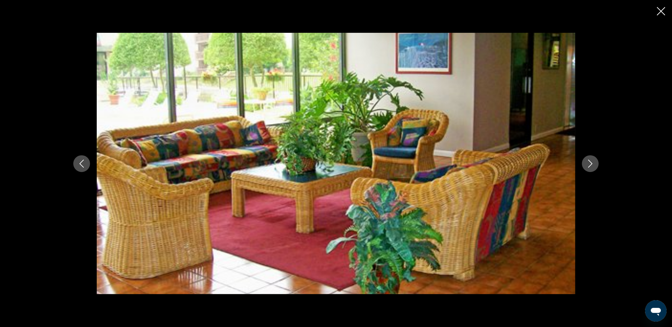
click at [591, 162] on icon "Next image" at bounding box center [590, 164] width 8 height 8
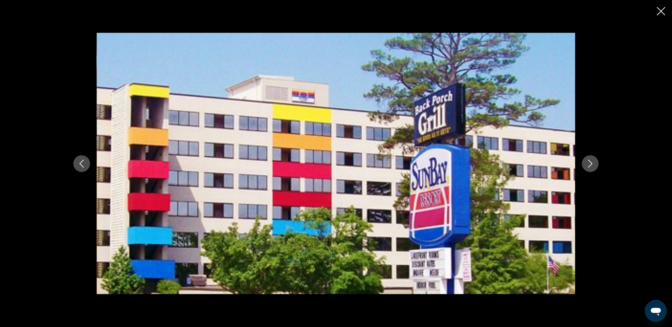
click at [591, 162] on icon "Next image" at bounding box center [590, 164] width 8 height 8
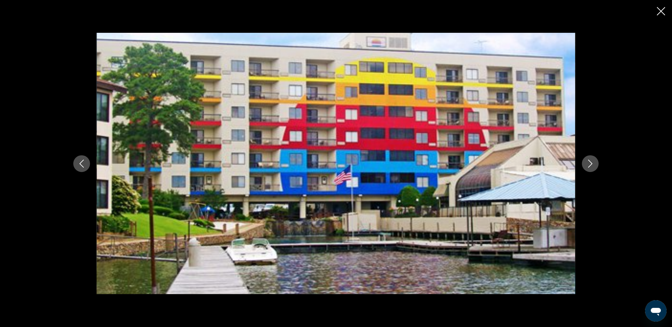
click at [591, 162] on icon "Next image" at bounding box center [590, 164] width 8 height 8
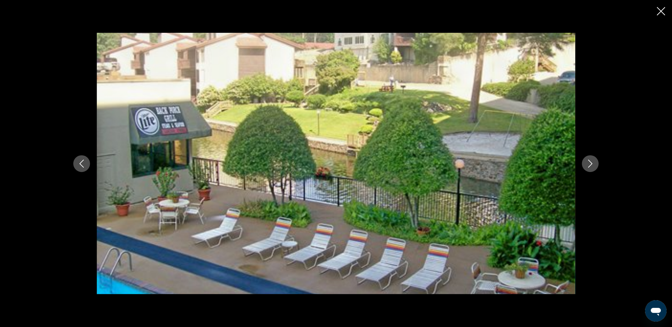
click at [591, 162] on icon "Next image" at bounding box center [590, 164] width 8 height 8
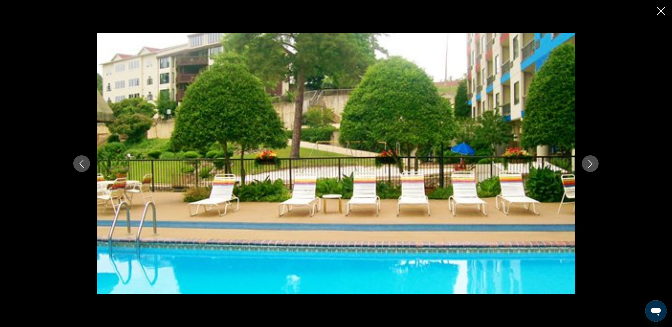
click at [661, 10] on icon "Close slideshow" at bounding box center [661, 11] width 8 height 8
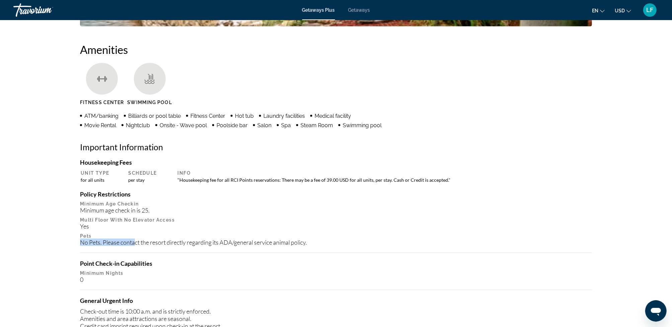
scroll to position [473, 0]
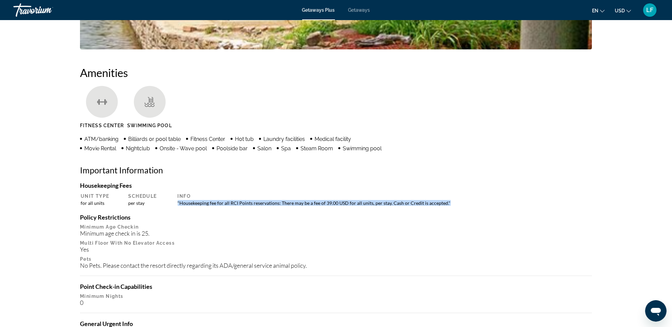
drag, startPoint x: 177, startPoint y: 201, endPoint x: 446, endPoint y: 202, distance: 269.2
click at [446, 202] on td ""Housekeeping fee for all RCI Points reservations: There may be a fee of 39.00 …" at bounding box center [382, 203] width 417 height 6
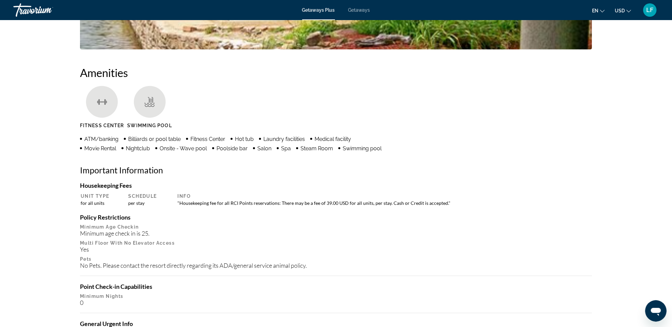
click at [502, 99] on ul "Fitness Center Swimming Pool" at bounding box center [336, 109] width 512 height 47
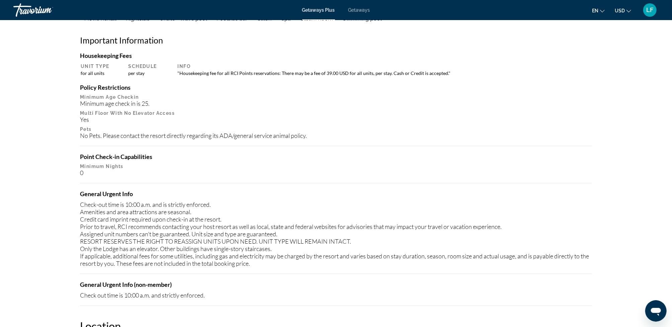
scroll to position [606, 0]
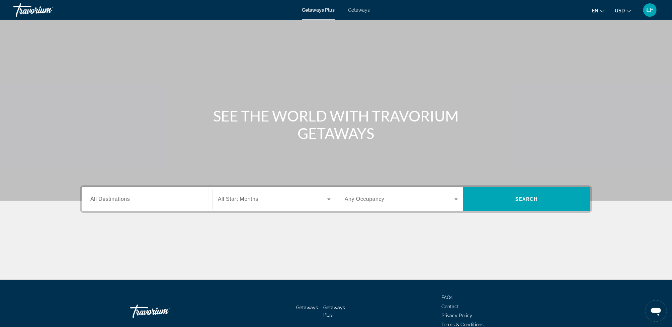
click at [108, 200] on span "All Destinations" at bounding box center [109, 199] width 39 height 6
click at [108, 200] on input "Destination All Destinations" at bounding box center [146, 199] width 113 height 8
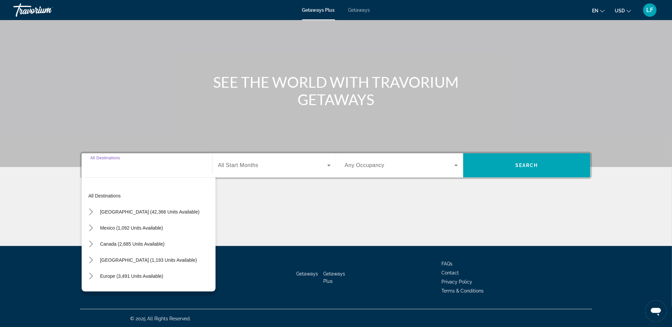
scroll to position [34, 0]
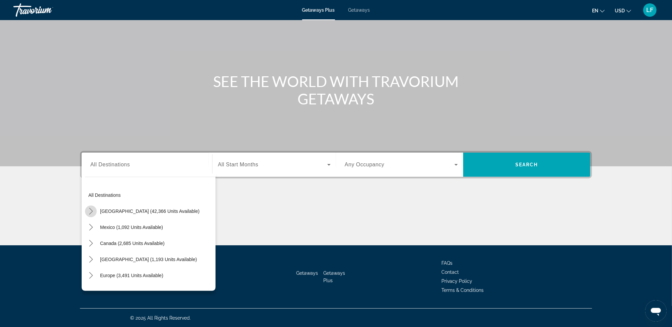
click at [91, 210] on icon "Toggle United States (42,366 units available) submenu" at bounding box center [91, 211] width 4 height 7
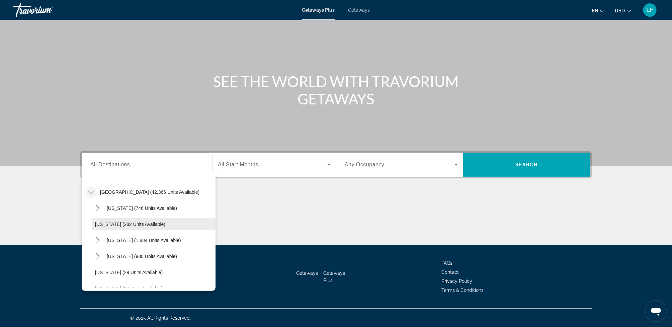
click at [110, 224] on span "[US_STATE] (282 units available)" at bounding box center [130, 223] width 70 height 5
type input "**********"
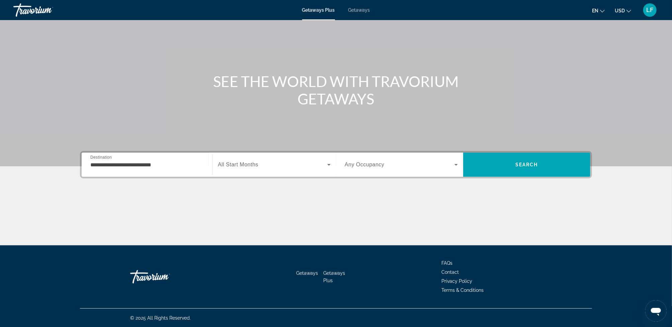
click at [243, 164] on span "All Start Months" at bounding box center [238, 165] width 40 height 6
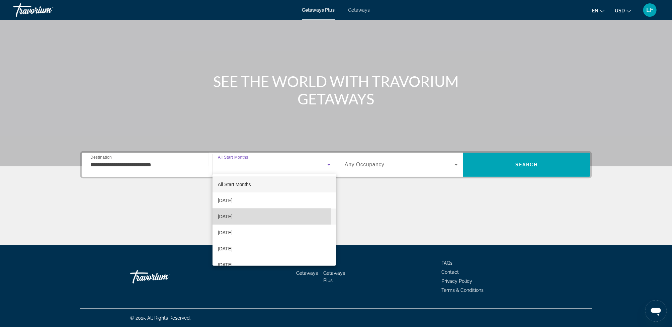
click at [232, 217] on span "[DATE]" at bounding box center [225, 216] width 15 height 8
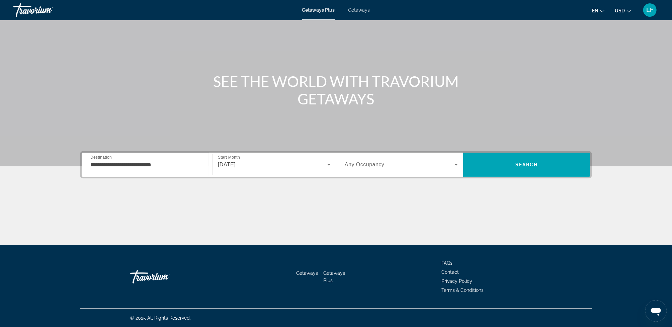
click at [373, 164] on span "Any Occupancy" at bounding box center [364, 165] width 40 height 6
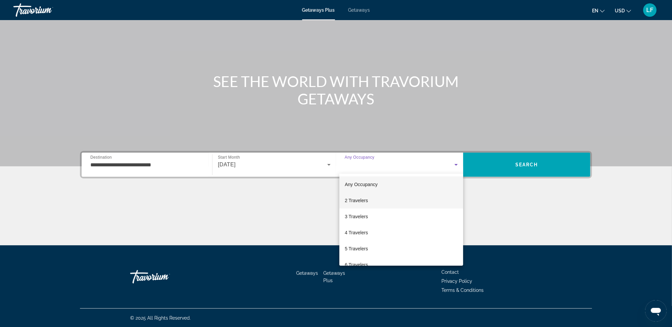
drag, startPoint x: 363, startPoint y: 200, endPoint x: 411, endPoint y: 189, distance: 49.9
click at [363, 200] on span "2 Travelers" at bounding box center [355, 200] width 23 height 8
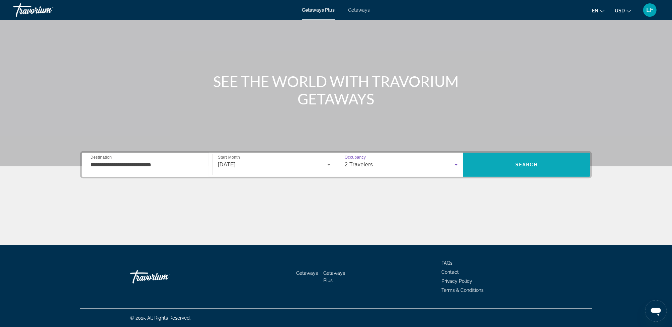
click at [500, 163] on span "Search" at bounding box center [526, 165] width 127 height 16
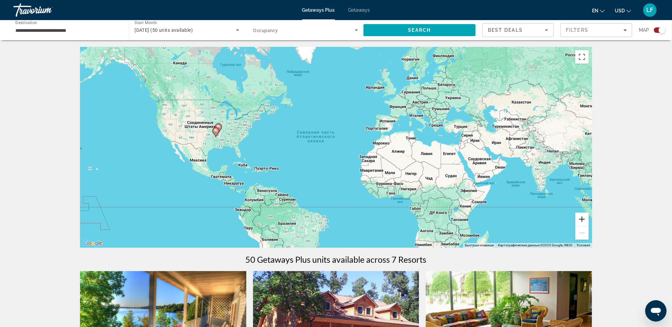
click at [581, 217] on button "Увеличить" at bounding box center [581, 218] width 13 height 13
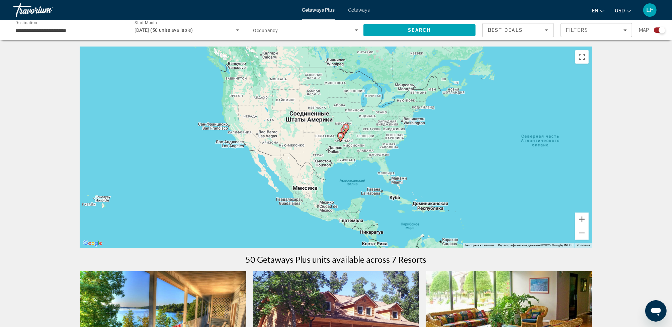
drag, startPoint x: 362, startPoint y: 213, endPoint x: 608, endPoint y: 227, distance: 246.3
click at [582, 217] on button "Увеличить" at bounding box center [581, 218] width 13 height 13
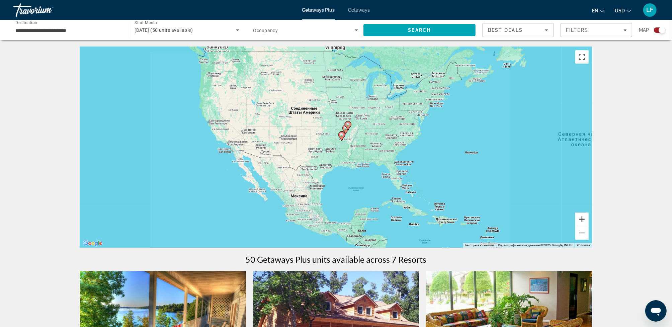
click at [582, 217] on button "Увеличить" at bounding box center [581, 218] width 13 height 13
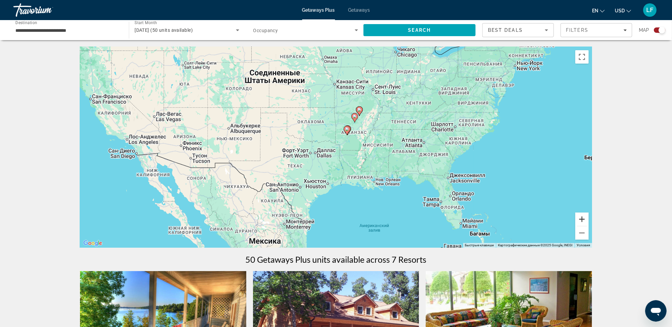
click at [582, 218] on button "Увеличить" at bounding box center [581, 218] width 13 height 13
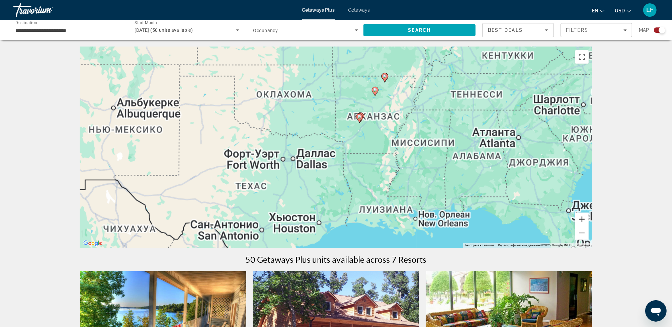
click at [583, 218] on button "Увеличить" at bounding box center [581, 218] width 13 height 13
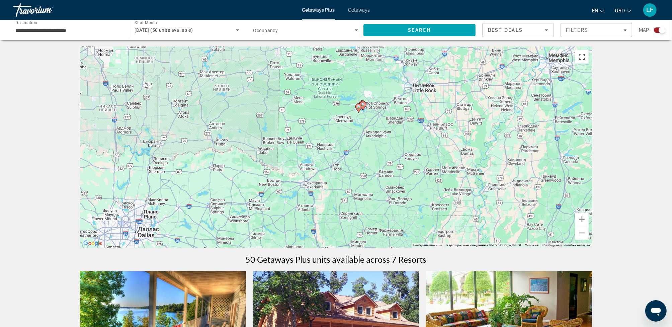
drag, startPoint x: 536, startPoint y: 192, endPoint x: 477, endPoint y: 242, distance: 77.4
click at [479, 240] on div "Чтобы активировать перетаскивание с помощью клавиатуры, нажмите Alt + Ввод. Пос…" at bounding box center [336, 147] width 512 height 201
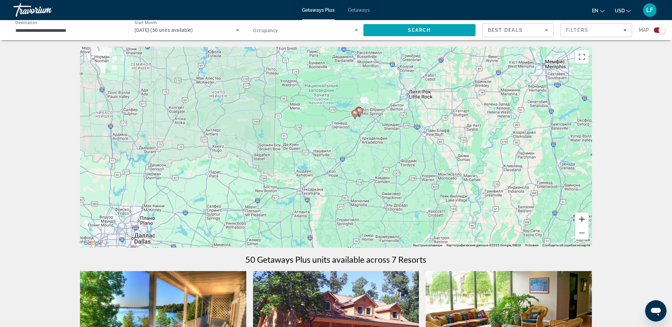
click at [584, 218] on button "Увеличить" at bounding box center [581, 218] width 13 height 13
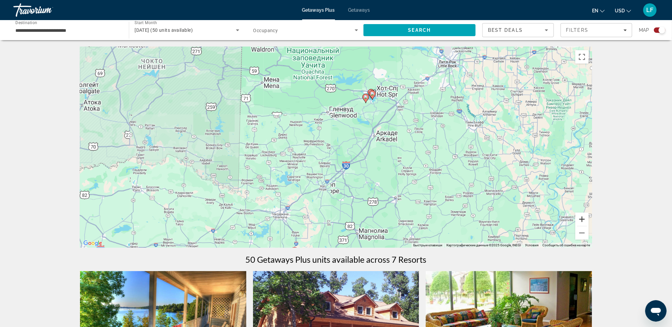
click at [584, 218] on button "Увеличить" at bounding box center [581, 218] width 13 height 13
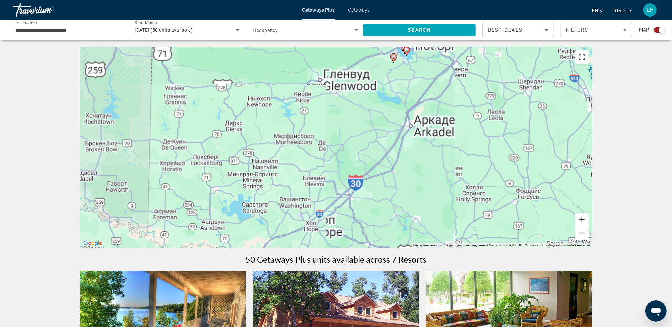
click at [584, 218] on button "Увеличить" at bounding box center [581, 218] width 13 height 13
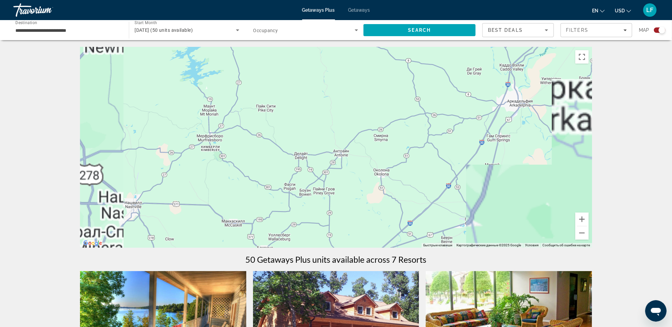
drag, startPoint x: 557, startPoint y: 174, endPoint x: 476, endPoint y: 242, distance: 105.6
click at [485, 235] on div "Main content" at bounding box center [336, 147] width 512 height 201
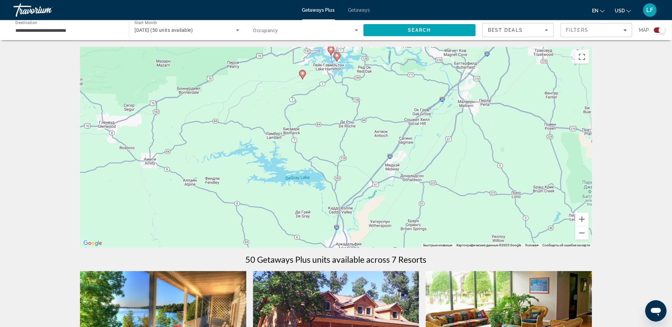
drag, startPoint x: 508, startPoint y: 201, endPoint x: 482, endPoint y: 250, distance: 55.8
click at [485, 246] on div "Чтобы активировать перетаскивание с помощью клавиатуры, нажмите Alt + Ввод. Пос…" at bounding box center [336, 147] width 512 height 201
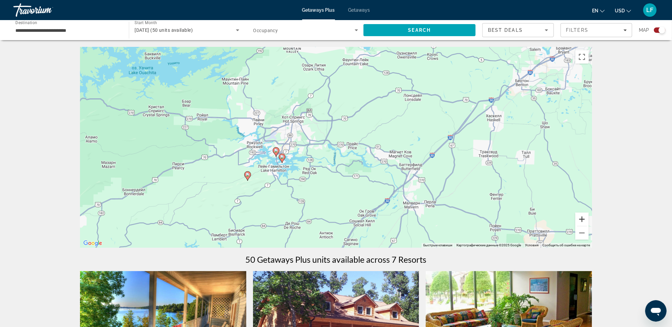
click at [583, 218] on button "Увеличить" at bounding box center [581, 218] width 13 height 13
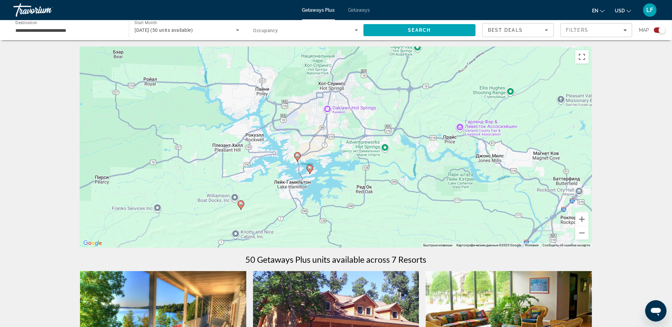
drag, startPoint x: 304, startPoint y: 215, endPoint x: 393, endPoint y: 207, distance: 89.7
click at [390, 208] on div "Чтобы активировать перетаскивание с помощью клавиатуры, нажмите Alt + Ввод. Пос…" at bounding box center [336, 147] width 512 height 201
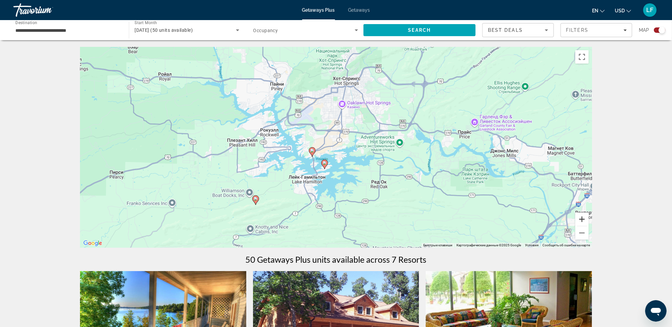
click at [580, 217] on button "Увеличить" at bounding box center [581, 218] width 13 height 13
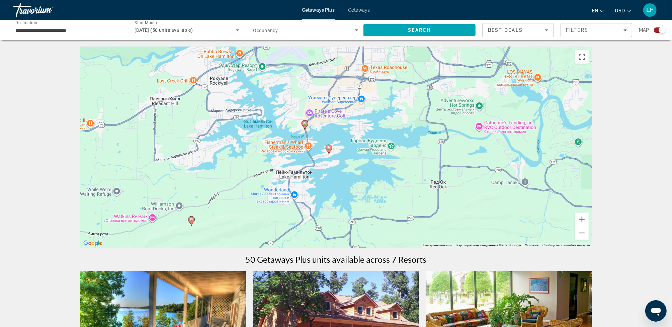
drag, startPoint x: 329, startPoint y: 209, endPoint x: 345, endPoint y: 171, distance: 41.5
click at [345, 171] on div "Чтобы активировать перетаскивание с помощью клавиатуры, нажмите Alt + Ввод. Пос…" at bounding box center [336, 147] width 512 height 201
click at [329, 147] on image "Main content" at bounding box center [329, 148] width 4 height 4
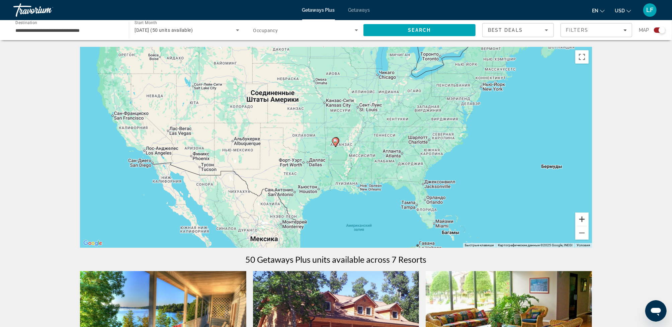
click at [584, 217] on button "Увеличить" at bounding box center [581, 218] width 13 height 13
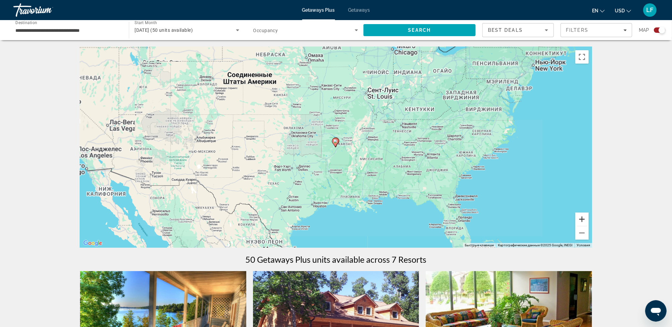
click at [584, 217] on button "Увеличить" at bounding box center [581, 218] width 13 height 13
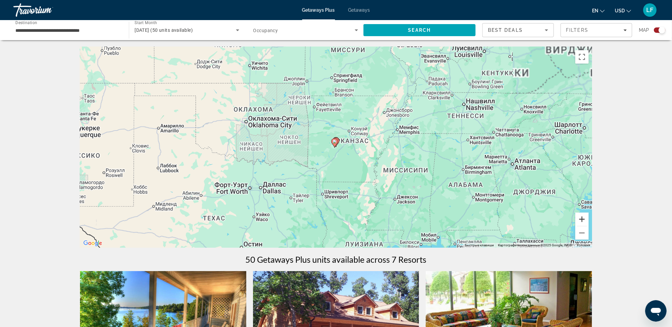
click at [584, 217] on button "Увеличить" at bounding box center [581, 218] width 13 height 13
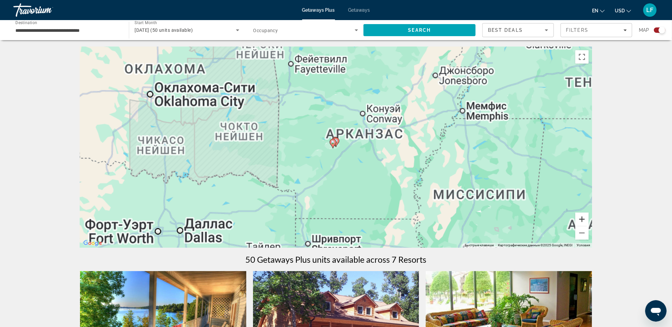
click at [584, 216] on button "Увеличить" at bounding box center [581, 218] width 13 height 13
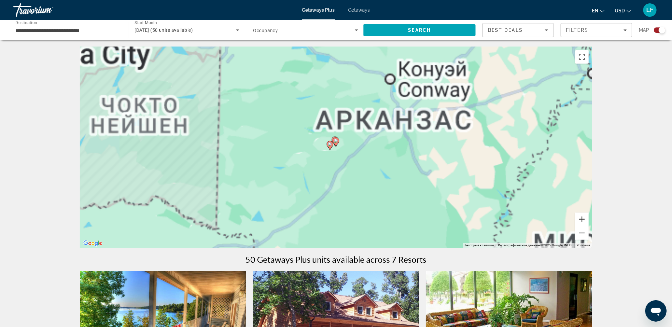
click at [584, 216] on button "Увеличить" at bounding box center [581, 218] width 13 height 13
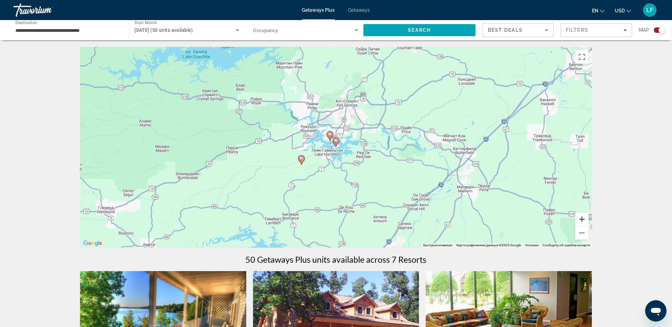
click at [584, 215] on button "Увеличить" at bounding box center [581, 218] width 13 height 13
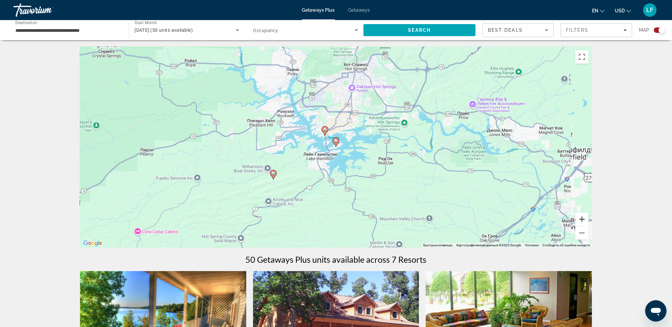
click at [584, 215] on button "Увеличить" at bounding box center [581, 218] width 13 height 13
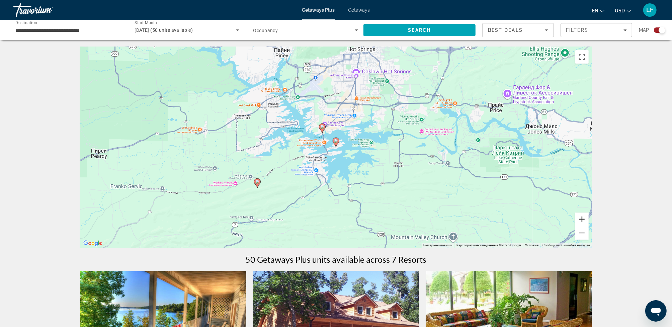
click at [584, 215] on button "Увеличить" at bounding box center [581, 218] width 13 height 13
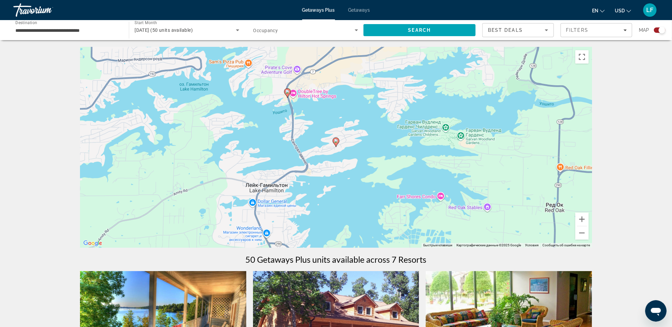
click at [336, 140] on image "Main content" at bounding box center [336, 141] width 4 height 4
type input "**********"
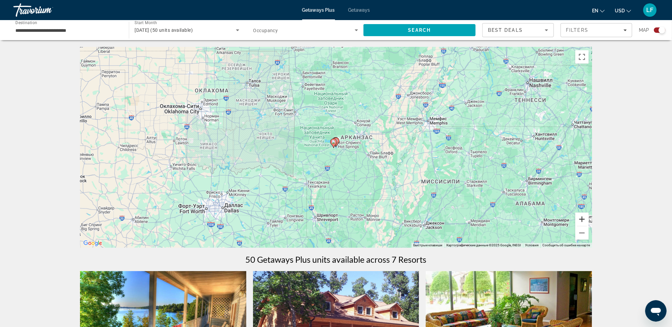
click at [581, 219] on button "Увеличить" at bounding box center [581, 218] width 13 height 13
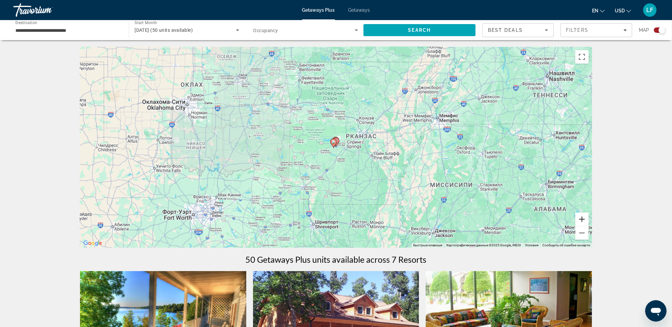
click at [581, 219] on button "Увеличить" at bounding box center [581, 218] width 13 height 13
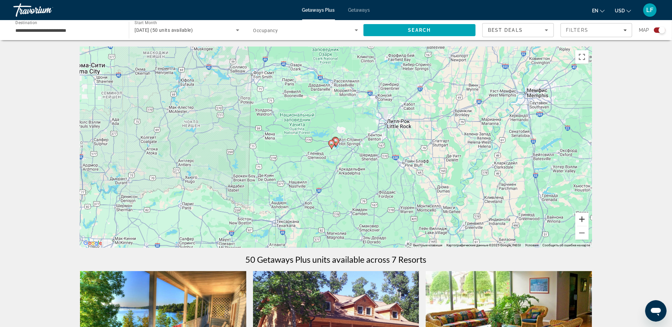
click at [581, 219] on button "Увеличить" at bounding box center [581, 218] width 13 height 13
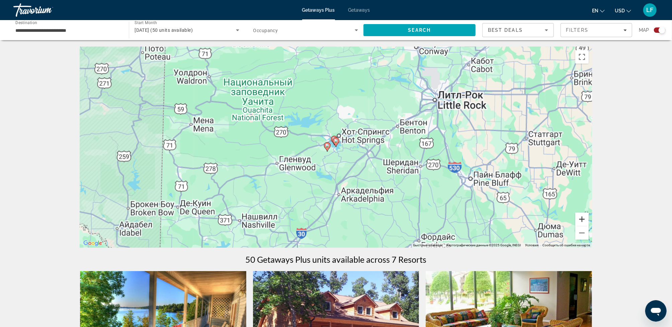
click at [581, 219] on button "Увеличить" at bounding box center [581, 218] width 13 height 13
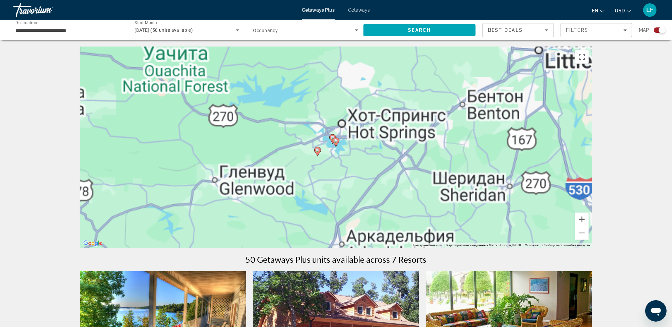
click at [581, 219] on button "Увеличить" at bounding box center [581, 218] width 13 height 13
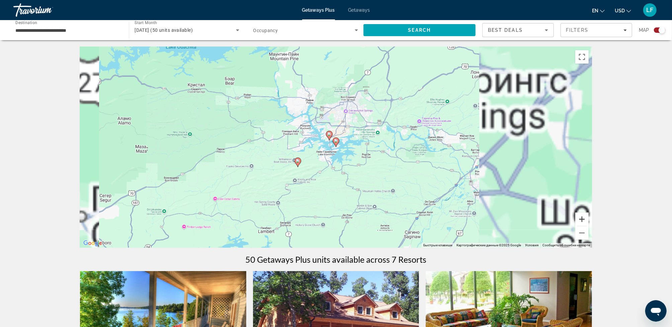
click at [581, 219] on button "Увеличить" at bounding box center [581, 218] width 13 height 13
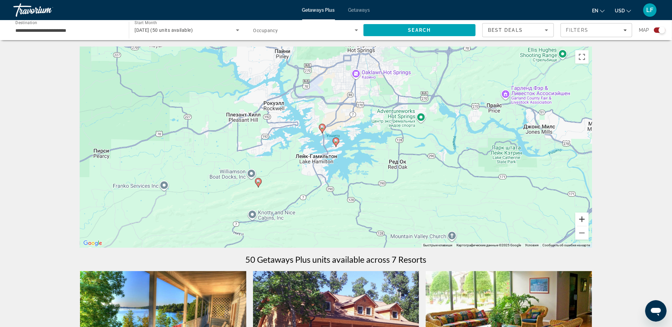
click at [581, 219] on button "Увеличить" at bounding box center [581, 218] width 13 height 13
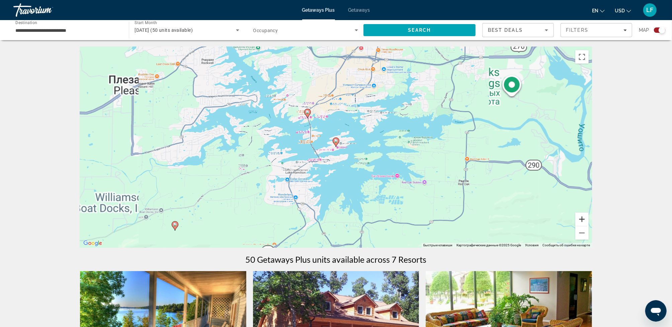
click at [581, 219] on button "Увеличить" at bounding box center [581, 218] width 13 height 13
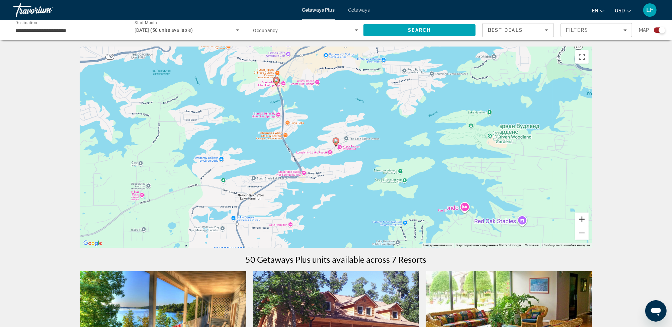
click at [581, 219] on button "Увеличить" at bounding box center [581, 218] width 13 height 13
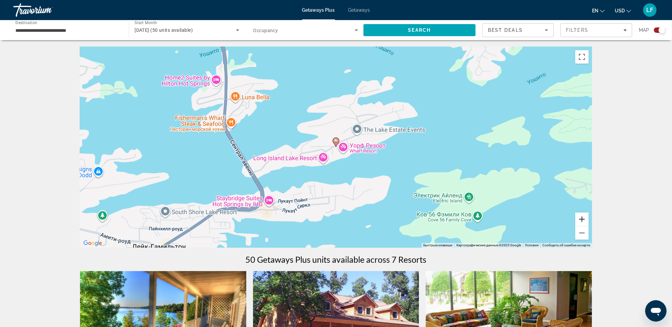
click at [581, 219] on button "Увеличить" at bounding box center [581, 218] width 13 height 13
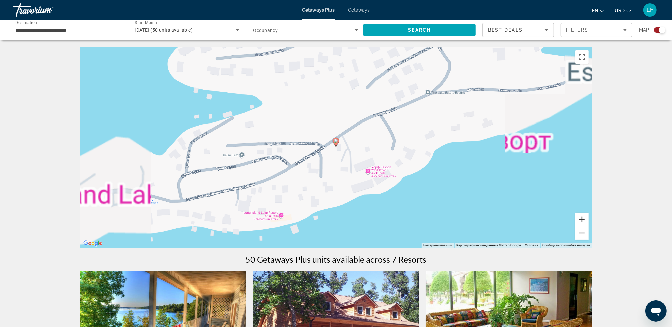
click at [581, 218] on button "Увеличить" at bounding box center [581, 218] width 13 height 13
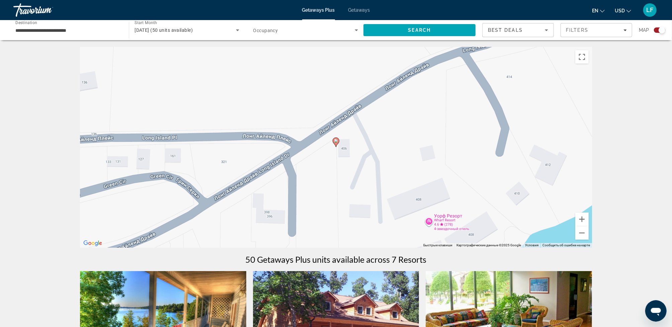
click at [336, 140] on image "Main content" at bounding box center [336, 141] width 4 height 4
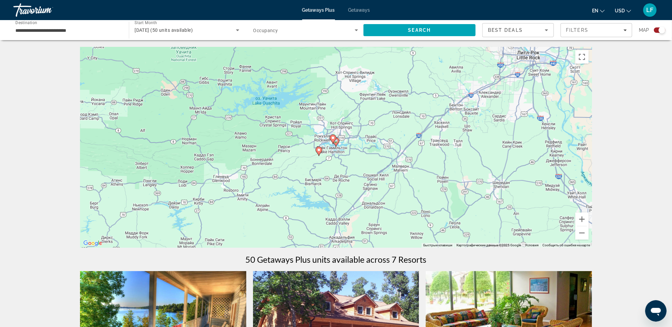
click at [336, 141] on image "Main content" at bounding box center [336, 141] width 4 height 4
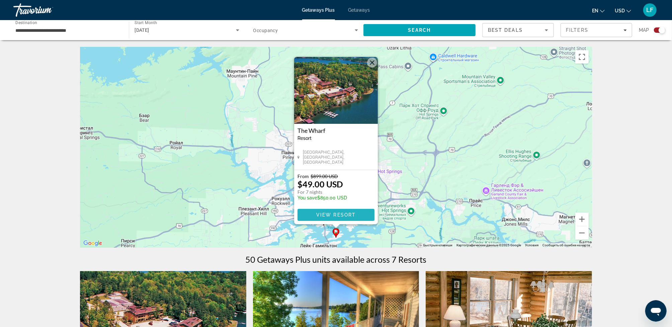
click at [341, 213] on span "View Resort" at bounding box center [335, 214] width 39 height 5
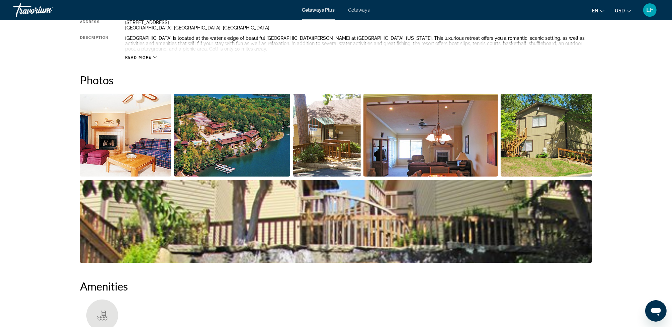
scroll to position [268, 0]
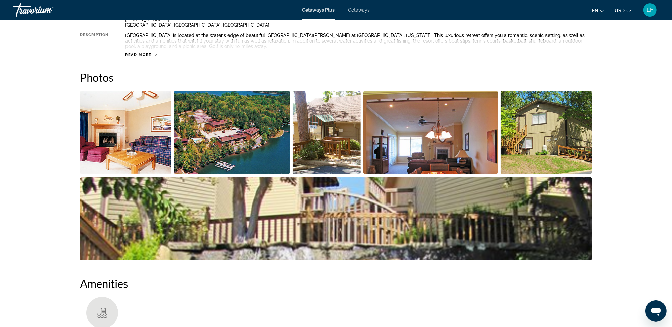
click at [229, 143] on img "Open full-screen image slider" at bounding box center [232, 132] width 116 height 83
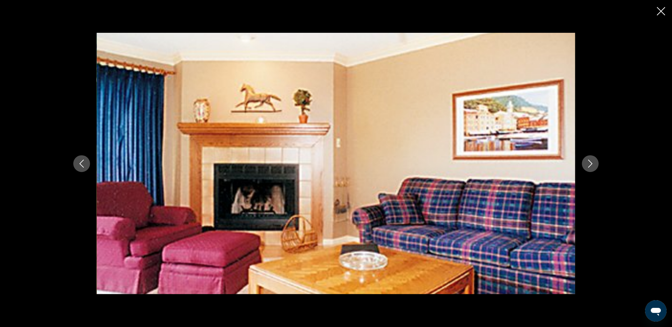
click at [590, 162] on icon "Next image" at bounding box center [590, 164] width 4 height 8
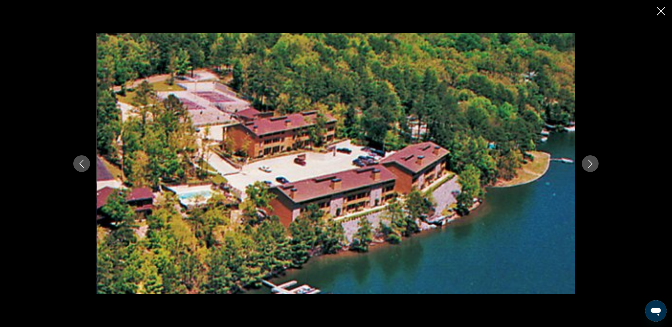
click at [590, 162] on icon "Next image" at bounding box center [590, 164] width 4 height 8
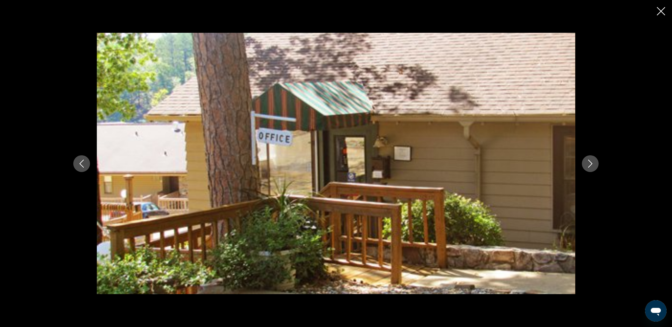
click at [590, 162] on icon "Next image" at bounding box center [590, 164] width 4 height 8
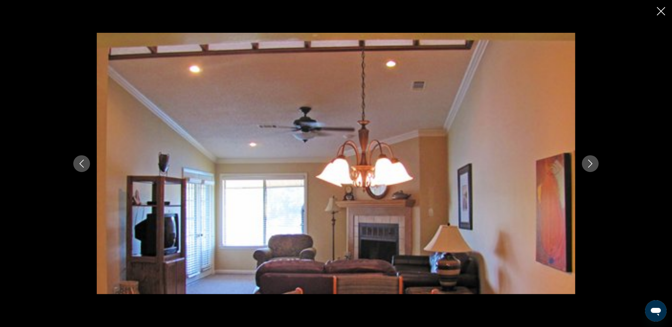
click at [590, 162] on icon "Next image" at bounding box center [590, 164] width 4 height 8
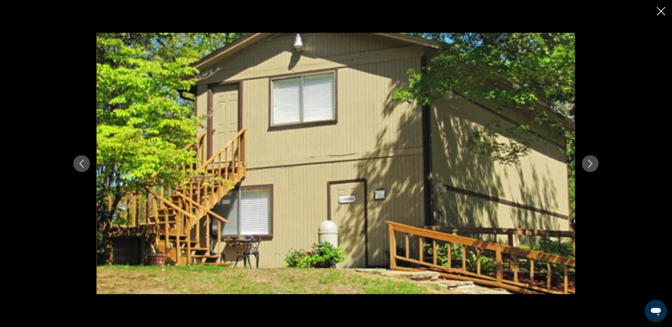
click at [590, 162] on icon "Next image" at bounding box center [590, 164] width 4 height 8
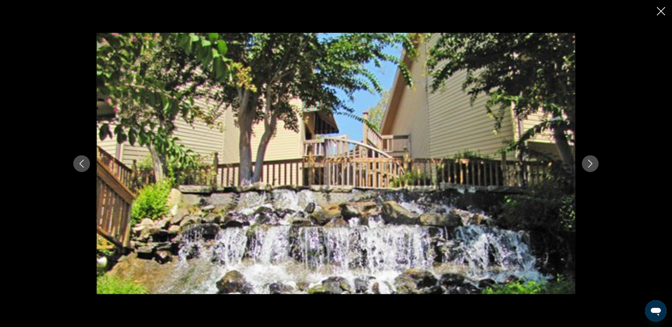
click at [590, 162] on icon "Next image" at bounding box center [590, 164] width 4 height 8
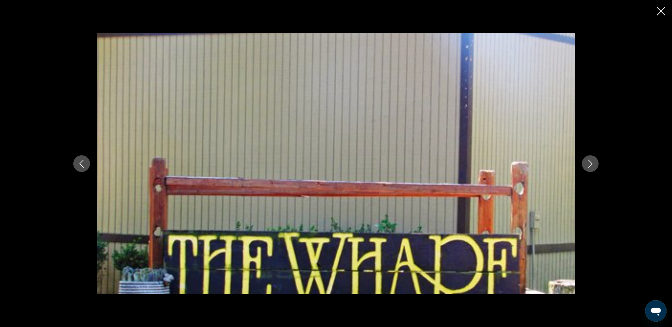
click at [590, 162] on icon "Next image" at bounding box center [590, 164] width 4 height 8
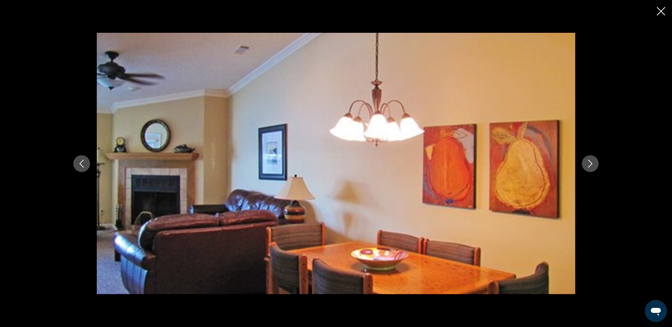
click at [590, 162] on icon "Next image" at bounding box center [590, 164] width 4 height 8
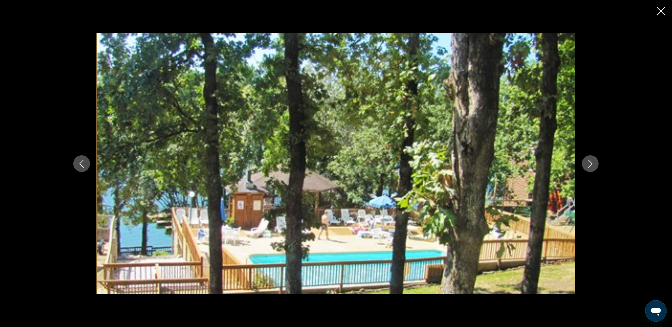
click at [590, 162] on icon "Next image" at bounding box center [590, 164] width 4 height 8
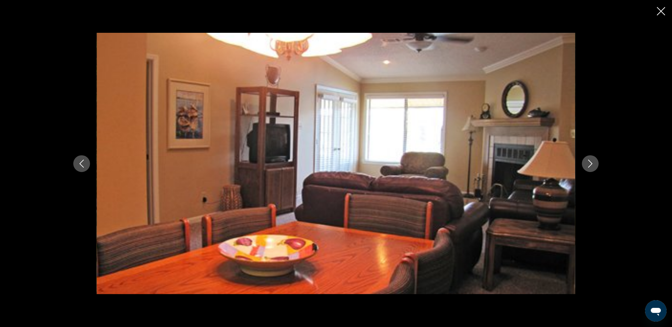
click at [590, 162] on icon "Next image" at bounding box center [590, 164] width 4 height 8
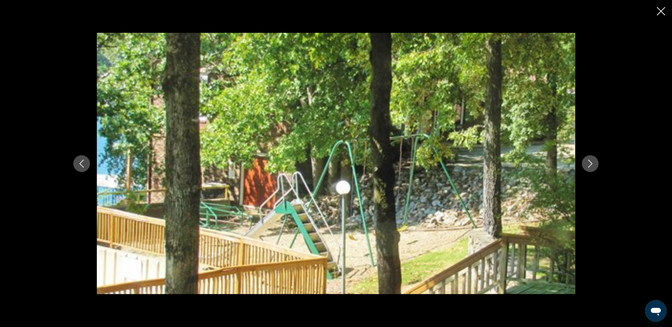
click at [590, 162] on icon "Next image" at bounding box center [590, 164] width 4 height 8
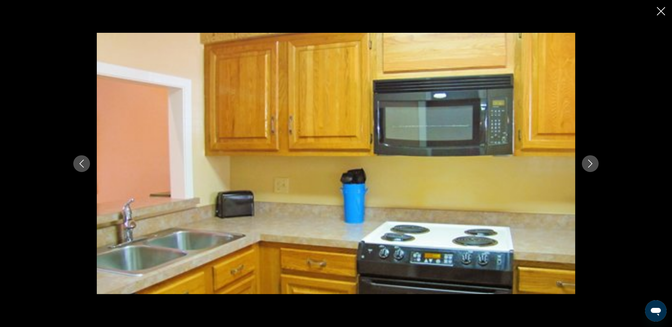
click at [590, 162] on icon "Next image" at bounding box center [590, 164] width 4 height 8
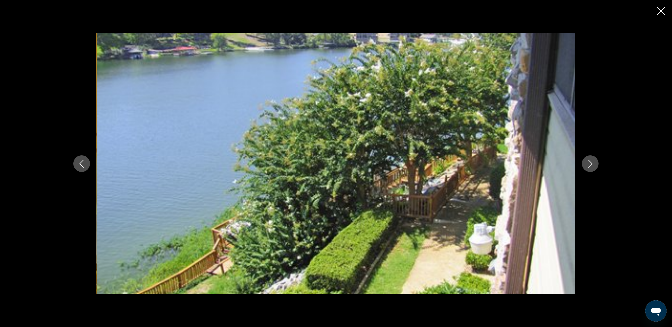
click at [590, 162] on icon "Next image" at bounding box center [590, 164] width 4 height 8
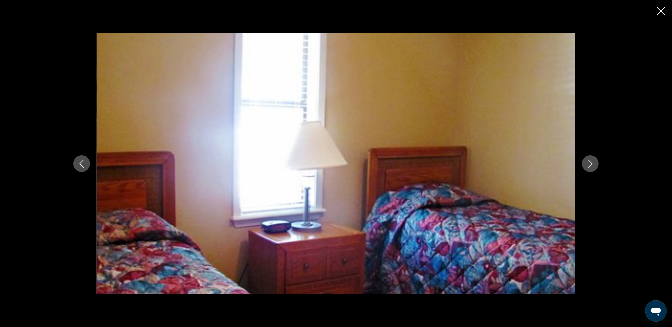
click at [590, 162] on icon "Next image" at bounding box center [590, 164] width 4 height 8
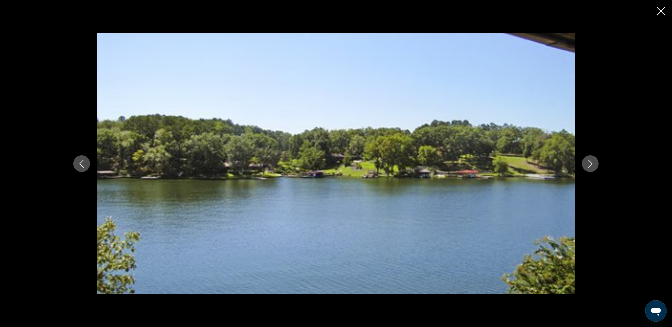
click at [590, 162] on icon "Next image" at bounding box center [590, 164] width 4 height 8
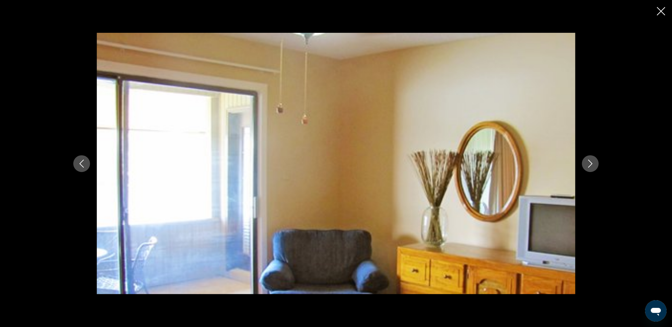
click at [590, 162] on icon "Next image" at bounding box center [590, 164] width 4 height 8
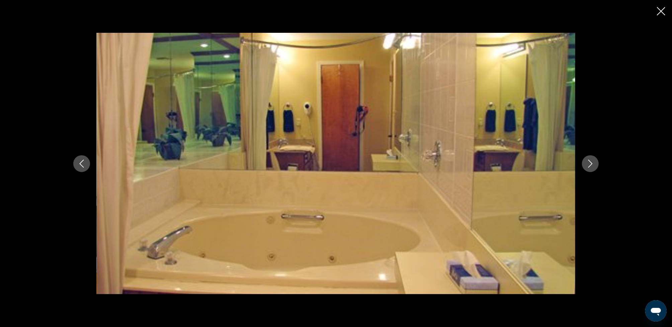
click at [590, 161] on icon "Next image" at bounding box center [590, 164] width 8 height 8
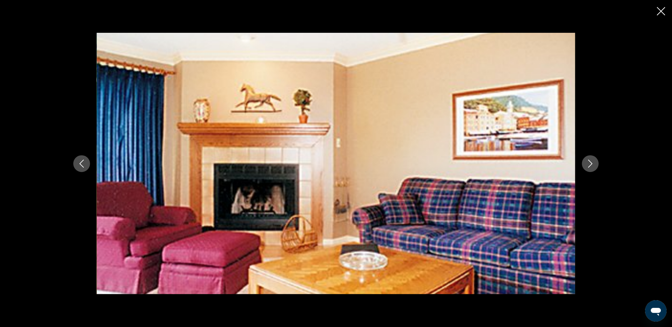
click at [590, 161] on icon "Next image" at bounding box center [590, 164] width 8 height 8
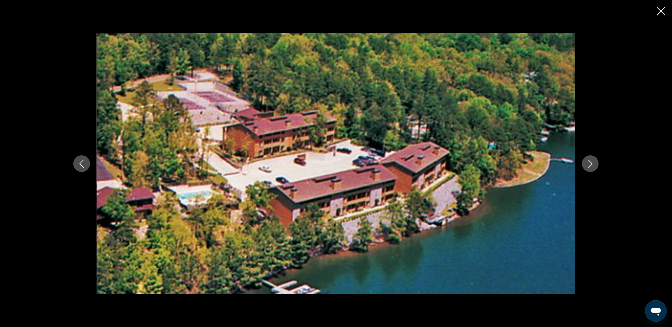
click at [589, 161] on icon "Next image" at bounding box center [590, 164] width 8 height 8
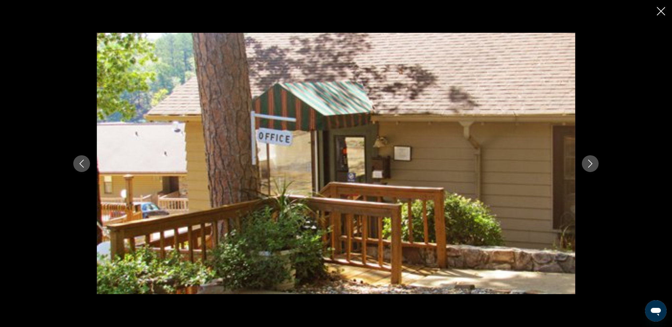
click at [589, 161] on icon "Next image" at bounding box center [590, 164] width 8 height 8
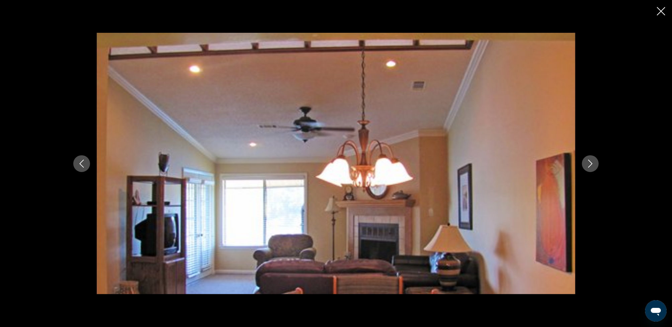
click at [589, 161] on icon "Next image" at bounding box center [590, 164] width 8 height 8
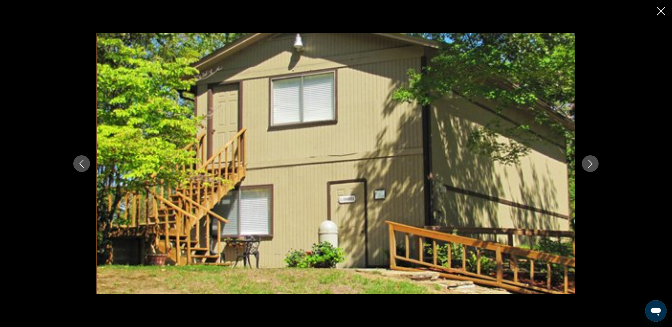
click at [589, 161] on icon "Next image" at bounding box center [590, 164] width 8 height 8
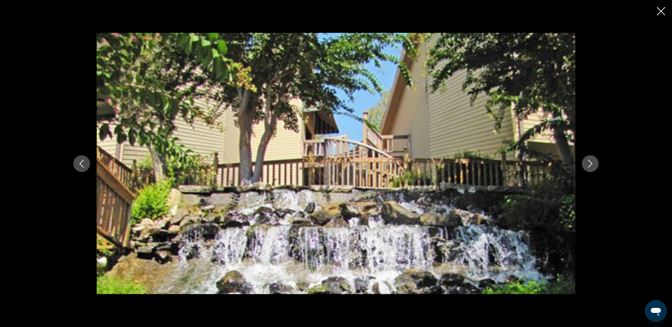
click at [589, 161] on icon "Next image" at bounding box center [590, 164] width 8 height 8
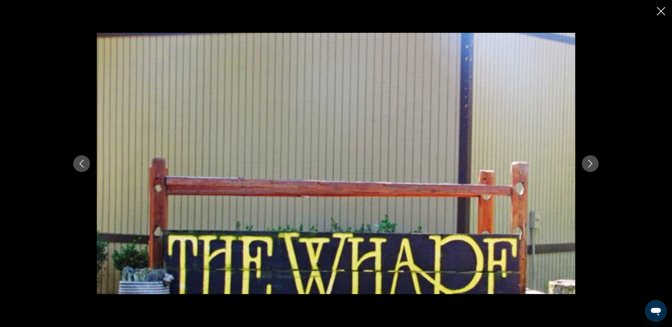
click at [589, 161] on icon "Next image" at bounding box center [590, 164] width 8 height 8
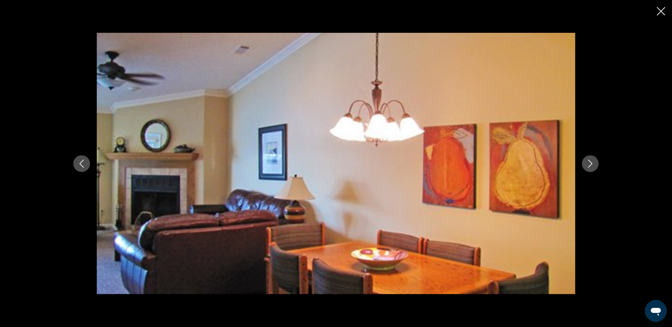
click at [589, 161] on icon "Next image" at bounding box center [590, 164] width 8 height 8
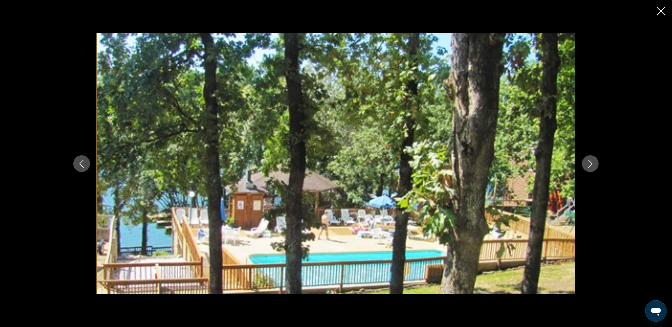
click at [589, 160] on icon "Next image" at bounding box center [590, 164] width 8 height 8
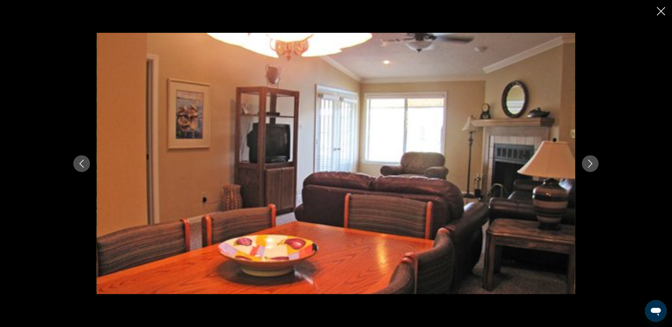
click at [590, 160] on icon "Next image" at bounding box center [590, 164] width 8 height 8
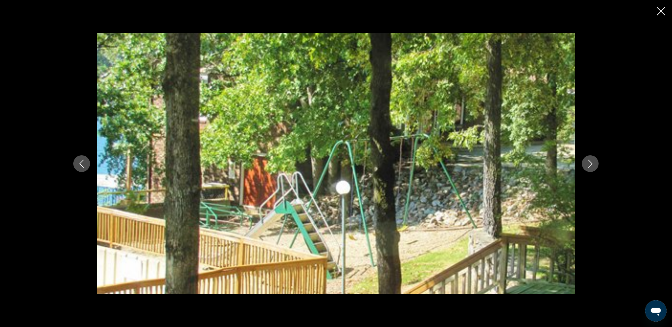
click at [591, 160] on icon "Next image" at bounding box center [590, 164] width 8 height 8
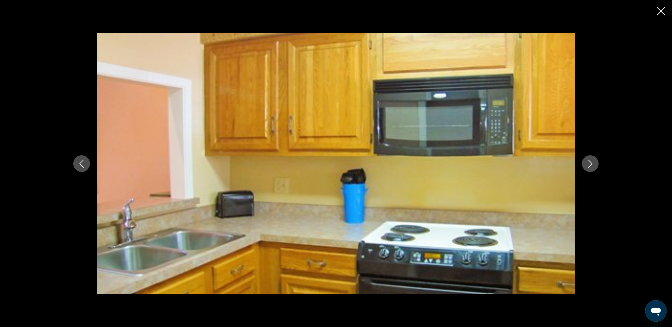
click at [591, 160] on icon "Next image" at bounding box center [590, 164] width 8 height 8
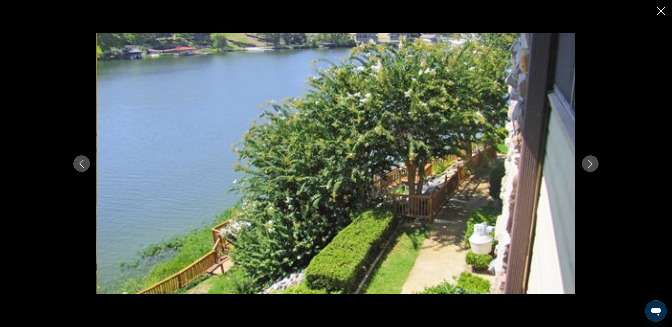
click at [591, 160] on icon "Next image" at bounding box center [590, 164] width 8 height 8
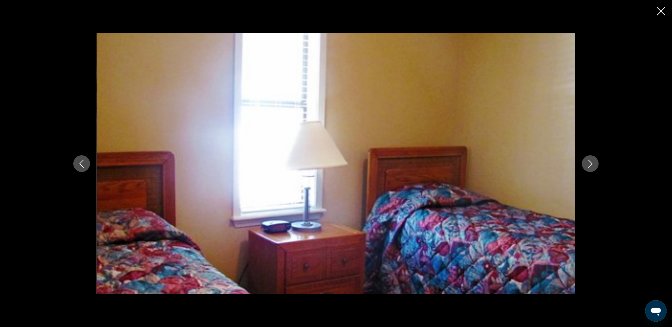
click at [591, 160] on icon "Next image" at bounding box center [590, 164] width 8 height 8
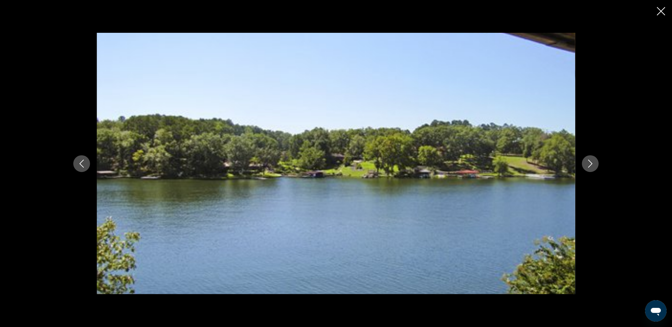
click at [662, 9] on icon "Close slideshow" at bounding box center [661, 11] width 8 height 8
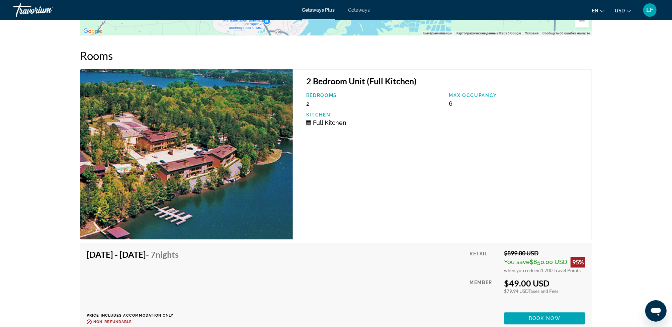
scroll to position [989, 0]
